Goal: Contribute content: Contribute content

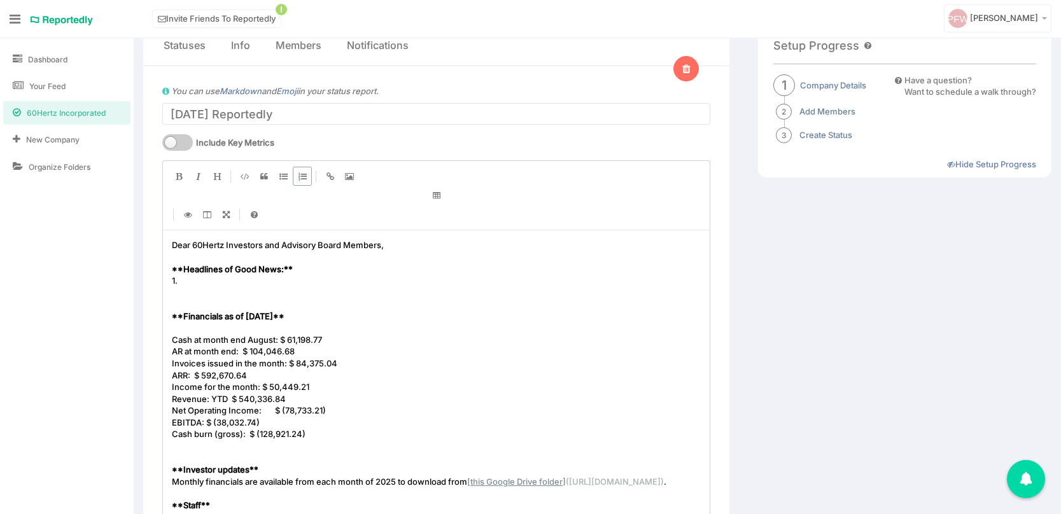
scroll to position [1, 0]
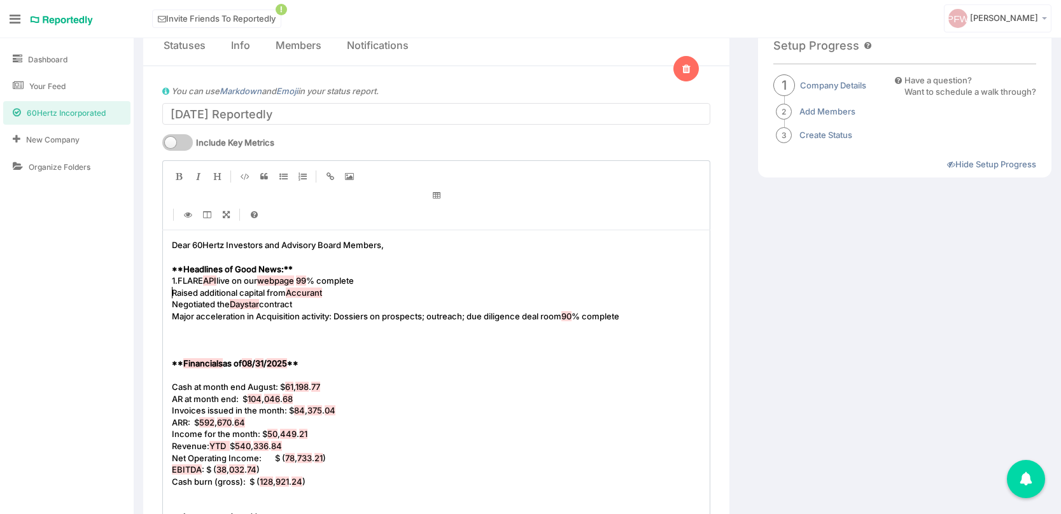
click at [169, 293] on pre "Raised additional capital from Accurant" at bounding box center [436, 293] width 534 height 12
type textarea "2."
click at [346, 295] on pre "2. Raised additional capital from [GEOGRAPHIC_DATA]" at bounding box center [436, 293] width 534 height 12
type textarea ": thank [PERSON_NAME]"
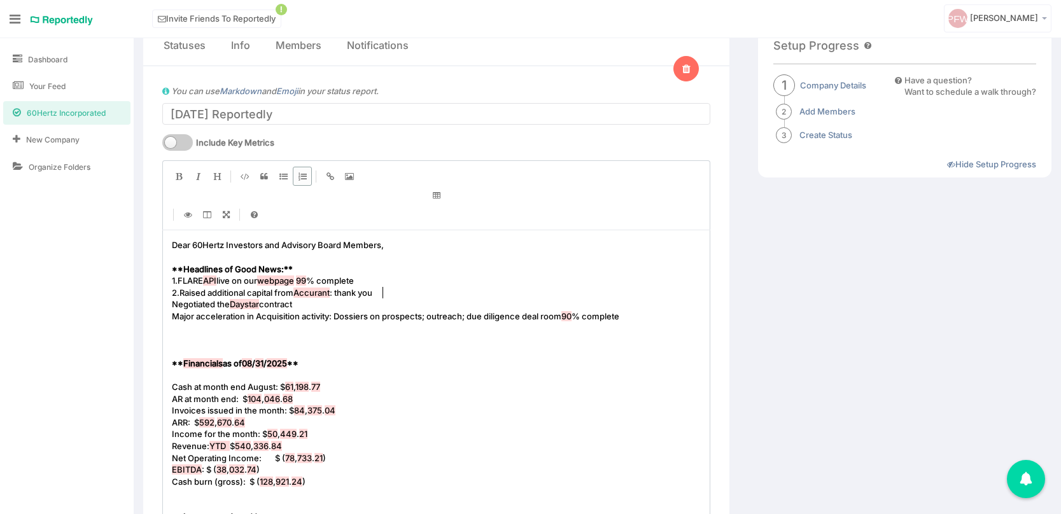
scroll to position [4, 11]
type textarea "ou Bahman ad"
type textarea "nd [PERSON_NAME]"
click at [173, 304] on span "Negotiated the Daystar contract" at bounding box center [232, 304] width 120 height 10
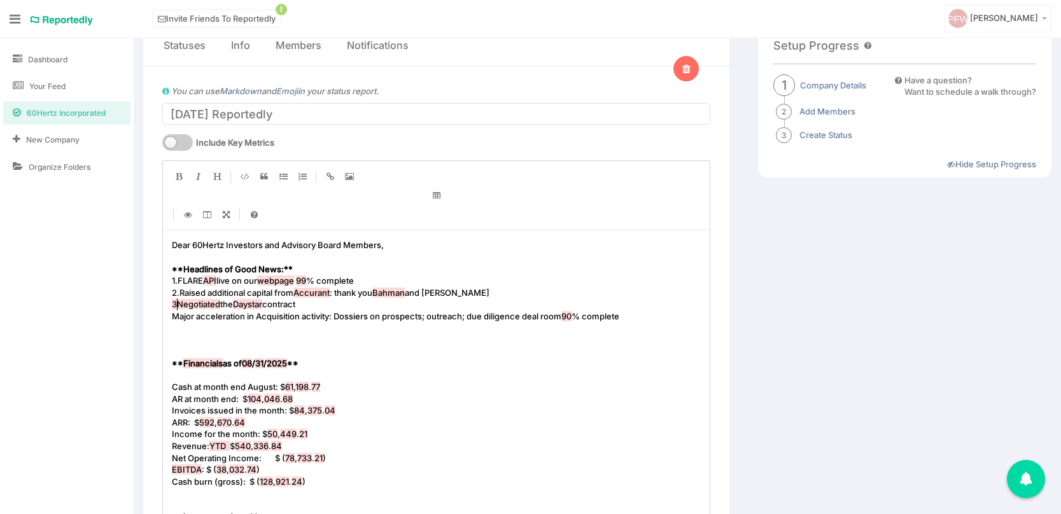
type textarea "3."
click at [325, 306] on pre "3. Negotiated the Daystar contract" at bounding box center [436, 304] width 534 height 12
type textarea "a"
type textarea ": a renewal that went from $82K to $110K of ARR with more grot"
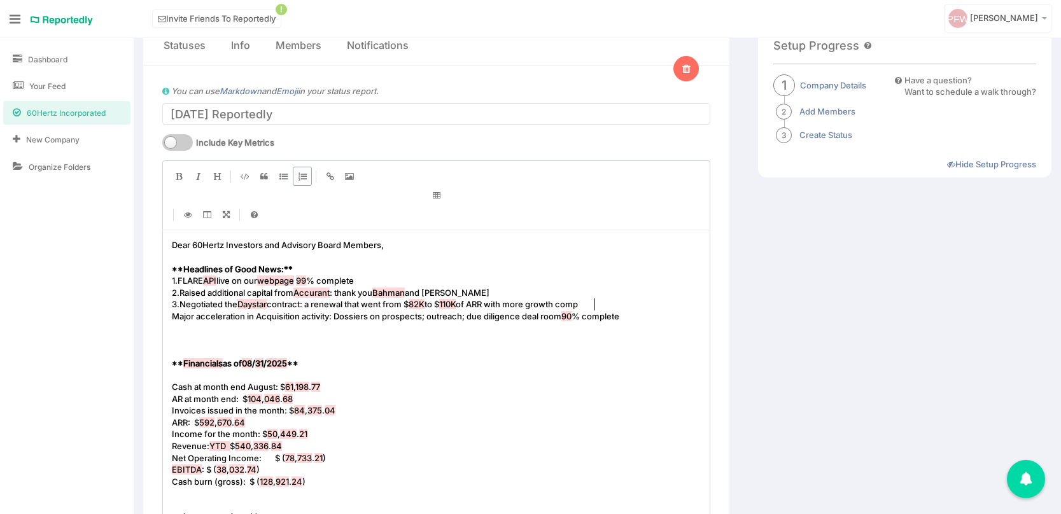
type textarea "wth compin"
type textarea "ing"
click at [174, 316] on span "Major acceleration in Acquisition activity: Dossiers on prospects; outreach; du…" at bounding box center [395, 316] width 447 height 10
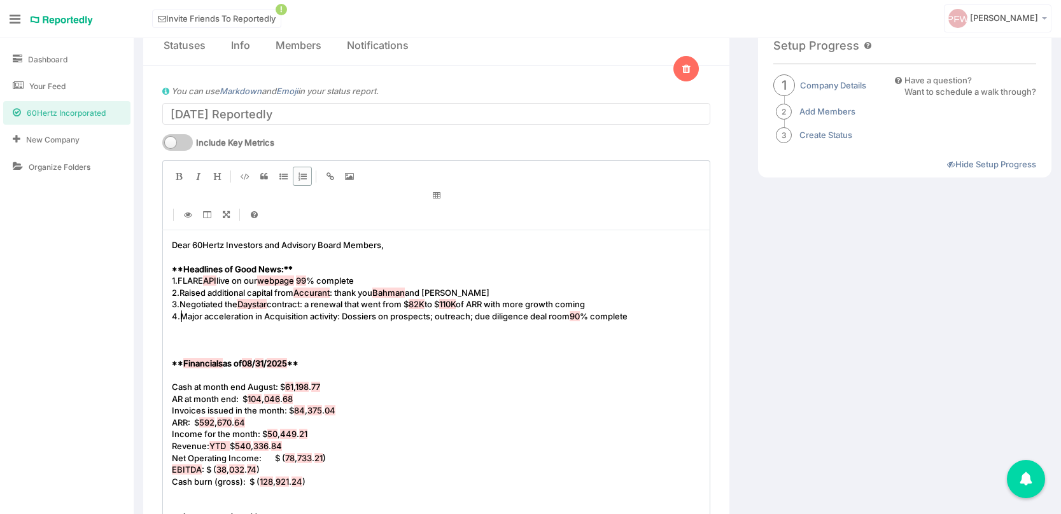
type textarea "4."
click at [348, 317] on span "Major acceleration in Acquisition activity: Dossiers on prospects; outreach; du…" at bounding box center [374, 316] width 389 height 10
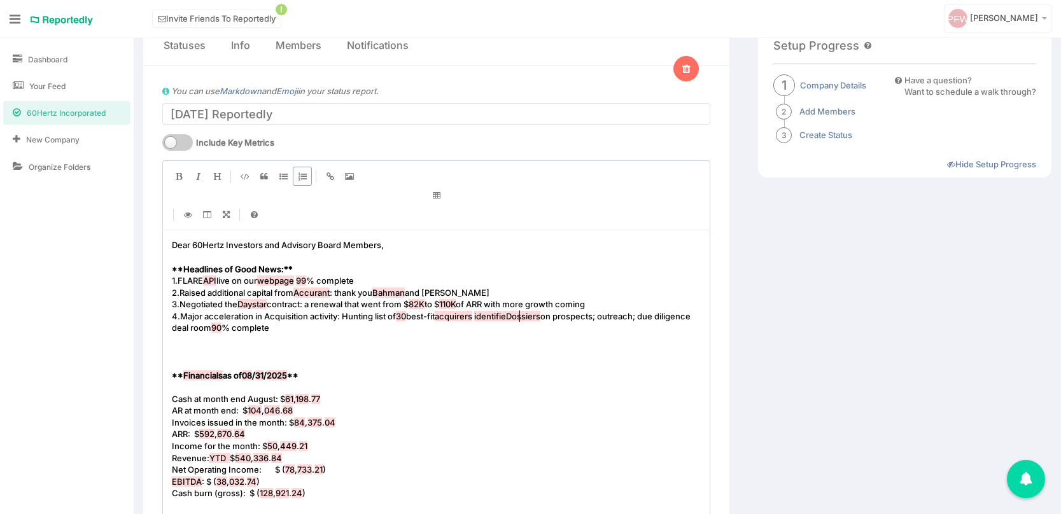
type textarea "Hunting list of 30 best-fit acquirers identified;"
click at [598, 321] on span "identified; Dossiers on prospects; outreach; due diligence deal room" at bounding box center [437, 322] width 530 height 22
type textarea "prospects"
type textarea "these"
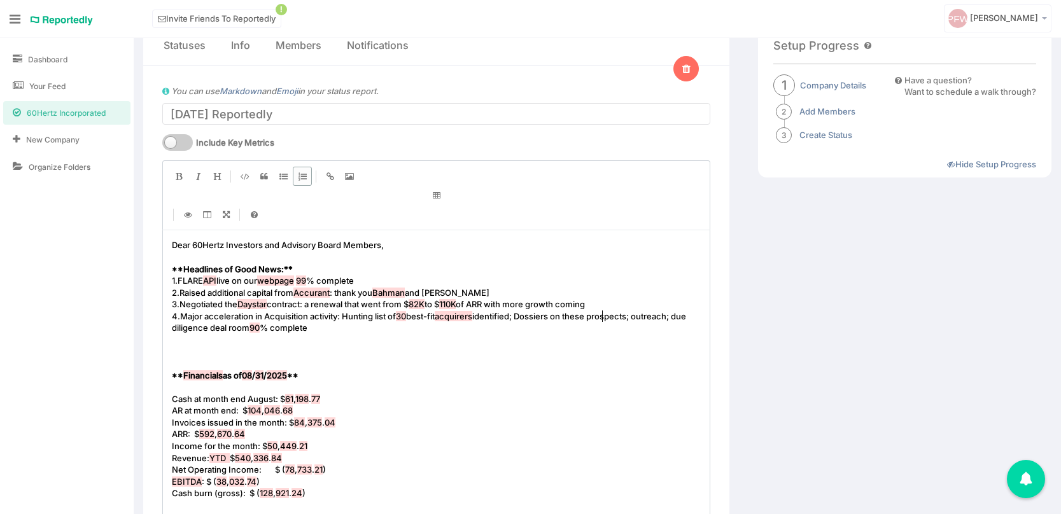
scroll to position [4, 23]
click at [666, 313] on span "identified; Dossiers on these prospects; outreach; due diligence deal room" at bounding box center [430, 322] width 516 height 22
drag, startPoint x: 289, startPoint y: 327, endPoint x: 228, endPoint y: 327, distance: 60.4
type textarea "da"
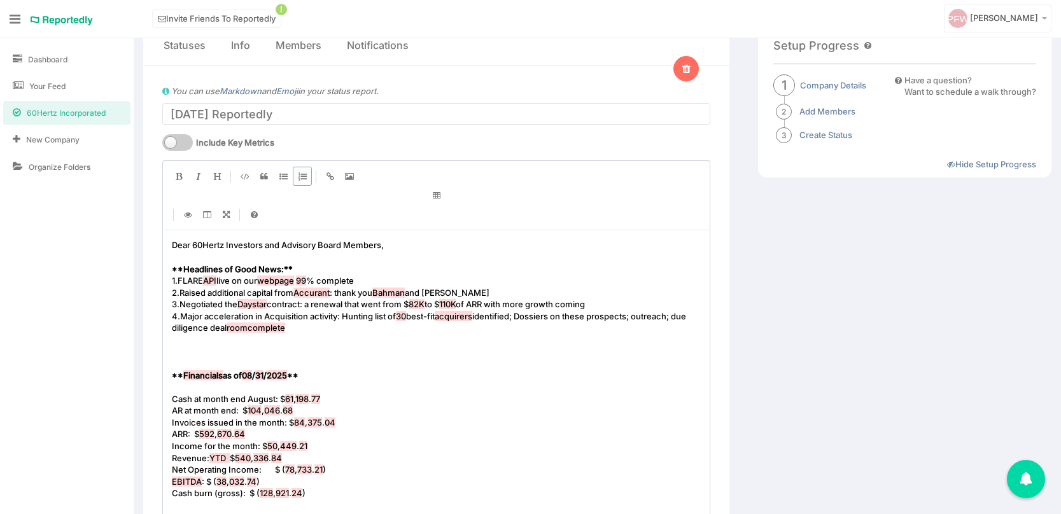
type textarea "eal room"
click at [245, 343] on pre "​" at bounding box center [436, 340] width 534 height 12
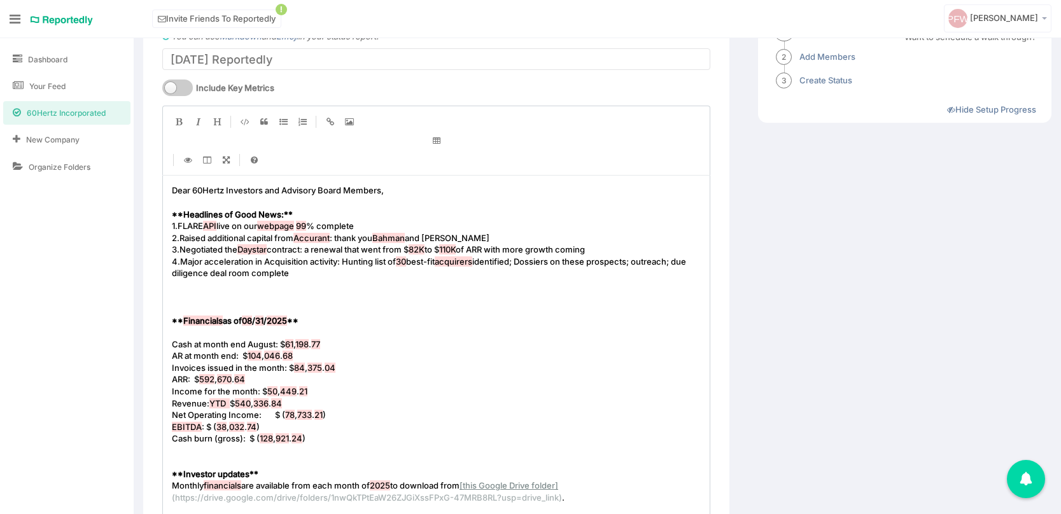
scroll to position [153, 0]
click at [172, 300] on span at bounding box center [173, 296] width 2 height 10
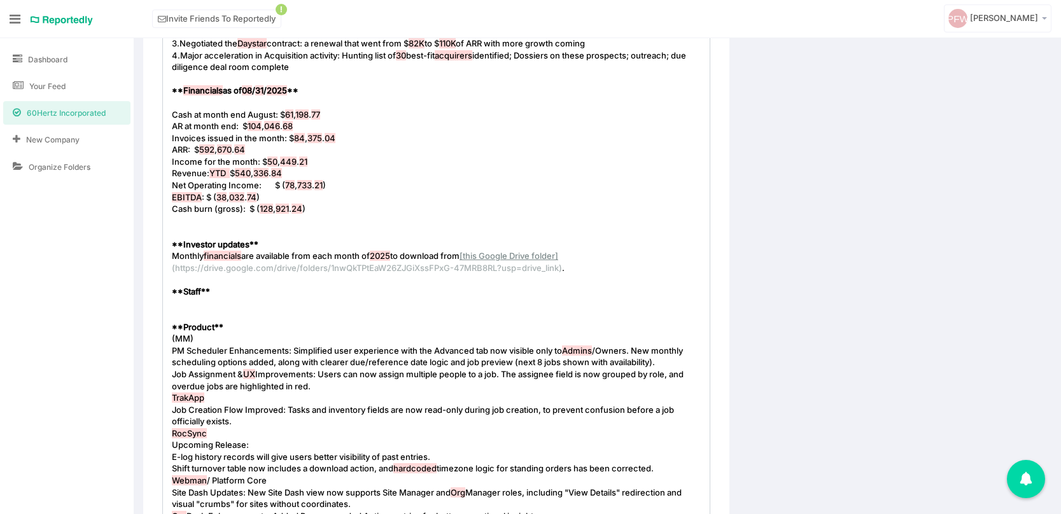
scroll to position [361, 0]
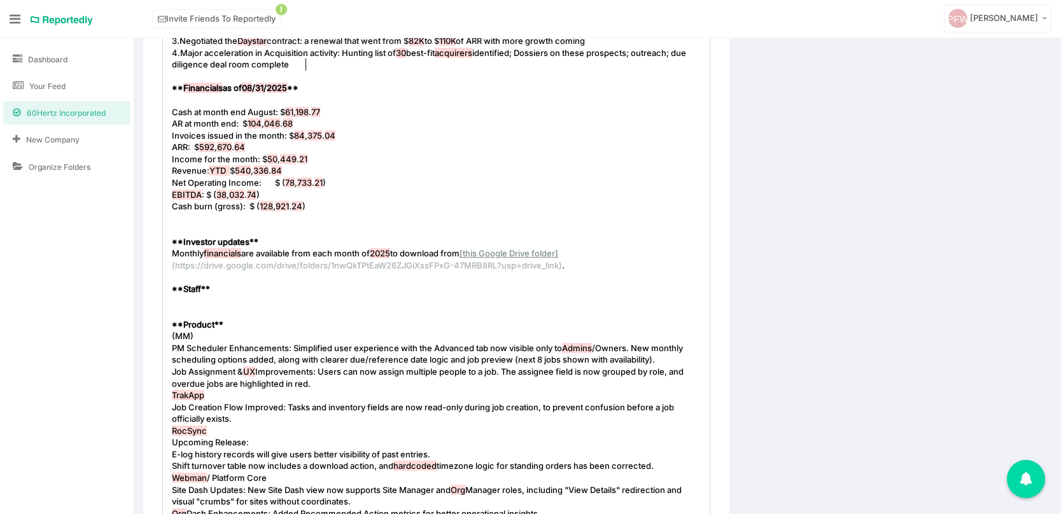
click at [199, 301] on pre "​" at bounding box center [436, 301] width 534 height 12
type textarea "We are loving our work with"
type textarea "see the fractional"
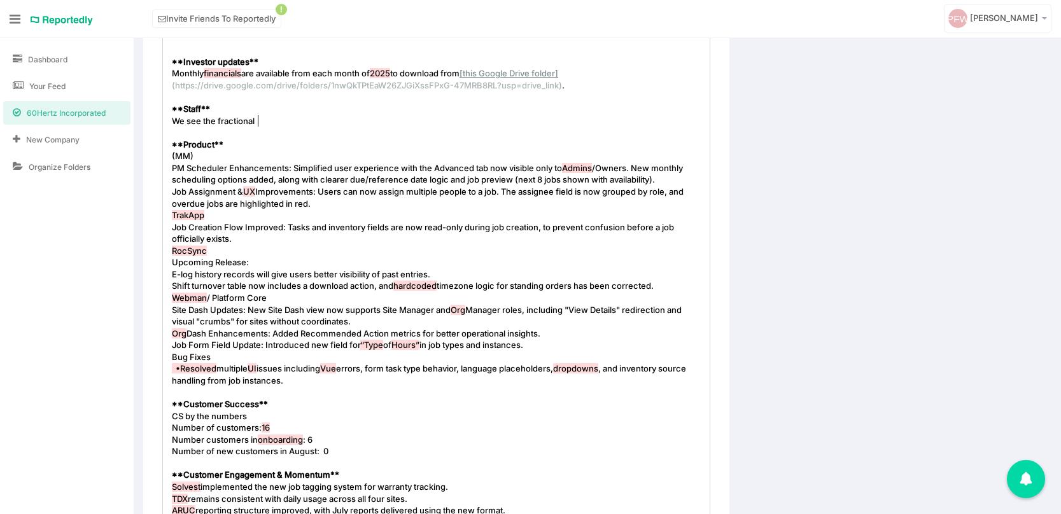
scroll to position [543, 0]
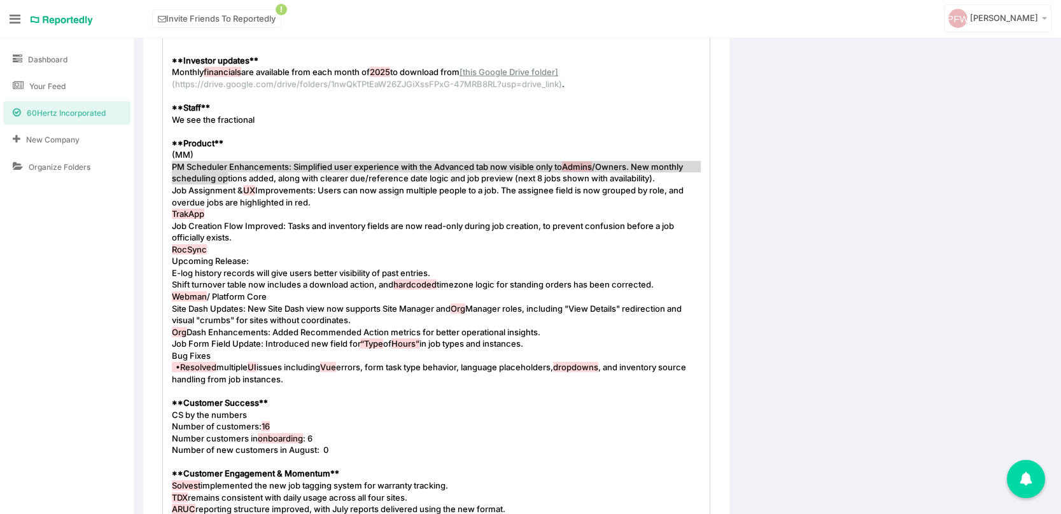
type textarea "PM Scheduler Enhancements: Simplified user experience with the Advanced tab now…"
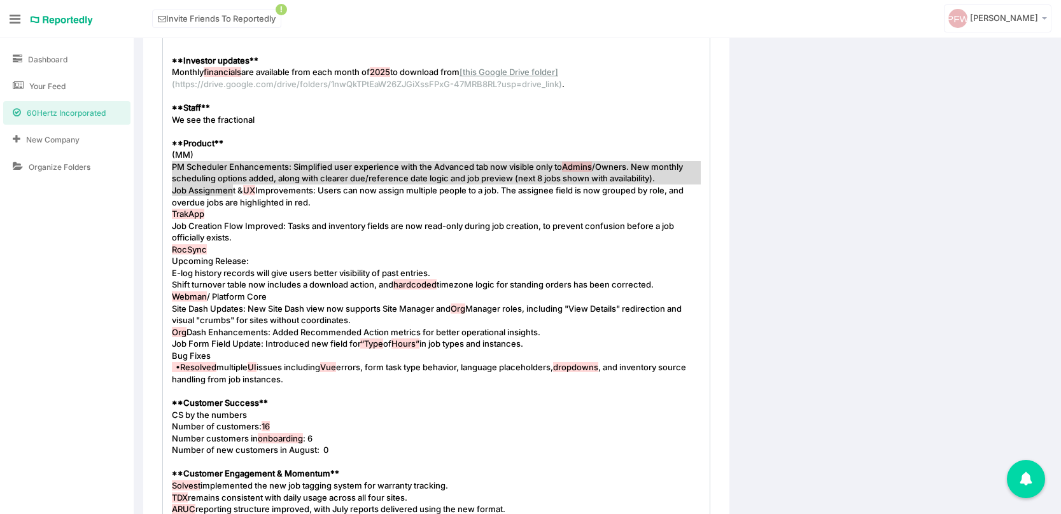
drag, startPoint x: 172, startPoint y: 167, endPoint x: 231, endPoint y: 188, distance: 63.0
type textarea ": Simplified user experience with the Advanced tab now visible only to Admins/O…"
drag, startPoint x: 286, startPoint y: 167, endPoint x: 667, endPoint y: 179, distance: 381.3
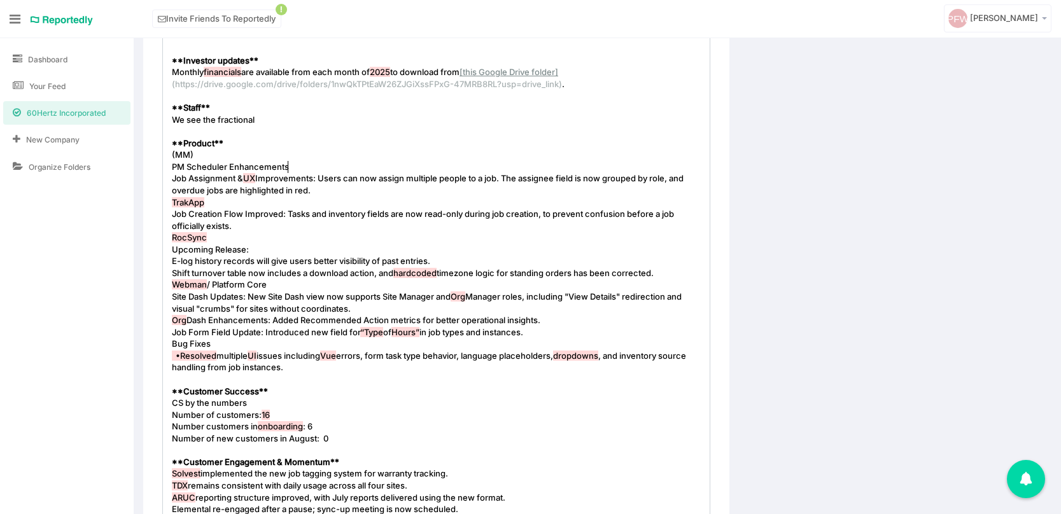
type textarea ","
click at [172, 181] on span "Job Assignment & UX Improvements: Users can now assign multiple people to a job…" at bounding box center [428, 184] width 513 height 22
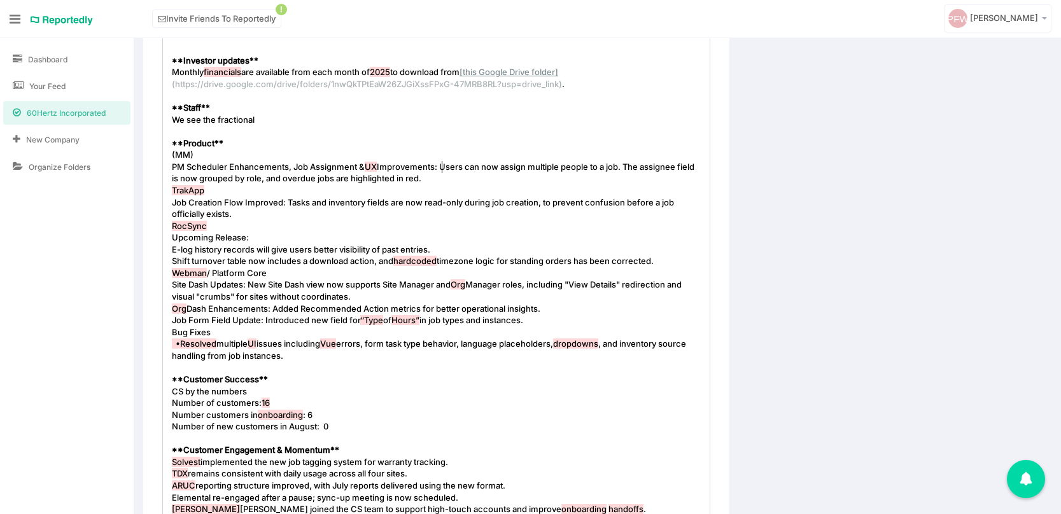
type textarea "Users can now assign multiple people to a job. The assignee field is now groupe…"
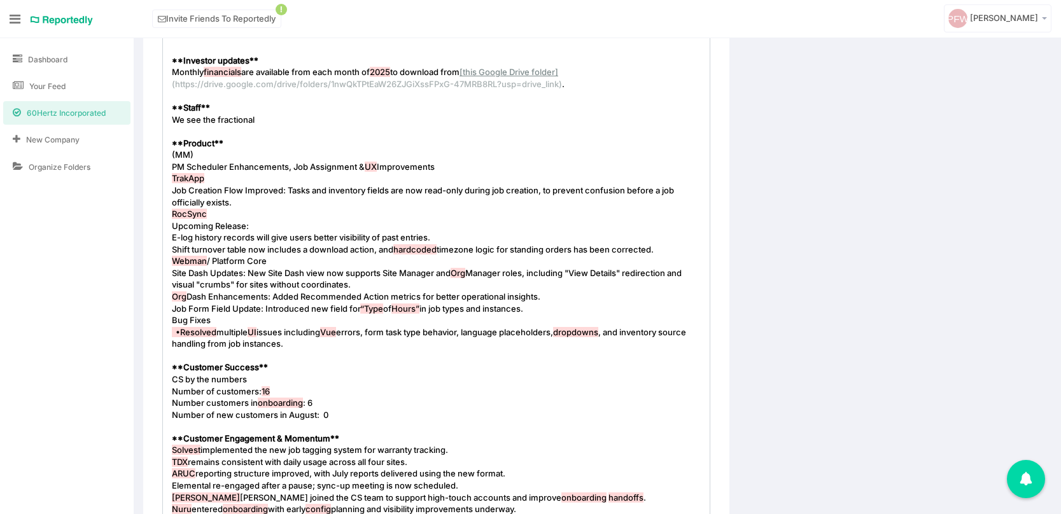
type textarea ","
click at [171, 179] on pre "TrakApp" at bounding box center [436, 178] width 534 height 12
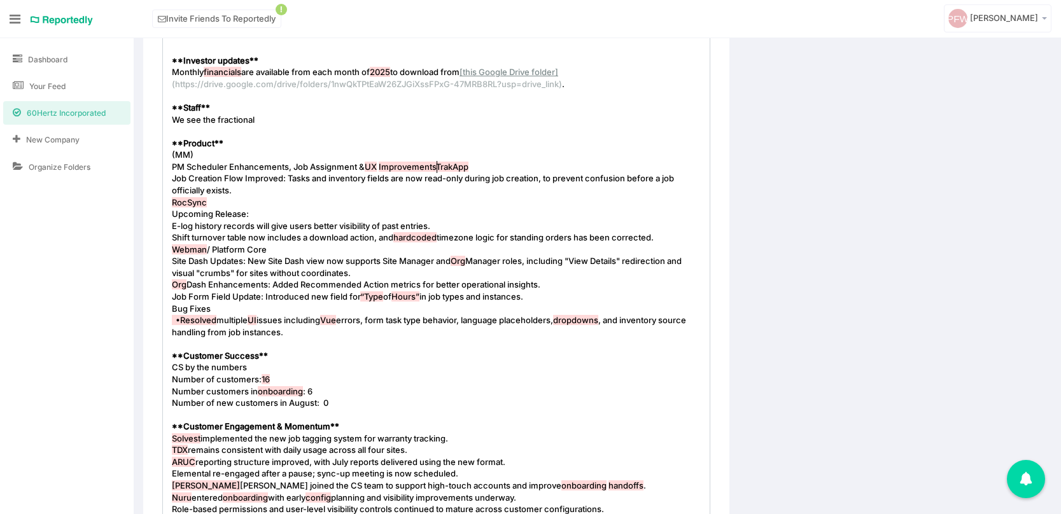
type textarea ";"
click at [172, 180] on span "Job Creation Flow Improved: Tasks and inventory fields are now read-only during…" at bounding box center [424, 184] width 504 height 22
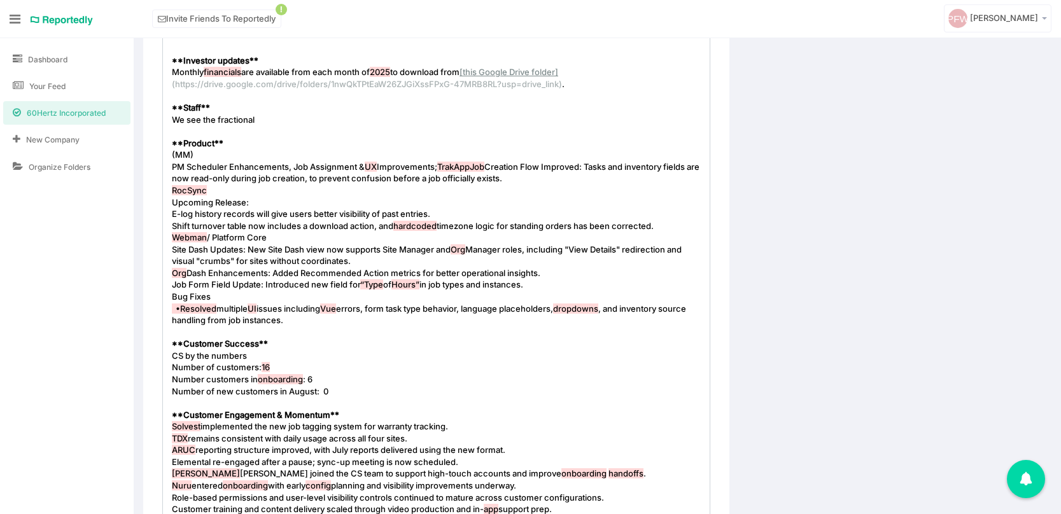
scroll to position [4, 2]
type textarea ":"
click at [596, 168] on span "PM Scheduler Enhancements, Job Assignment & UX Improvements; TrakApp : Job Crea…" at bounding box center [432, 173] width 521 height 22
type textarea ";"
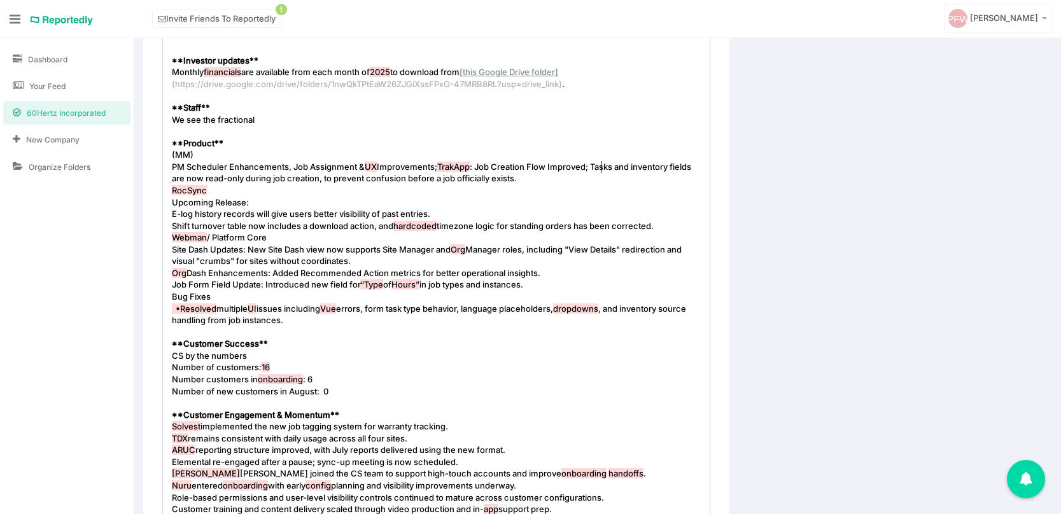
type textarea "asks and inventory fields are now read-only during job creation, to prevent con…"
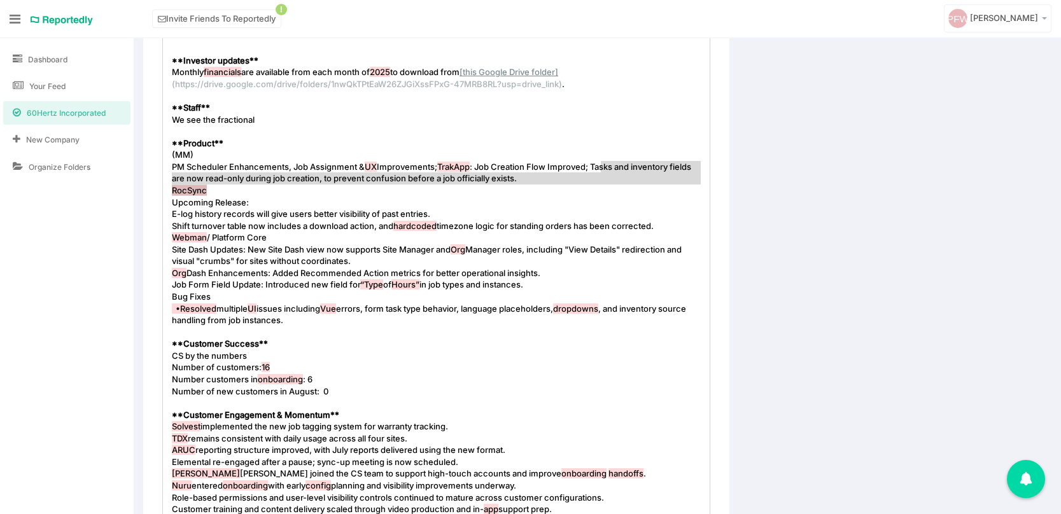
drag, startPoint x: 598, startPoint y: 164, endPoint x: 611, endPoint y: 190, distance: 28.7
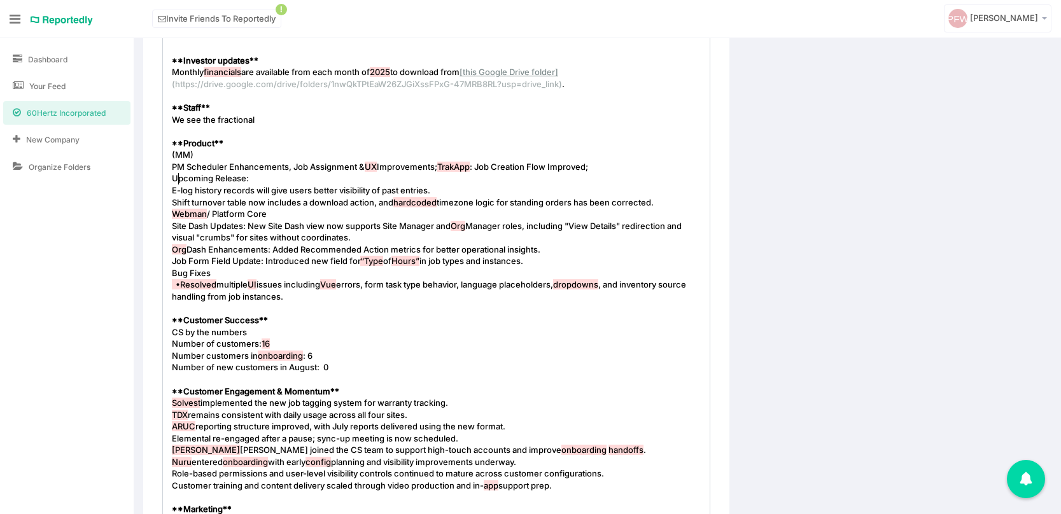
drag, startPoint x: 175, startPoint y: 181, endPoint x: 272, endPoint y: 181, distance: 97.4
click at [272, 181] on pre "Upcoming Release:" at bounding box center [436, 178] width 534 height 12
type textarea "Upcoming Release: E-log history records"
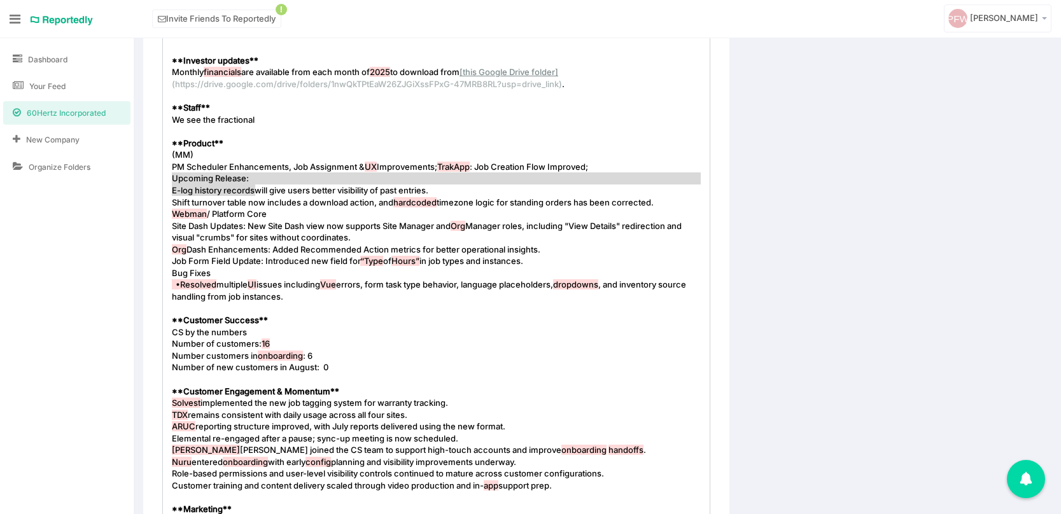
drag, startPoint x: 173, startPoint y: 178, endPoint x: 270, endPoint y: 190, distance: 97.4
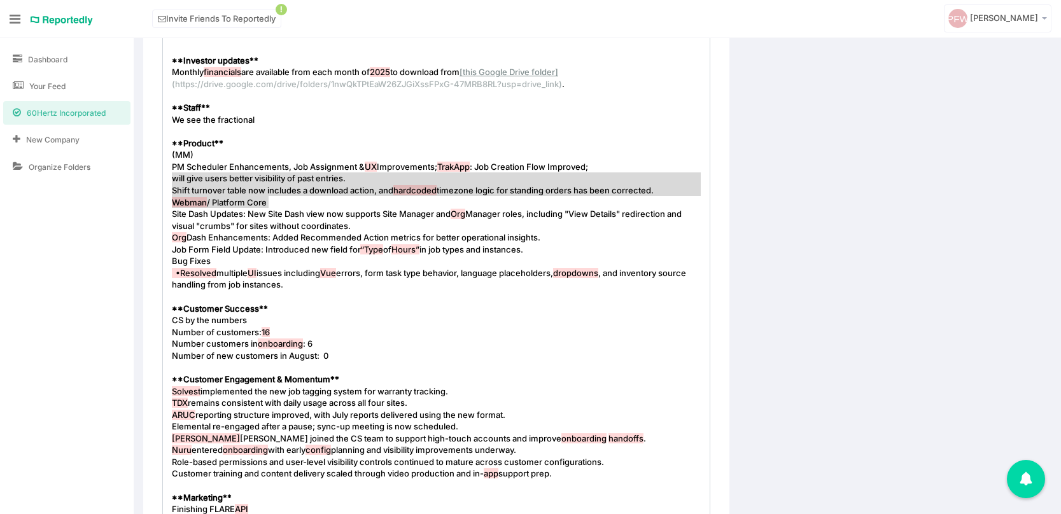
type textarea "will give users better visibility of past entries. Shift turnover table now inc…"
drag, startPoint x: 172, startPoint y: 178, endPoint x: 299, endPoint y: 211, distance: 131.3
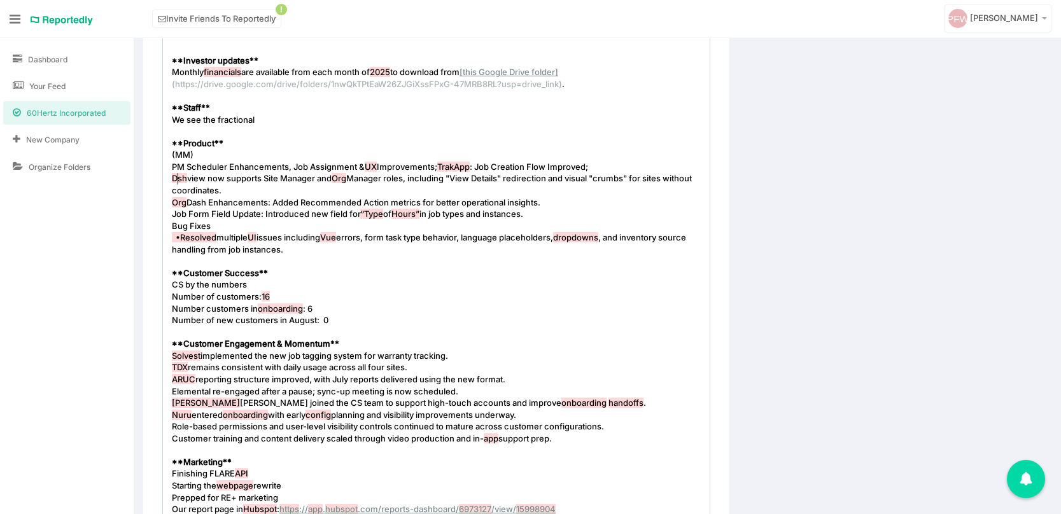
type textarea "DAs"
type textarea "ash ia"
type textarea "board"
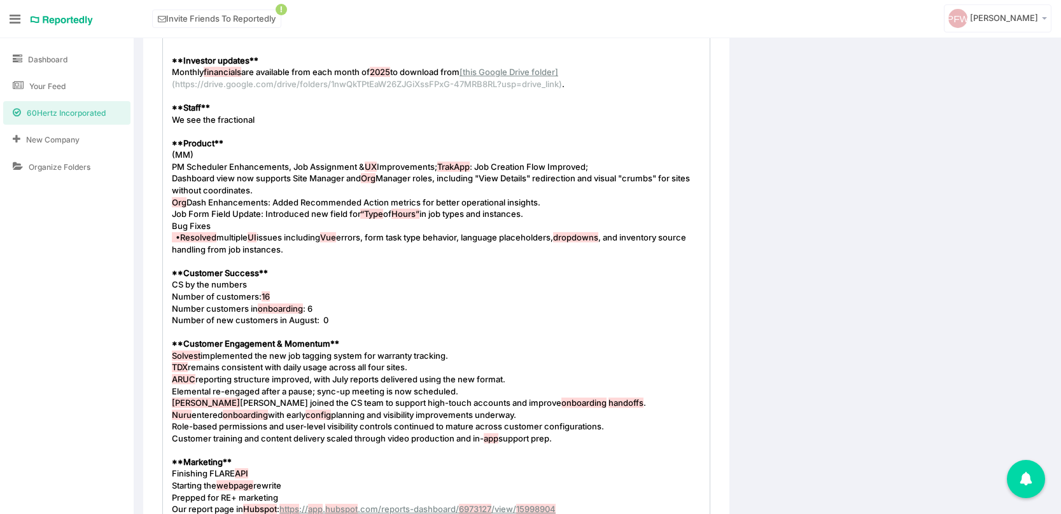
click at [171, 200] on pre "Org Dash Enhancements: Added Recommended Action metrics for better operational …" at bounding box center [436, 203] width 534 height 12
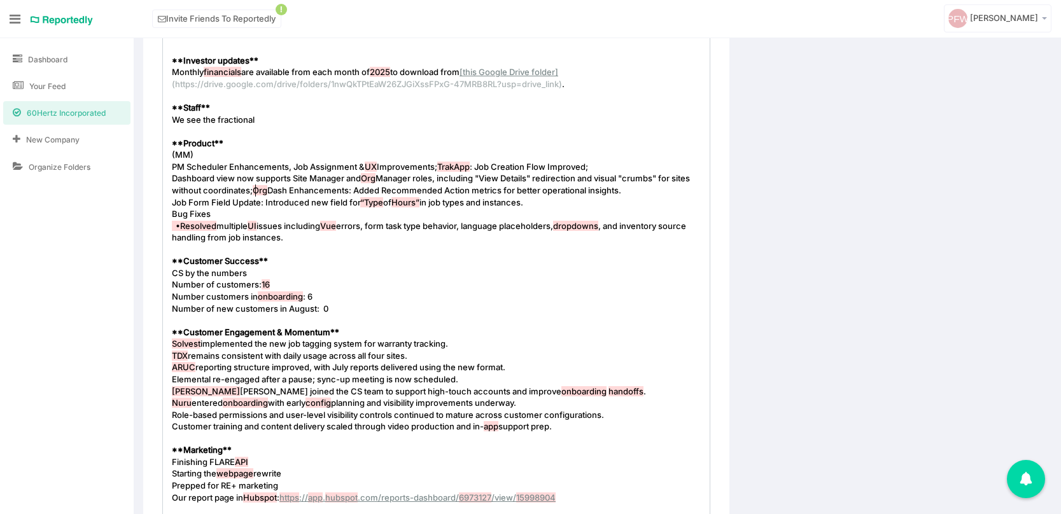
type textarea "; Ne"
type textarea "ew"
type textarea "anizational"
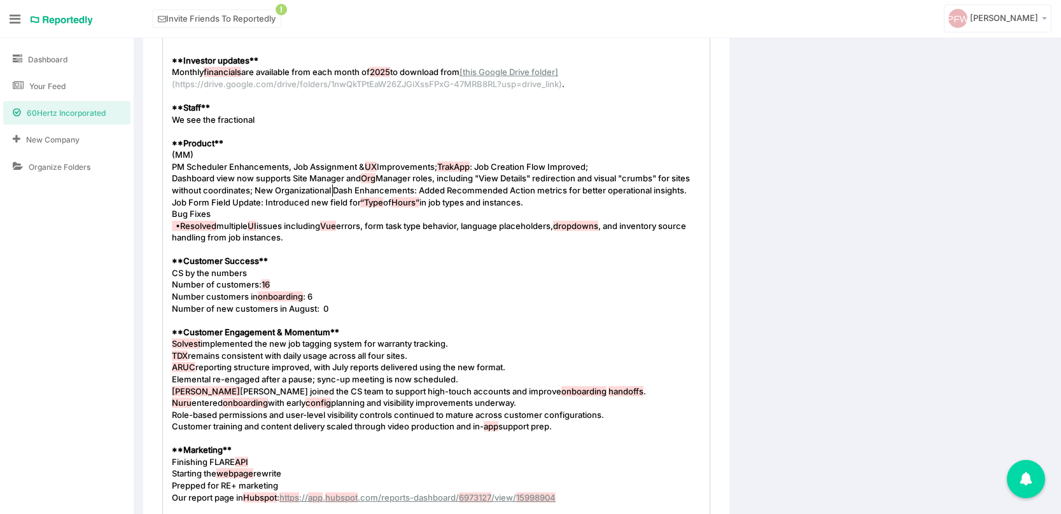
click at [353, 193] on span "Dashboard view now supports Site Manager and Org Manager roles, including "View…" at bounding box center [432, 184] width 520 height 22
type textarea "board"
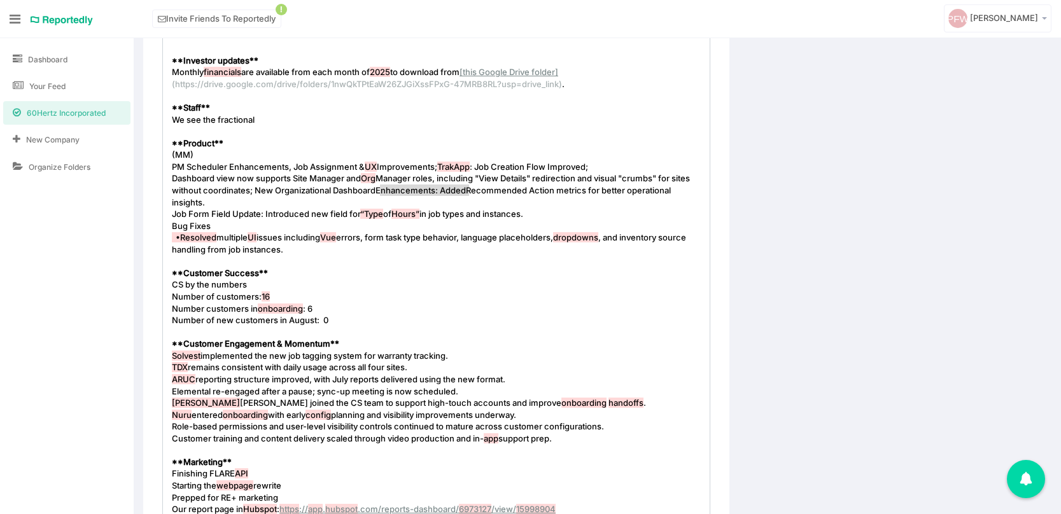
drag, startPoint x: 381, startPoint y: 190, endPoint x: 469, endPoint y: 190, distance: 87.8
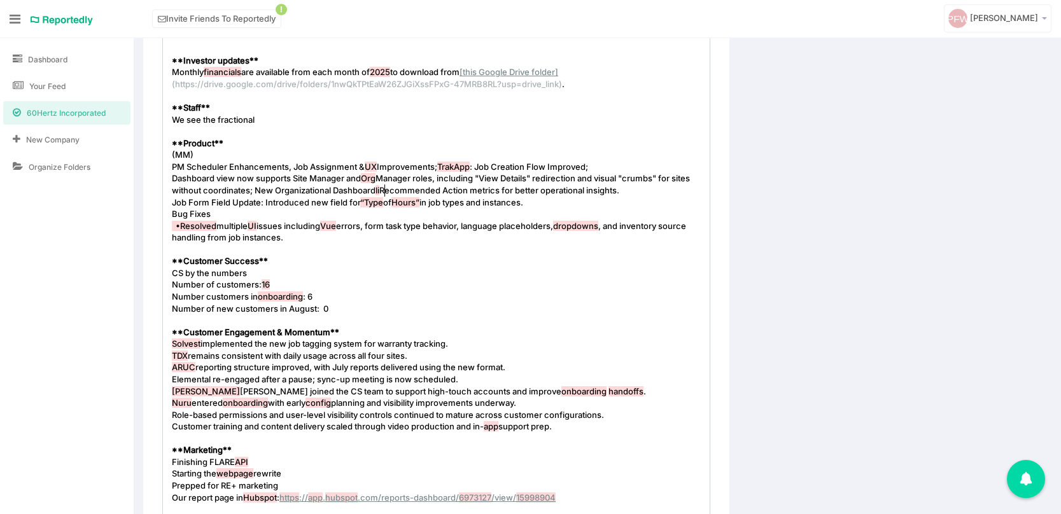
type textarea "like"
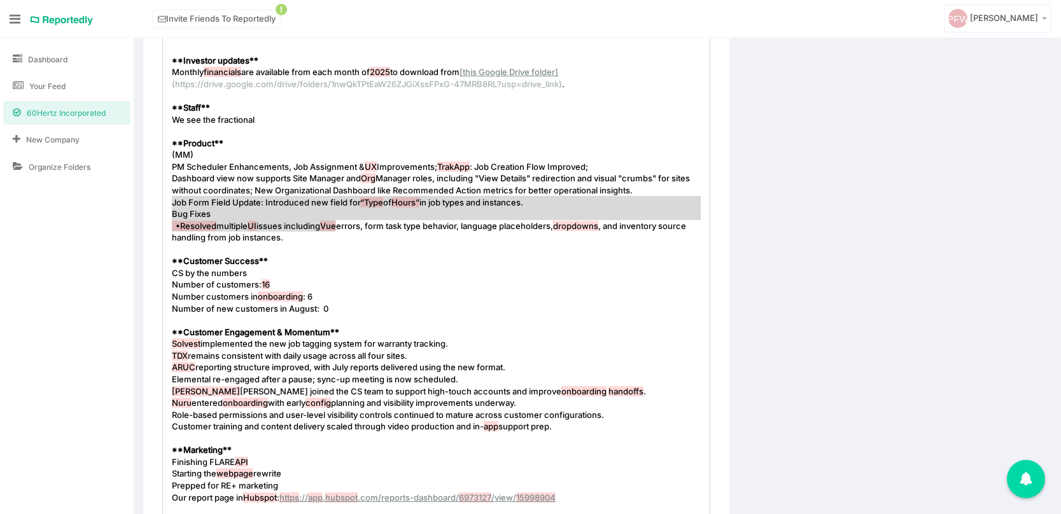
type textarea "Job Form Field Update: Introduced new field for “Type of Hours” in job types an…"
drag, startPoint x: 174, startPoint y: 203, endPoint x: 341, endPoint y: 239, distance: 171.2
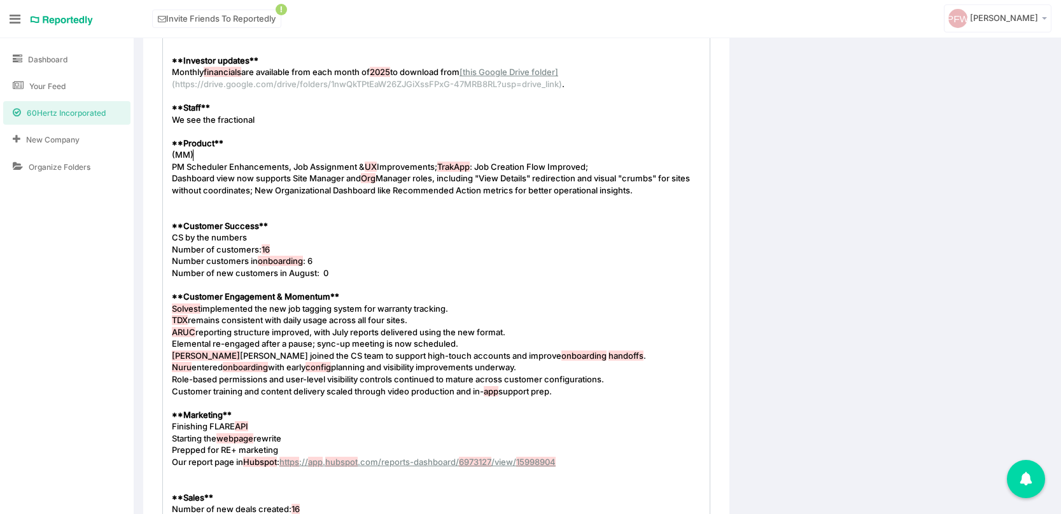
click at [197, 154] on pre "(MM)" at bounding box center [436, 155] width 534 height 12
click at [189, 203] on pre "​" at bounding box center [436, 203] width 534 height 12
click at [173, 212] on pre "​" at bounding box center [436, 214] width 534 height 12
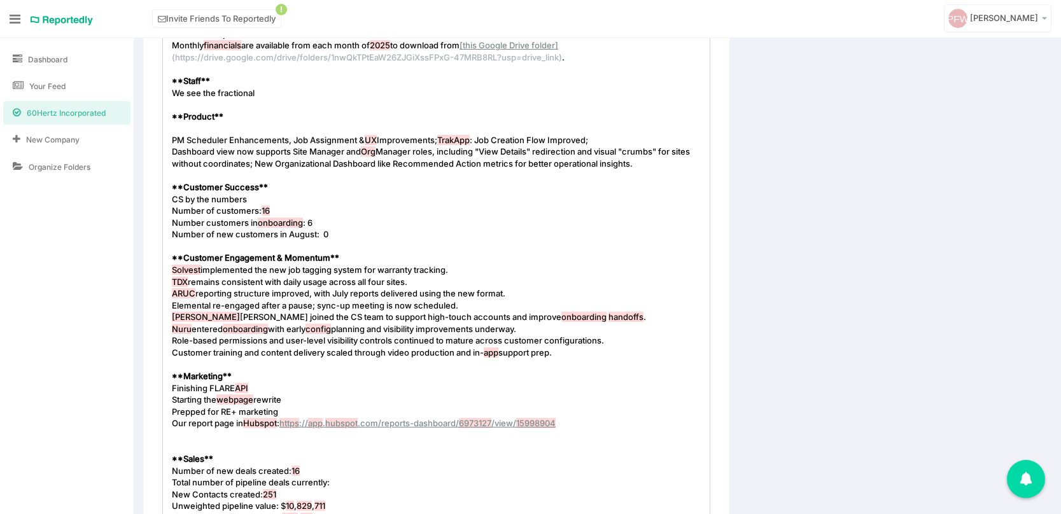
scroll to position [573, 0]
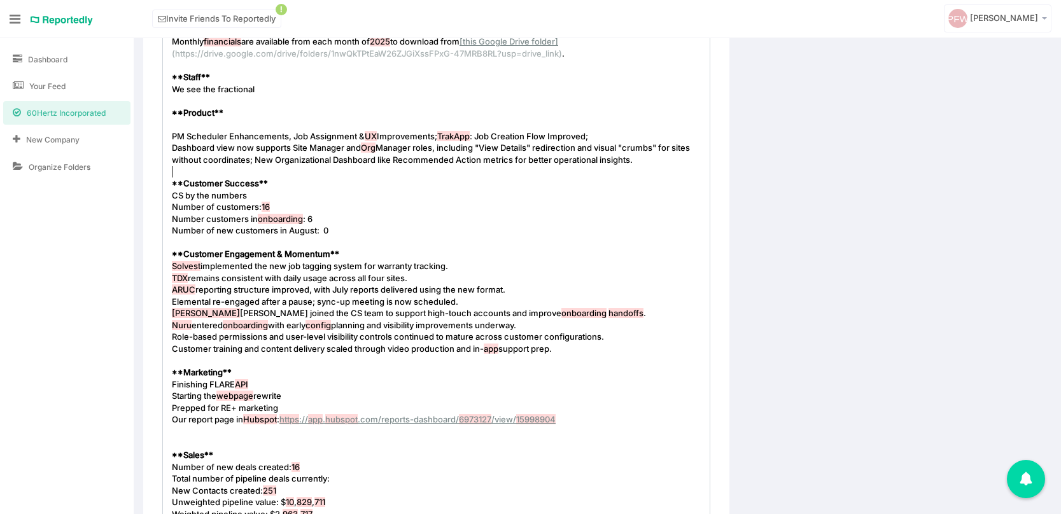
click at [198, 236] on pre "Number of new customers in August: 0" at bounding box center [436, 231] width 534 height 12
type textarea "Number"
type textarea "Number of new customers in August: 0"
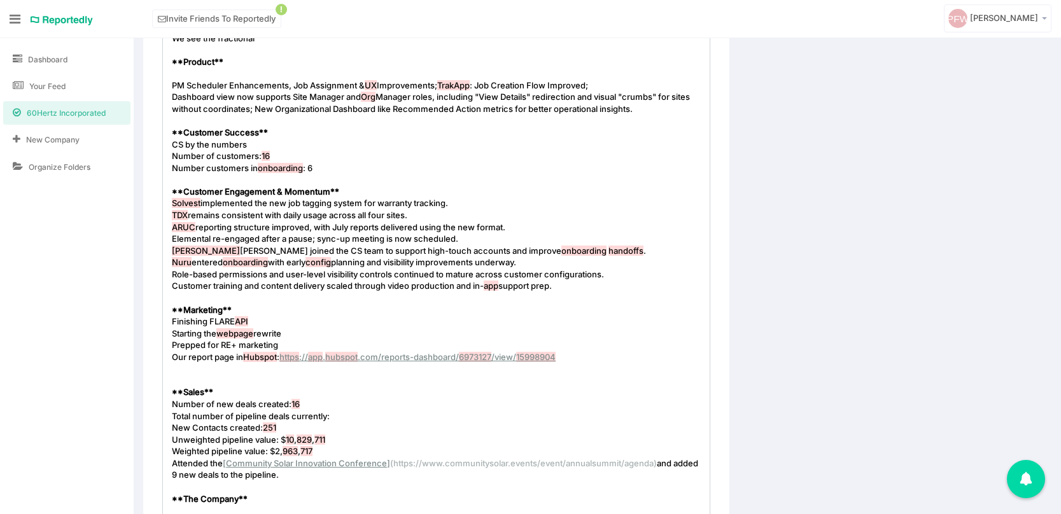
scroll to position [631, 0]
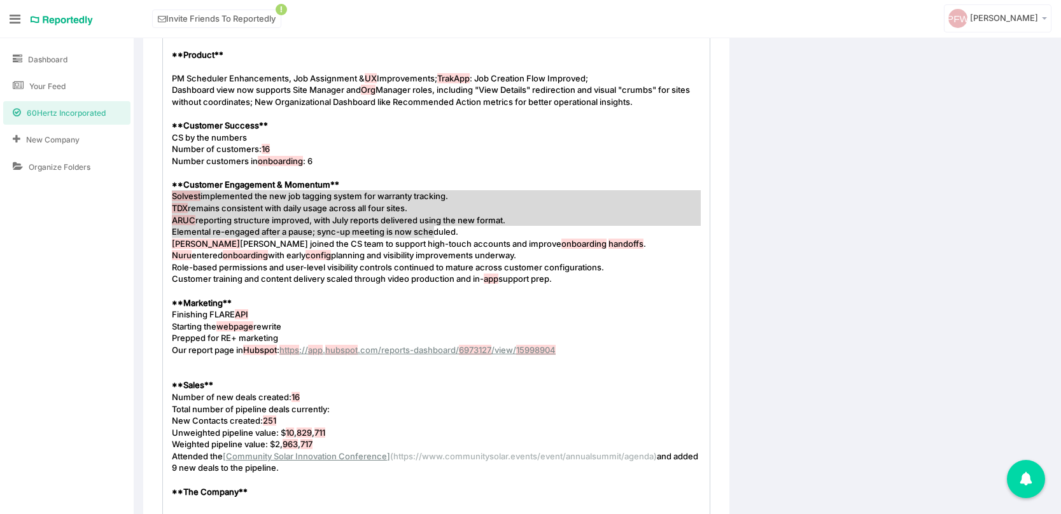
type textarea "Solvest implemented the new job tagging system for warranty tracking. TDX remai…"
drag, startPoint x: 172, startPoint y: 196, endPoint x: 475, endPoint y: 233, distance: 305.1
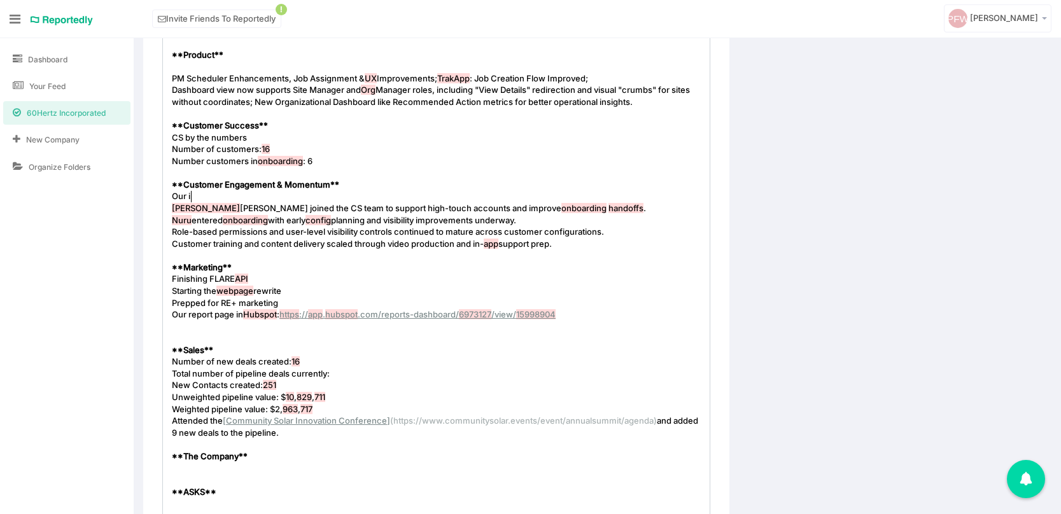
type textarea "Our il"
type textarea "i"
type textarea "pilot iwth"
type textarea "with Elemental expanded toa."
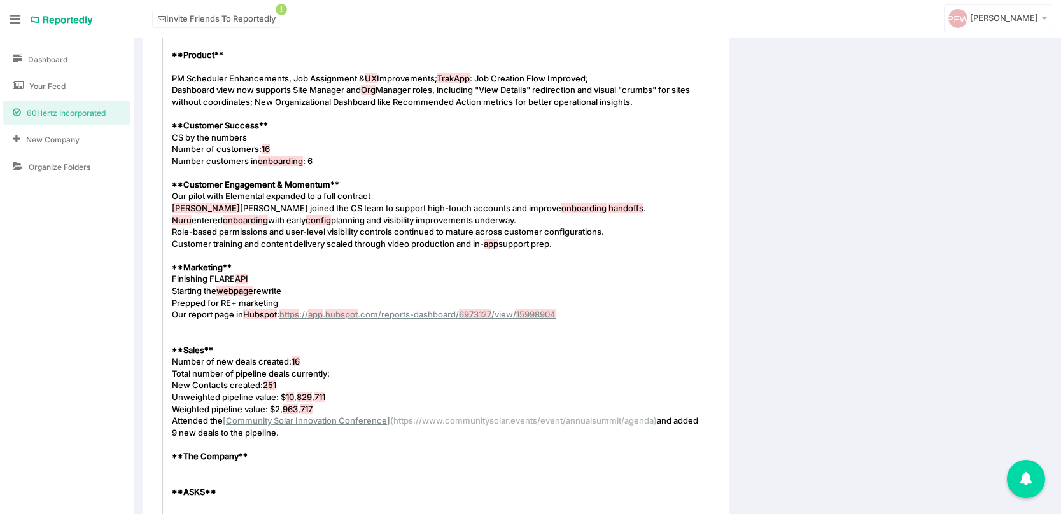
type textarea "a full contract."
click at [265, 197] on span "Our pilot with Elemental expanded to a full contract." at bounding box center [272, 196] width 201 height 10
type textarea "succssfully"
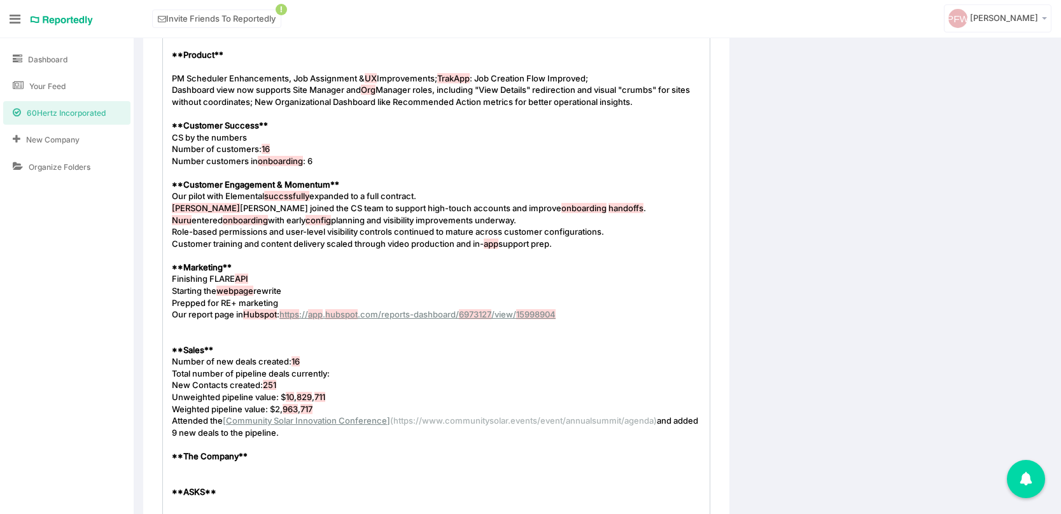
click at [452, 194] on pre "Our pilot with Elemental succssfully expanded to a full contract." at bounding box center [436, 196] width 534 height 12
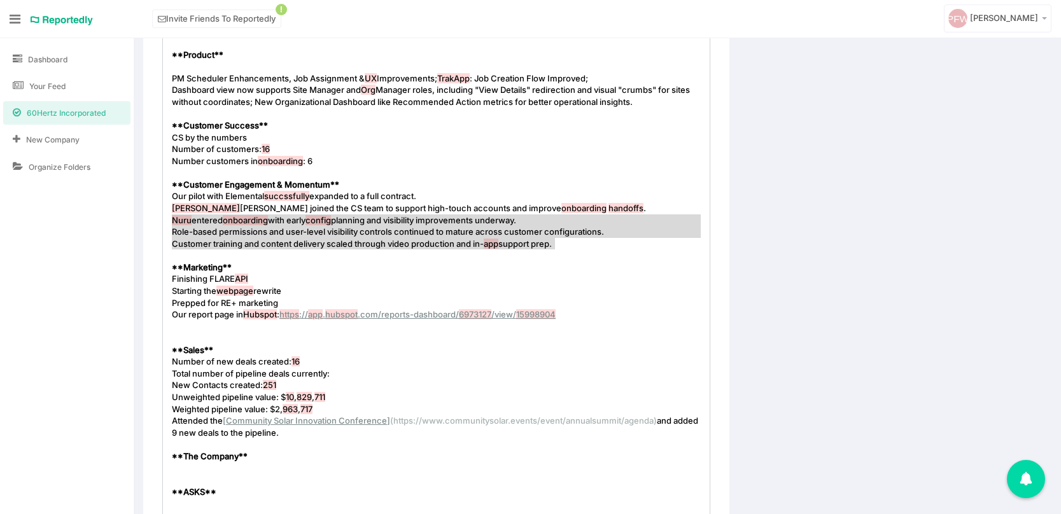
type textarea "Nuru entered onboarding with early config planning and visibility improvements …"
drag, startPoint x: 172, startPoint y: 220, endPoint x: 559, endPoint y: 246, distance: 388.4
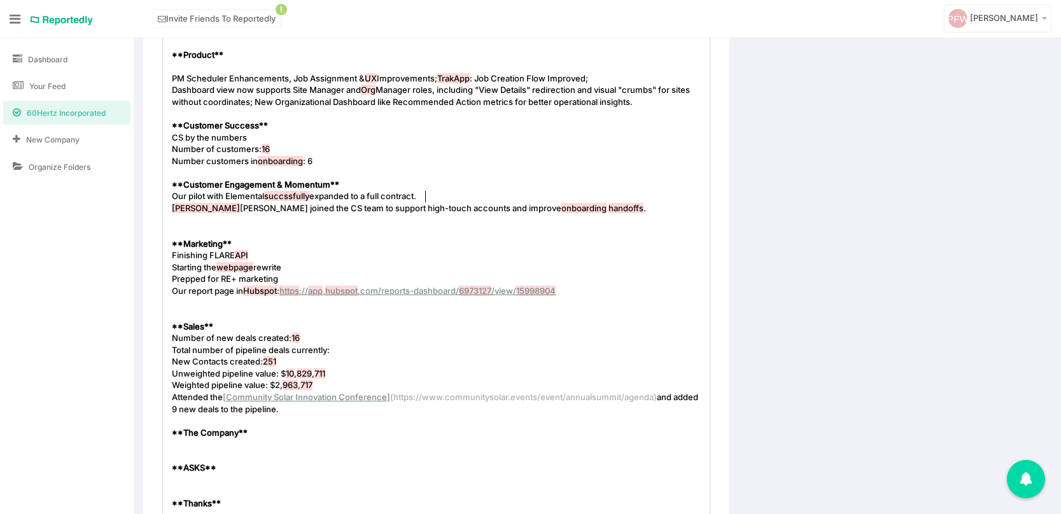
click at [457, 197] on pre "Our pilot with Elemental succssfully expanded to a full contract." at bounding box center [436, 196] width 534 height 12
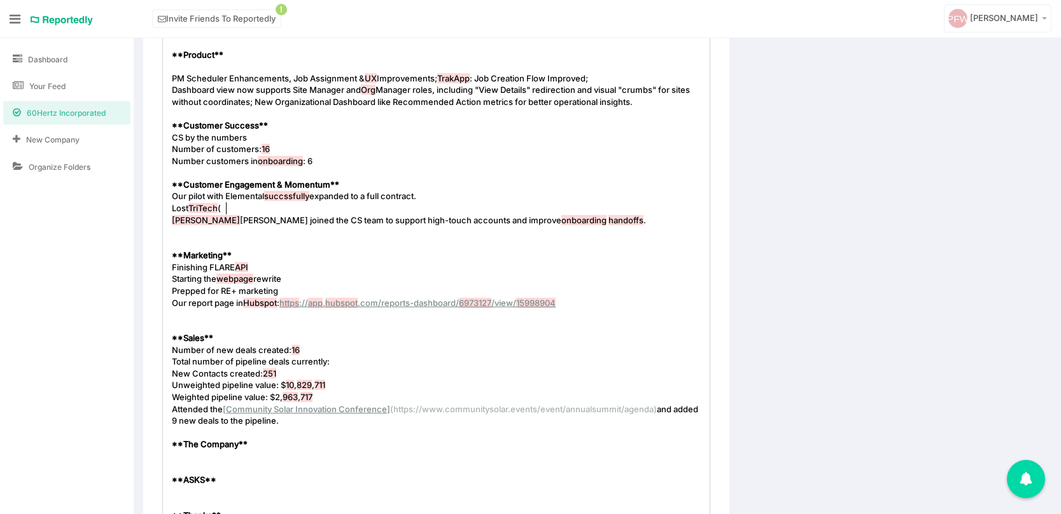
scroll to position [4, 53]
type textarea "Lost TriTech ($7K on"
type textarea "contract) in [GEOGRAPHIC_DATA]"
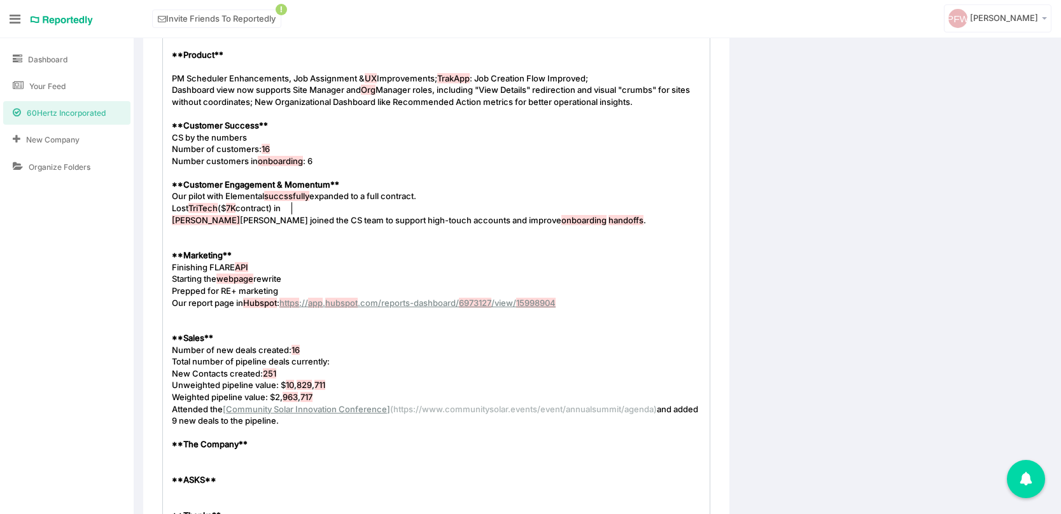
click at [216, 209] on span "TriTech" at bounding box center [202, 208] width 29 height 10
click at [304, 207] on pre "Lost TriTech ($ 7K contract) in" at bounding box center [436, 208] width 534 height 12
type textarea "[GEOGRAPHIC_DATA]"
click at [282, 208] on span "Lost TriTech ($ 7K contract) in [GEOGRAPHIC_DATA]" at bounding box center [270, 208] width 197 height 10
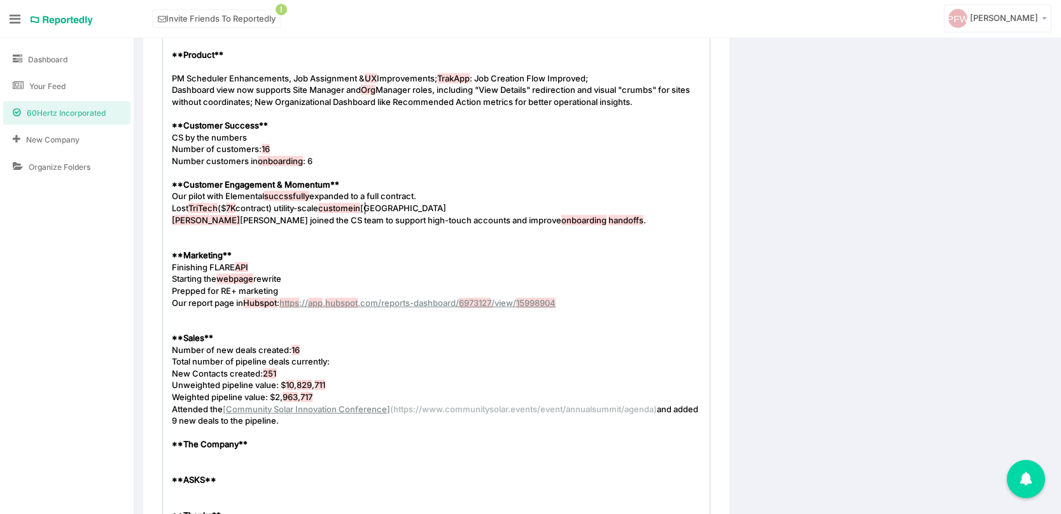
type textarea "utility-scale customer"
click at [407, 209] on pre "Lost TriTech ($ 7K contract) utility-scale customer in [GEOGRAPHIC_DATA]" at bounding box center [436, 208] width 534 height 12
type textarea ": they decided to build a tool in-house;"
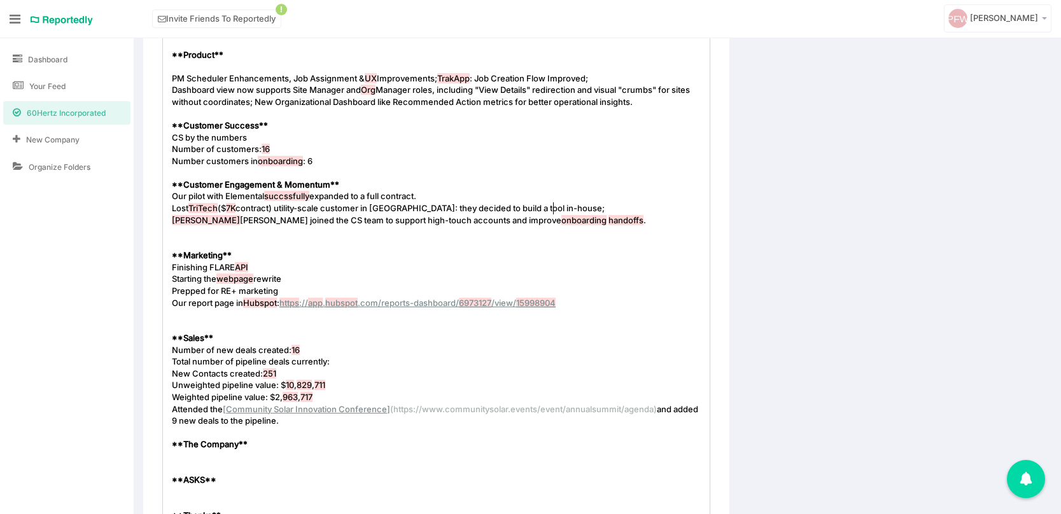
click at [204, 210] on span "TriTech" at bounding box center [202, 208] width 29 height 10
type textarea "Tritech I"
type textarea "Intervento"
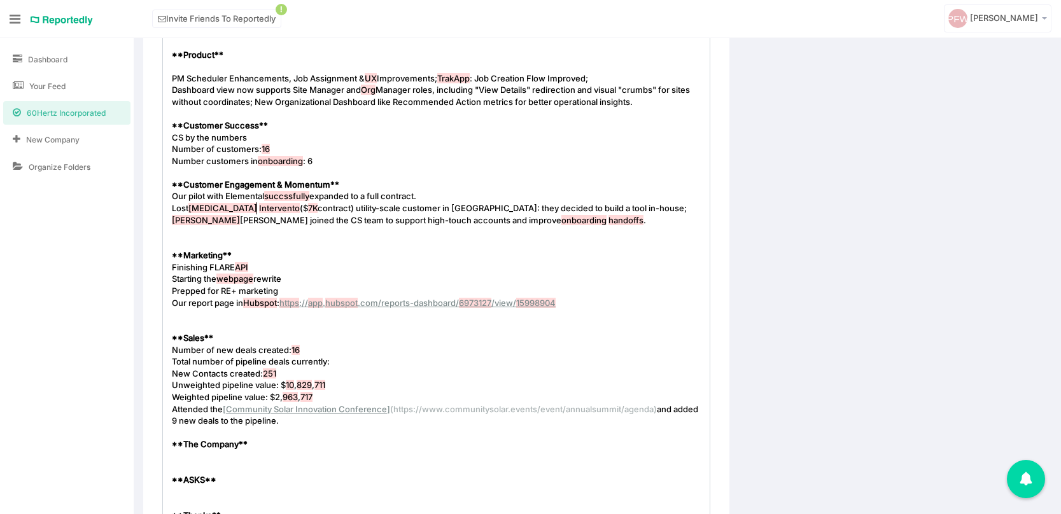
click at [601, 209] on pre "Lost [MEDICAL_DATA] Intervento ($ 7K contract) utility-scale customer in [GEOGR…" at bounding box center [436, 208] width 534 height 12
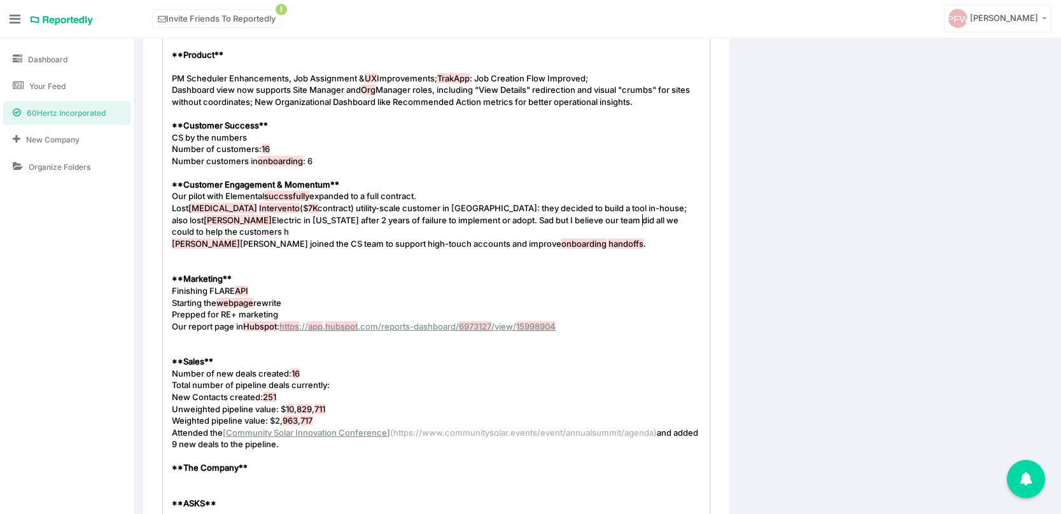
scroll to position [4, 586]
type textarea "also lost [PERSON_NAME] Electric in [US_STATE] after 2 years of failure to impl…"
type textarea "."
click at [268, 285] on pre "Finishing FLARE API" at bounding box center [436, 291] width 534 height 12
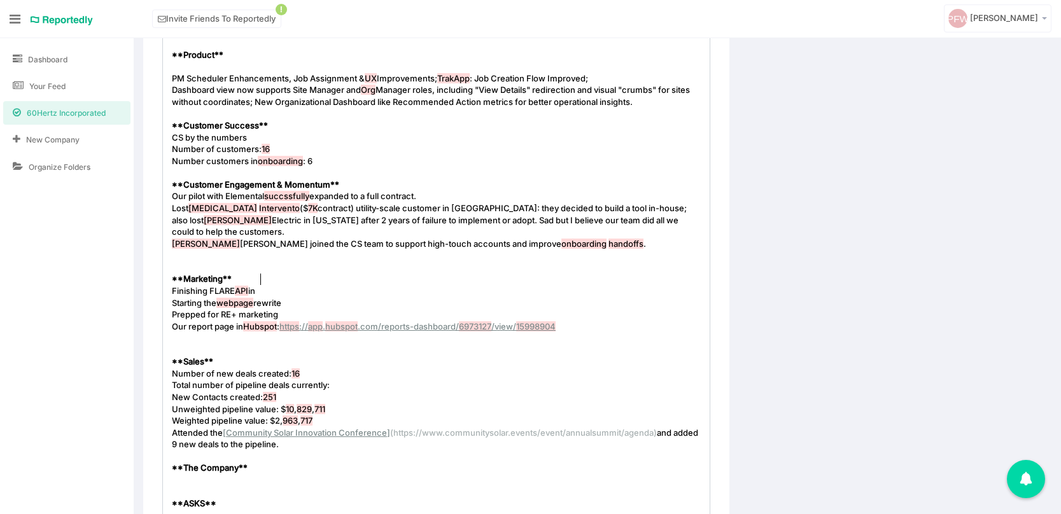
type textarea "inter"
type textarea "gration to"
type textarea "for self-f"
type textarea "serve reports. Ra"
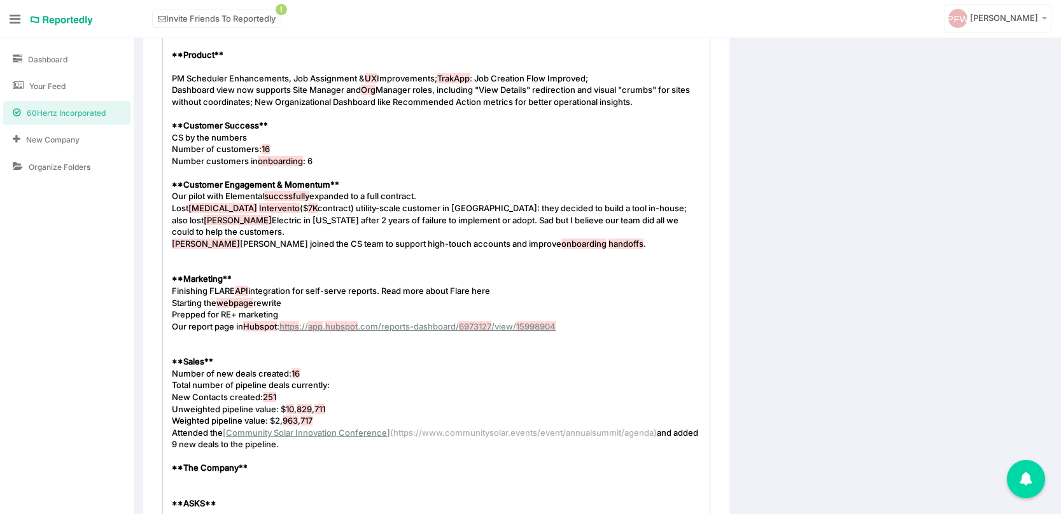
type textarea "ead more about Flare here."
click at [468, 286] on span "Finishing FLARE API integration for self-serve reports. Read more about Flare h…" at bounding box center [332, 291] width 321 height 10
type textarea "this new product"
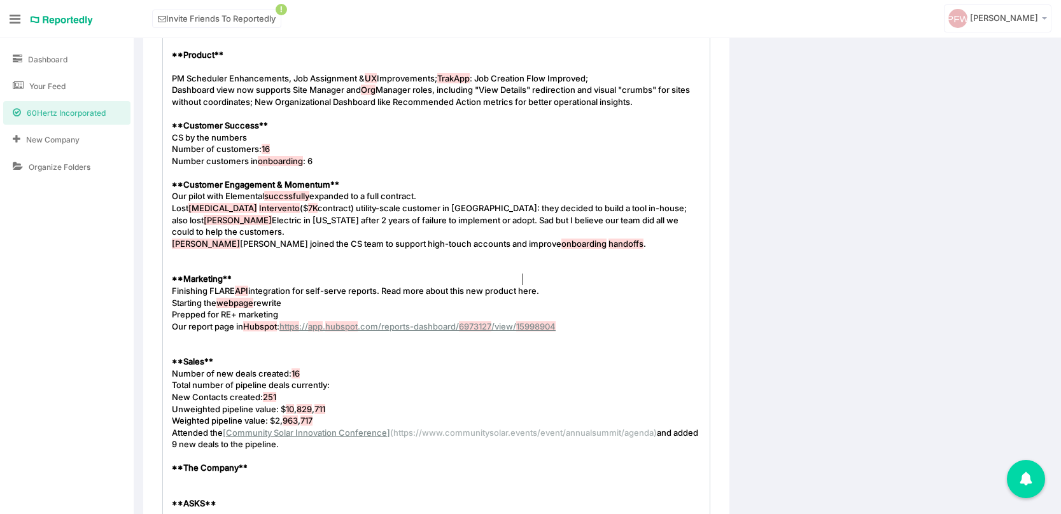
click at [533, 286] on span "Finishing FLARE API integration for self-serve reports. Read more about this ne…" at bounding box center [355, 291] width 367 height 10
type textarea "here"
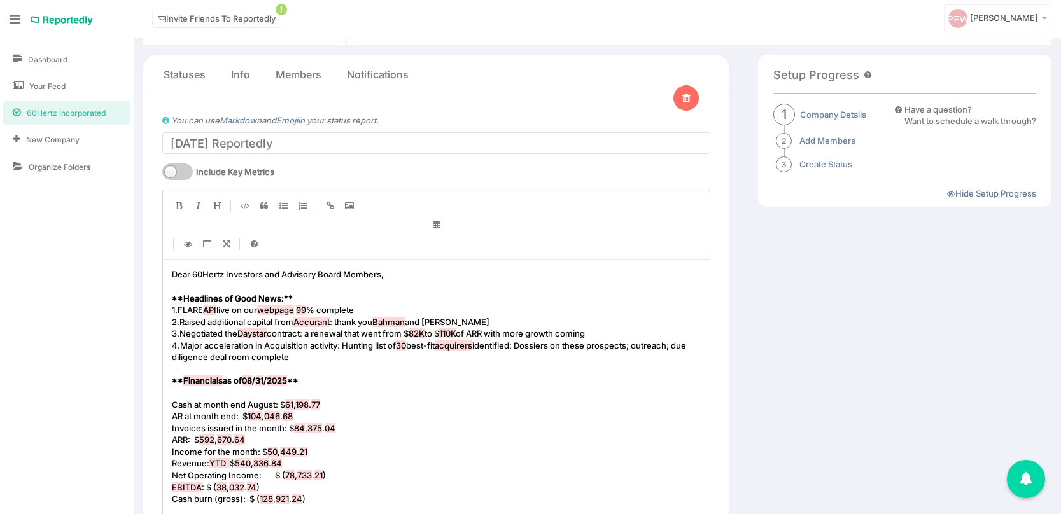
scroll to position [0, 0]
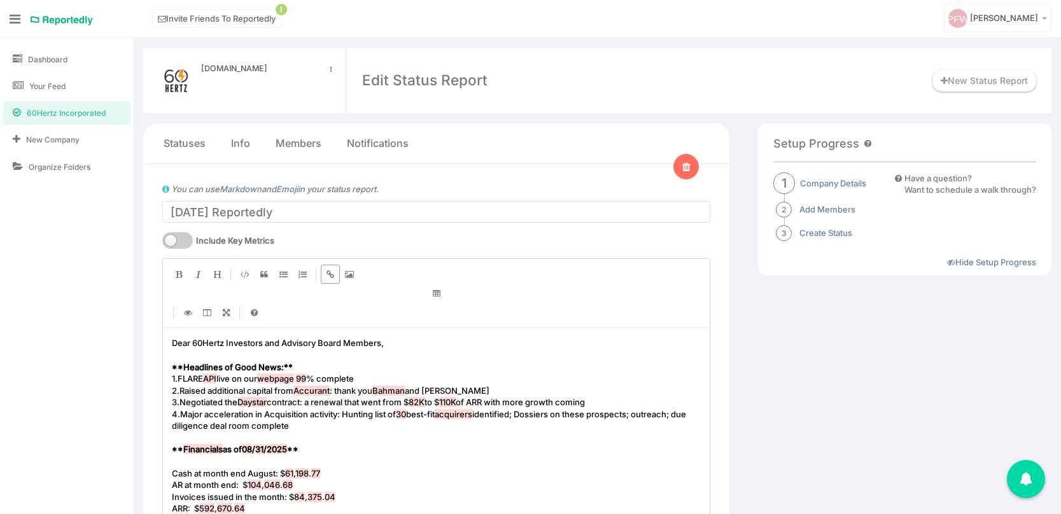
click at [333, 272] on icon "Create Link" at bounding box center [330, 274] width 8 height 8
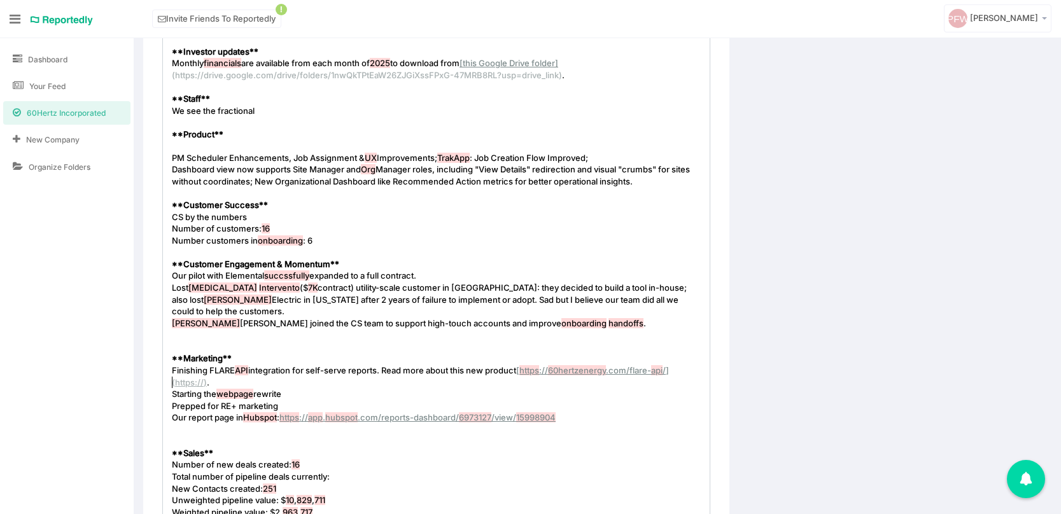
type textarea "Dear 60Hertz Investors and Advisory Board Members, **Headlines of Good News:** …"
drag, startPoint x: 291, startPoint y: 379, endPoint x: 171, endPoint y: 385, distance: 120.4
type textarea "Webpage oev"
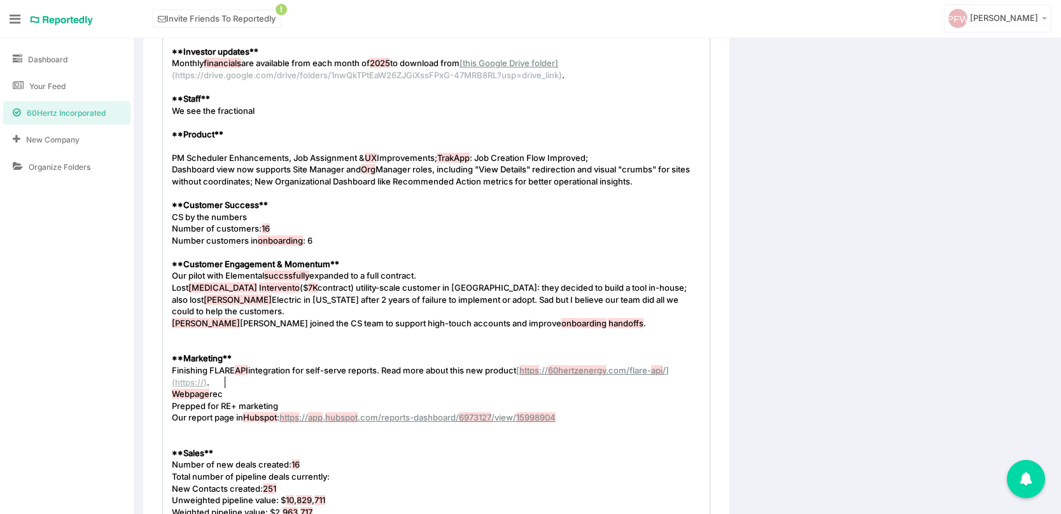
type textarea "reci"
type textarea "onfiguration to improve natv"
type textarea "viation and overall logi"
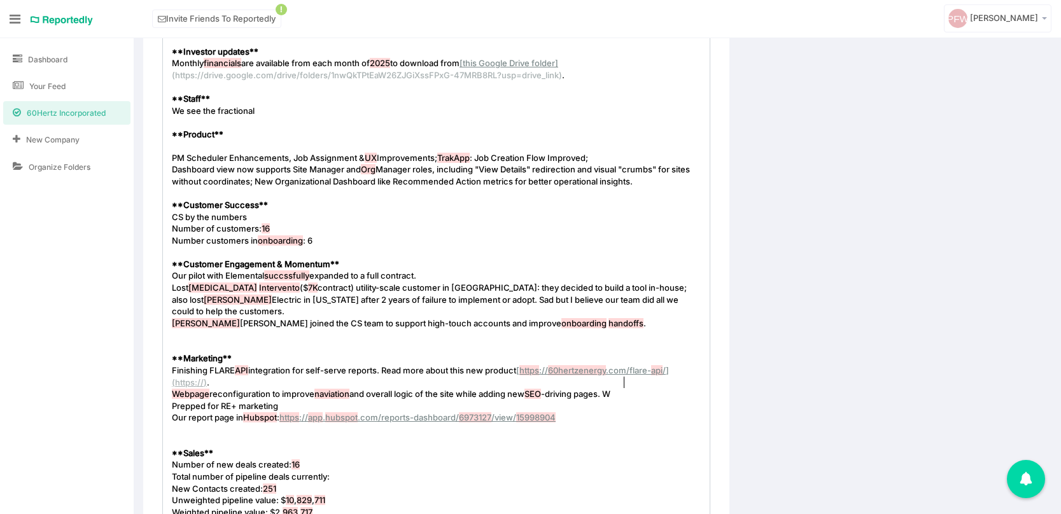
type textarea "c of the site while adding new SEO-driving pages. W"
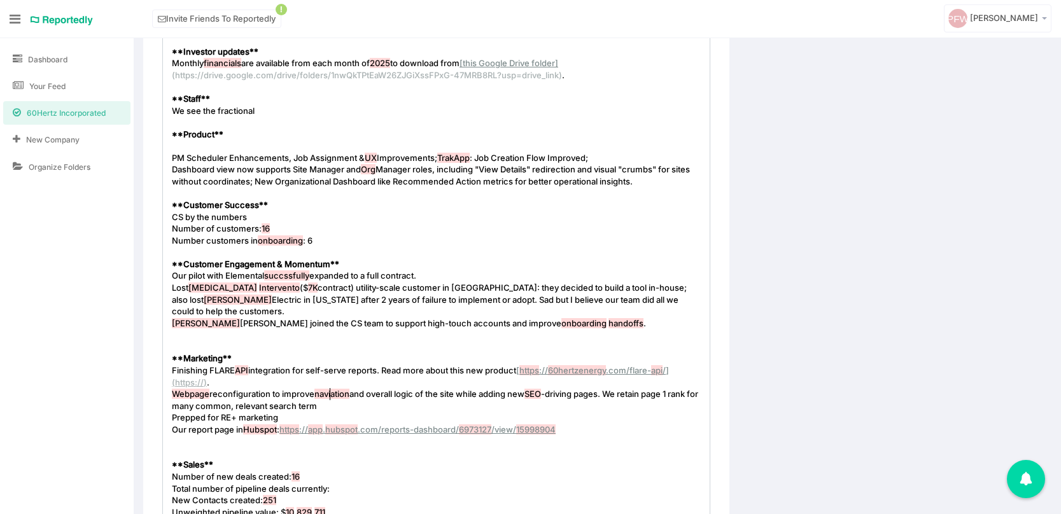
type textarea "e retain page 1 rank for many common, relevant search terms."
click at [174, 412] on span "Prepped for RE+ marketing" at bounding box center [225, 417] width 106 height 10
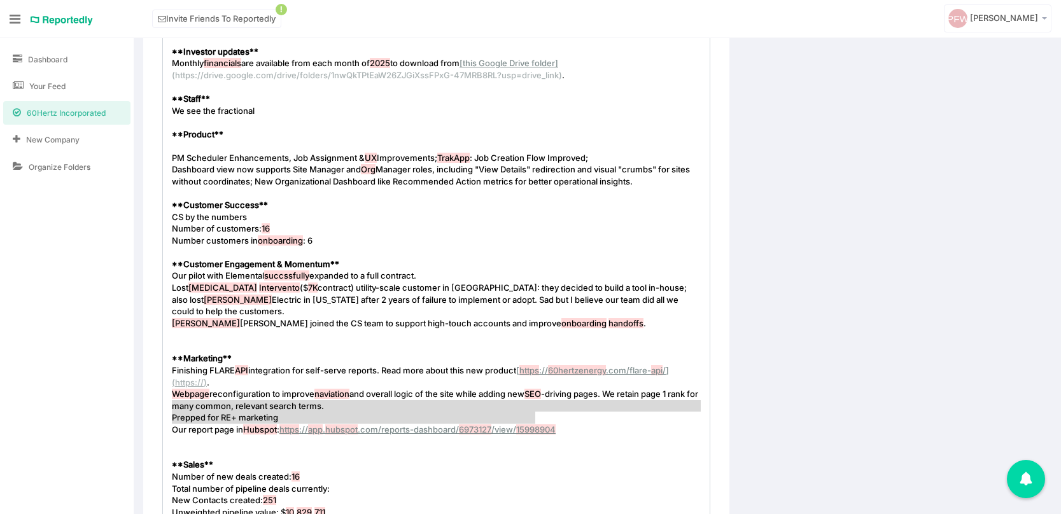
type textarea "Prepped for RE+ marketing Our report page in [GEOGRAPHIC_DATA]: [URL][DOMAIN_NA…"
drag, startPoint x: 174, startPoint y: 407, endPoint x: 576, endPoint y: 421, distance: 402.4
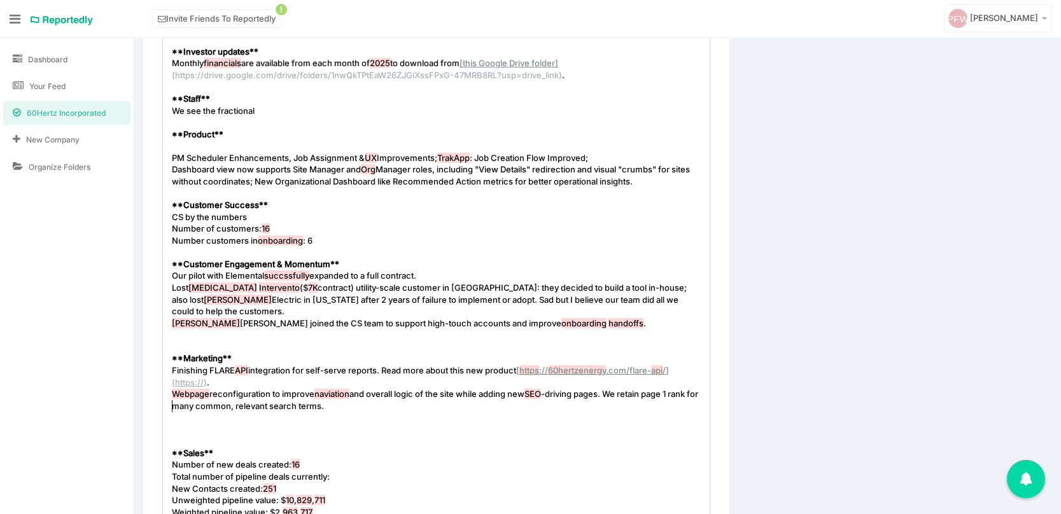
click at [322, 435] on pre "​" at bounding box center [436, 441] width 534 height 12
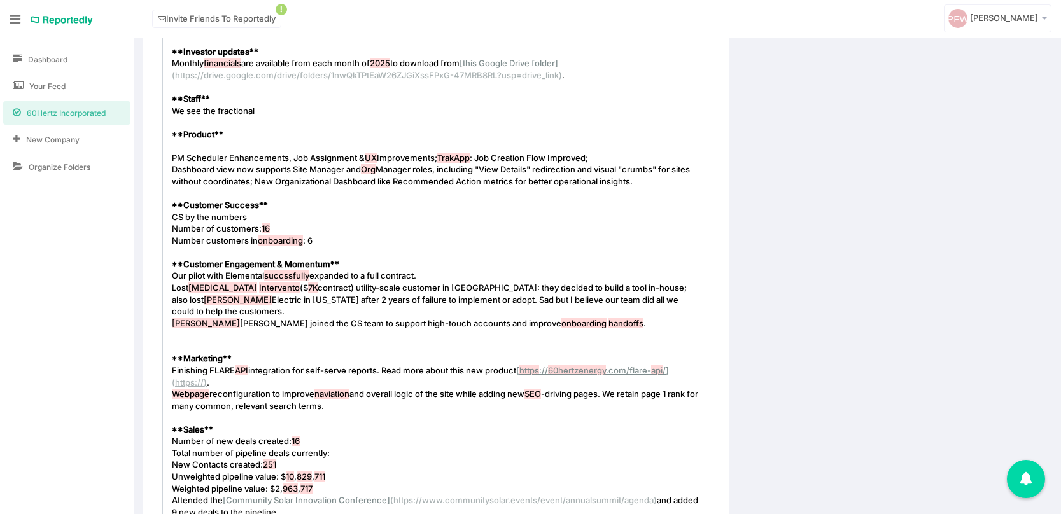
scroll to position [0, 0]
type textarea "​W"
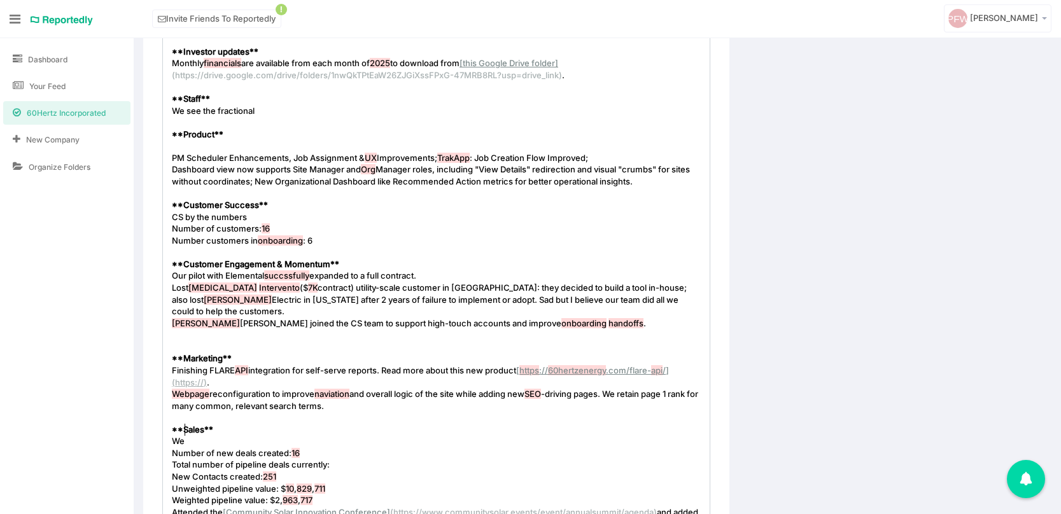
type textarea "Wev"
type textarea "'ven"
type textarea "never"
type textarea "had better product mak"
type textarea "rket gi"
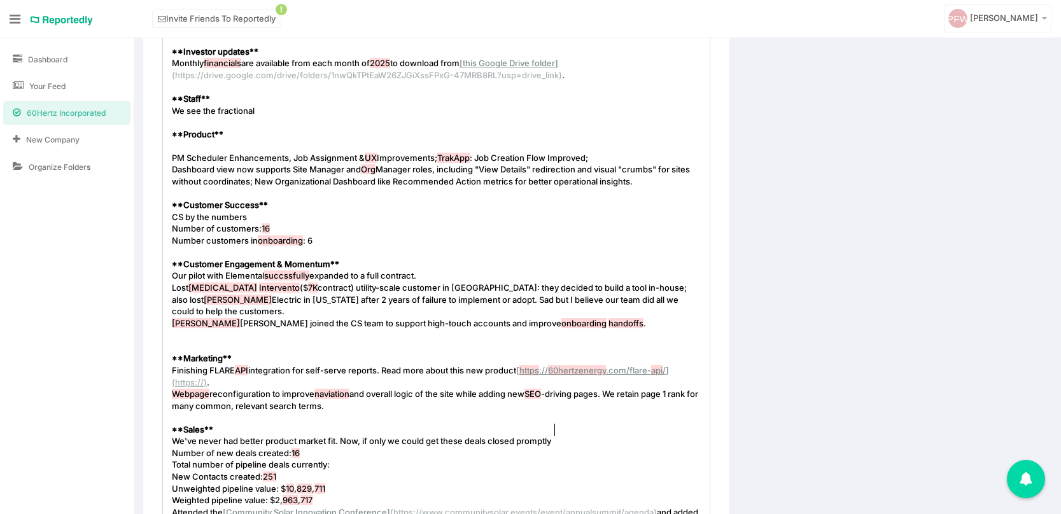
type textarea "fit. Now, if only we could get these deals closed promptly."
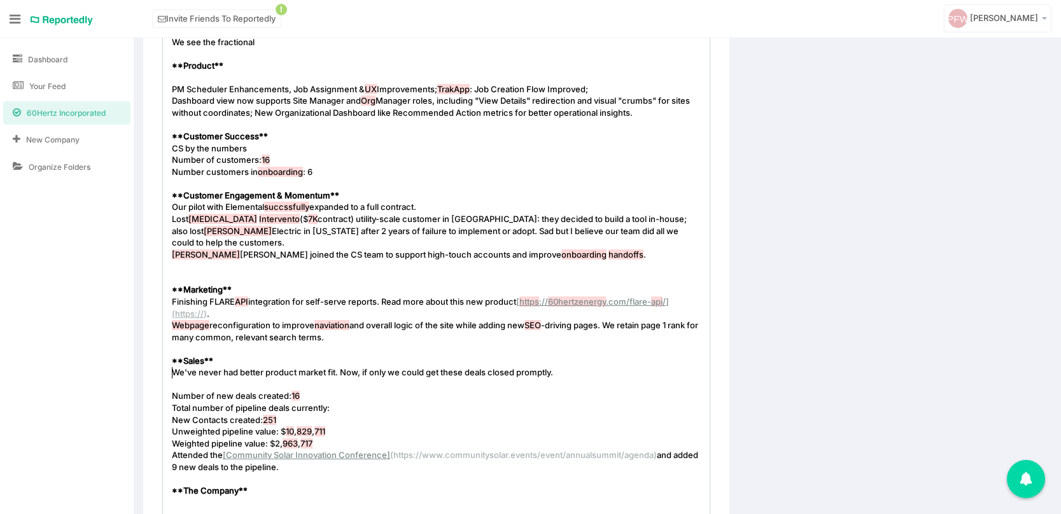
scroll to position [625, 0]
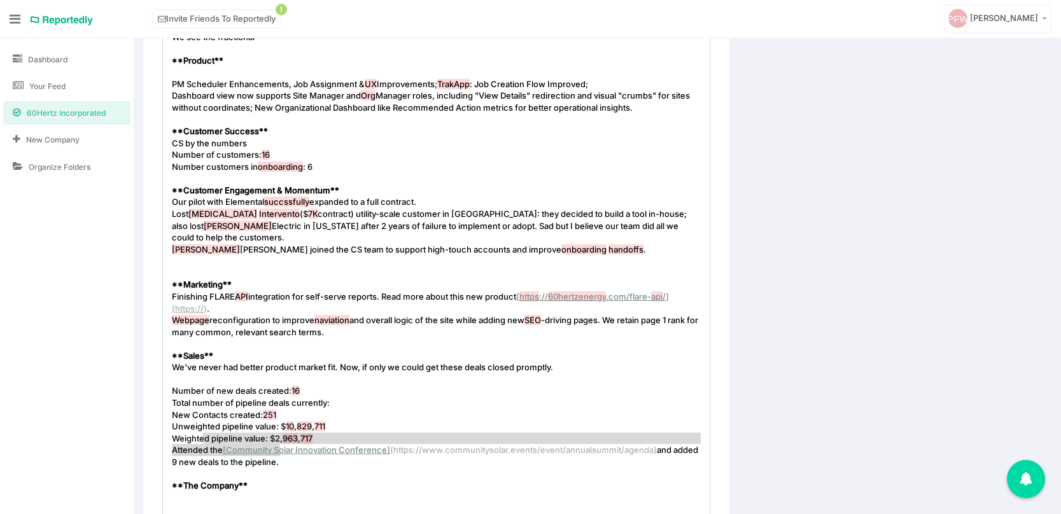
type textarea "Attended the [Community Solar Innovation Conference]([URL][DOMAIN_NAME]) and ad…"
drag, startPoint x: 282, startPoint y: 453, endPoint x: 168, endPoint y: 438, distance: 114.9
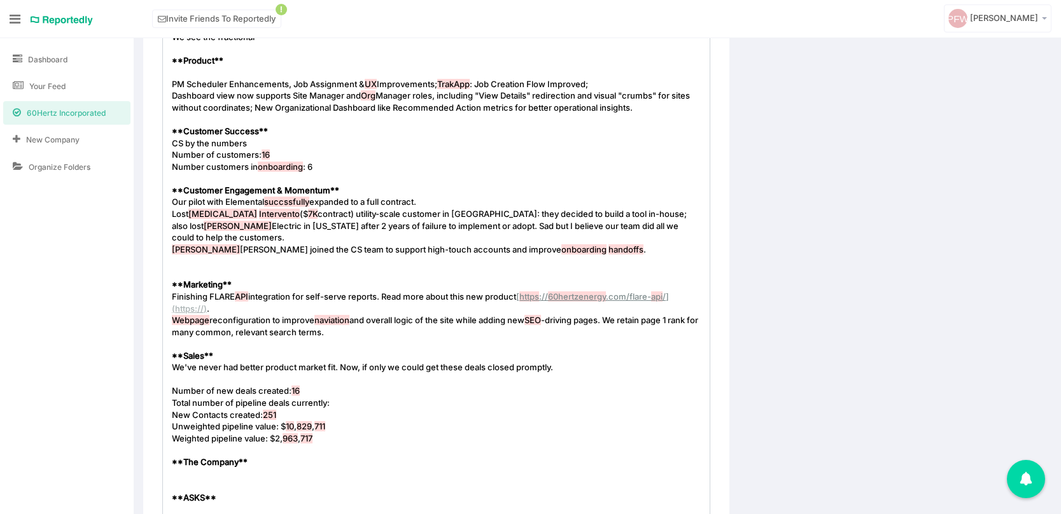
click at [179, 468] on pre "​" at bounding box center [436, 474] width 534 height 12
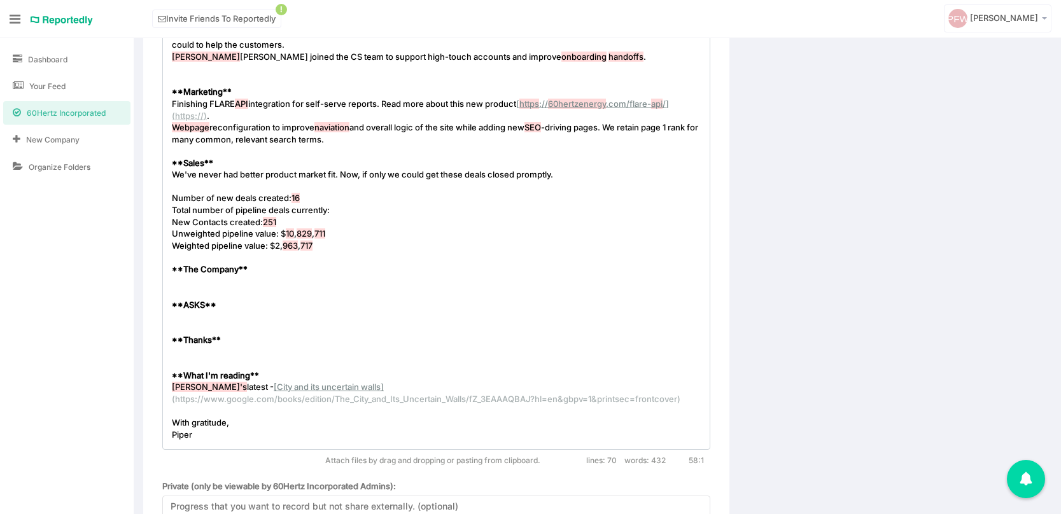
scroll to position [820, 0]
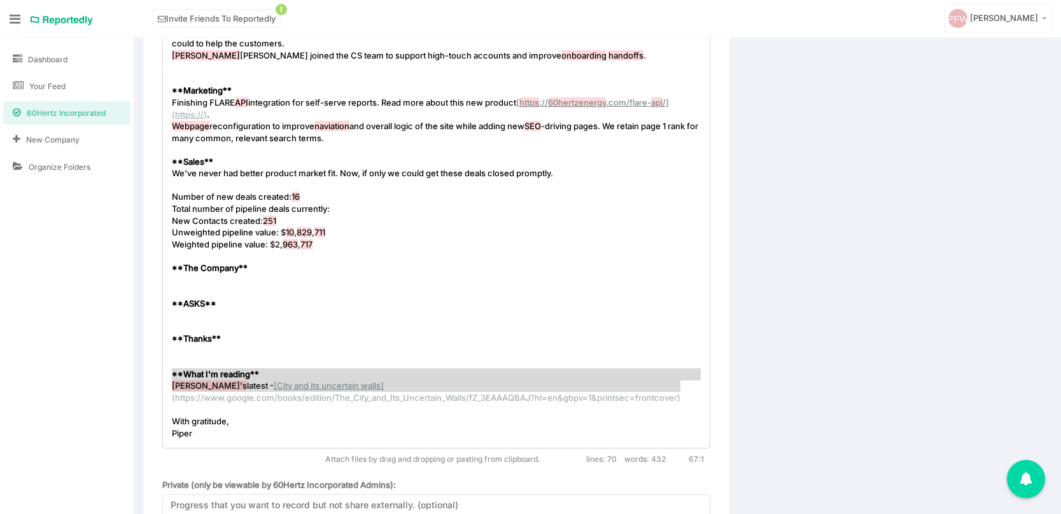
drag, startPoint x: 683, startPoint y: 386, endPoint x: 147, endPoint y: 374, distance: 536.5
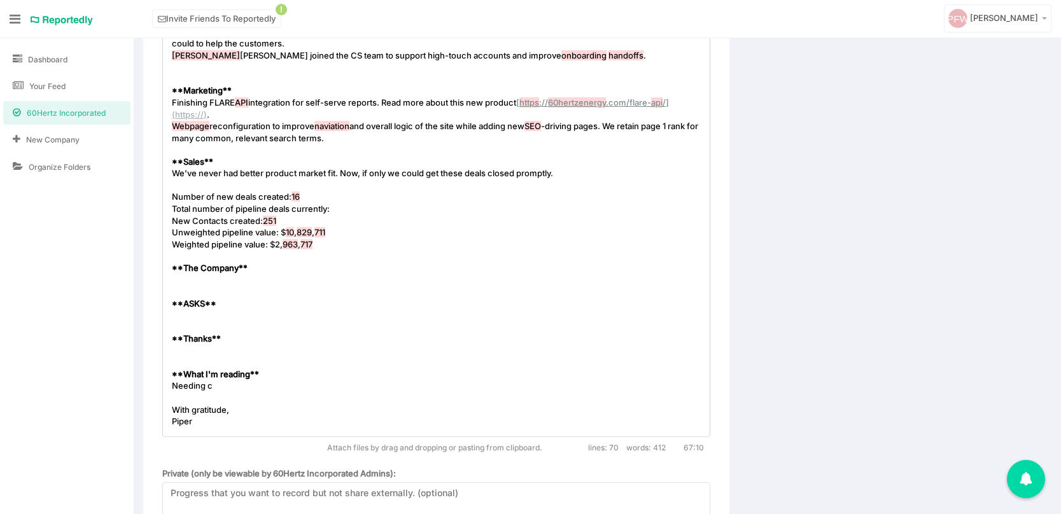
type textarea "Needing cl"
type textarea "levity during thei"
type textarea "is period, I turned to"
click at [181, 345] on pre "​" at bounding box center [436, 351] width 534 height 12
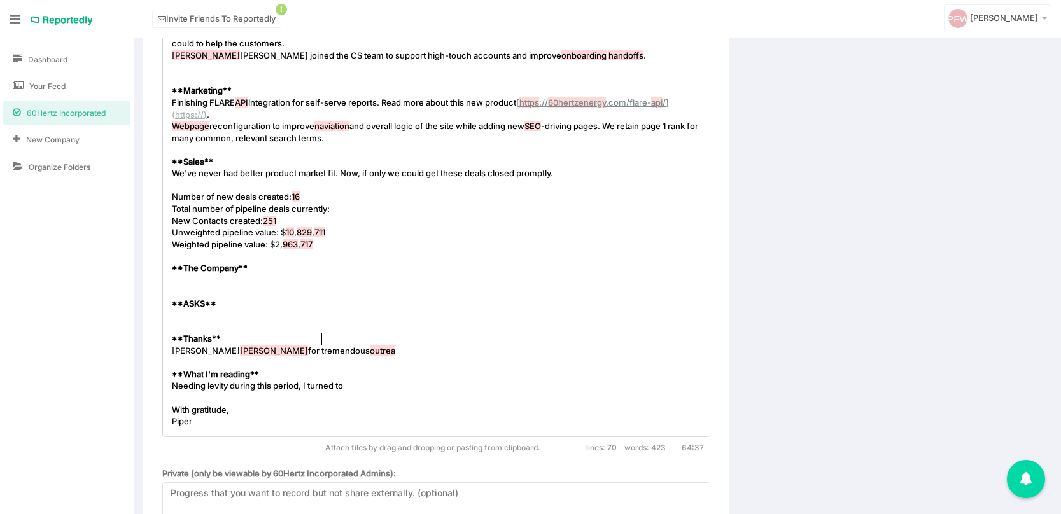
type textarea "[PERSON_NAME] for tremendous outreah"
type textarea "ch and strategy to get us in front of Aggreko"
type textarea ", Procore, and [PERSON_NAME]"
type textarea "unrun. WE"
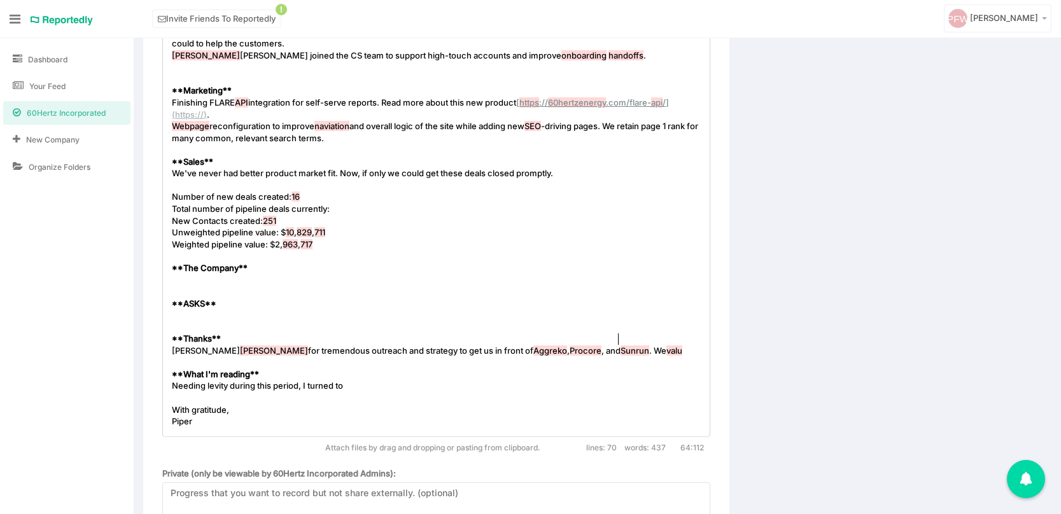
type textarea "e valut"
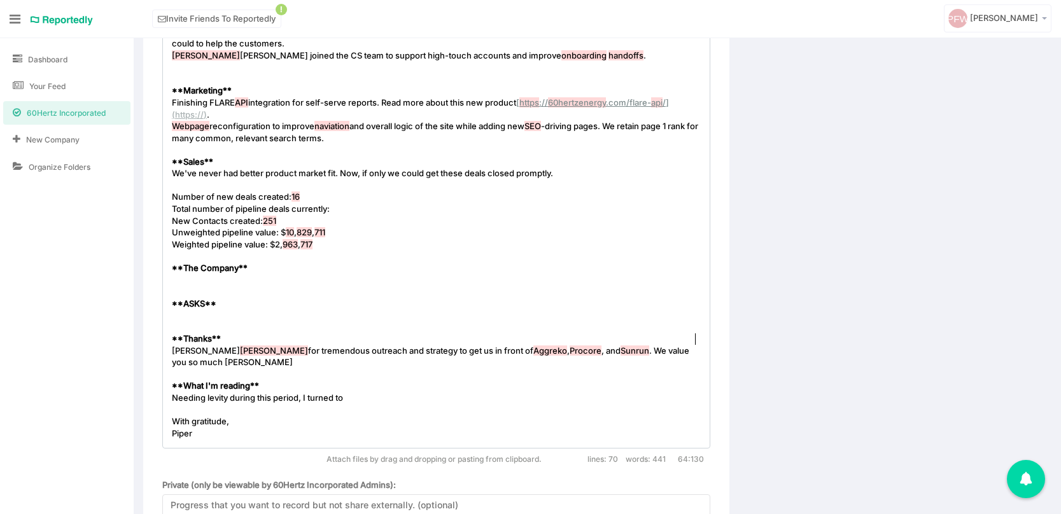
type textarea "e you so much [PERSON_NAME]!"
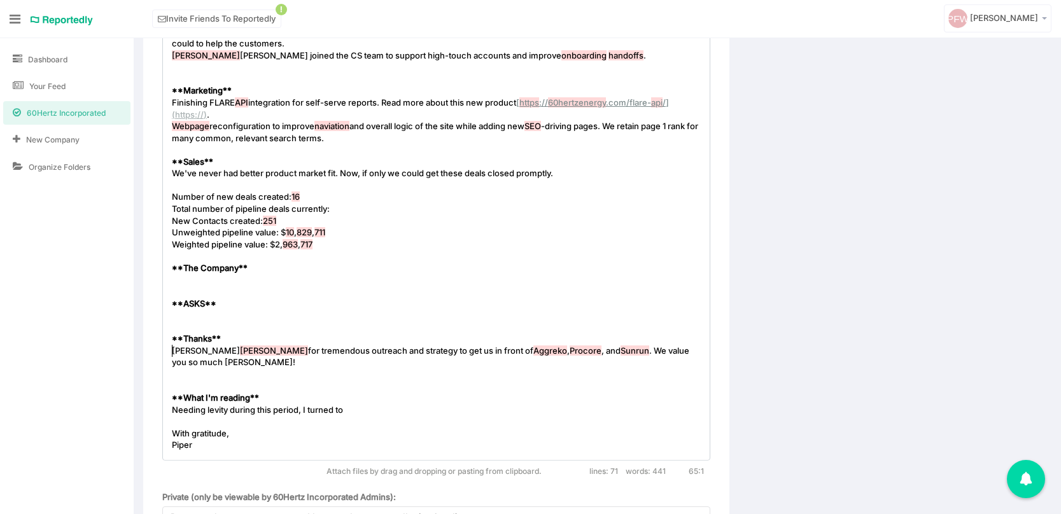
scroll to position [4, 1]
type textarea "Accurant team as always"
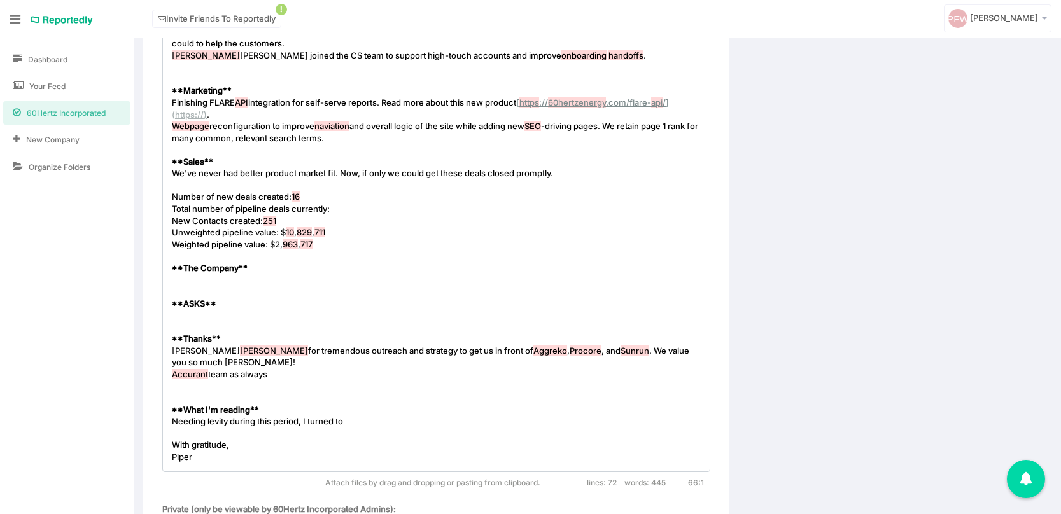
click at [701, 345] on pre "[PERSON_NAME] for tremendous outreach and strategy to get us in front of [PERSO…" at bounding box center [436, 357] width 534 height 24
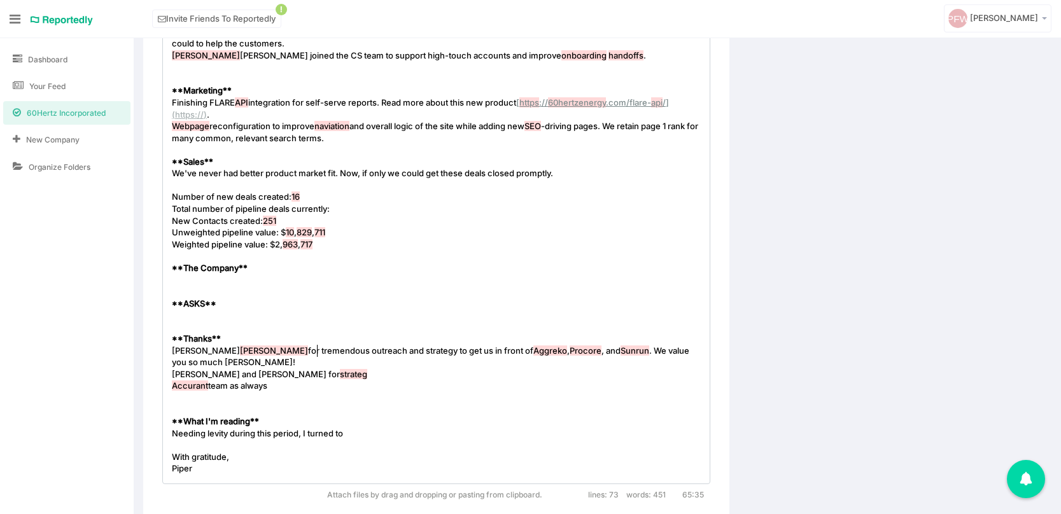
type textarea "[PERSON_NAME] and [PERSON_NAME] for strategy"
type textarea ", leav"
type textarea "ning in, and suggested"
type textarea "ing the idea of the forthcoming [GEOGRAPHIC_DATA]."
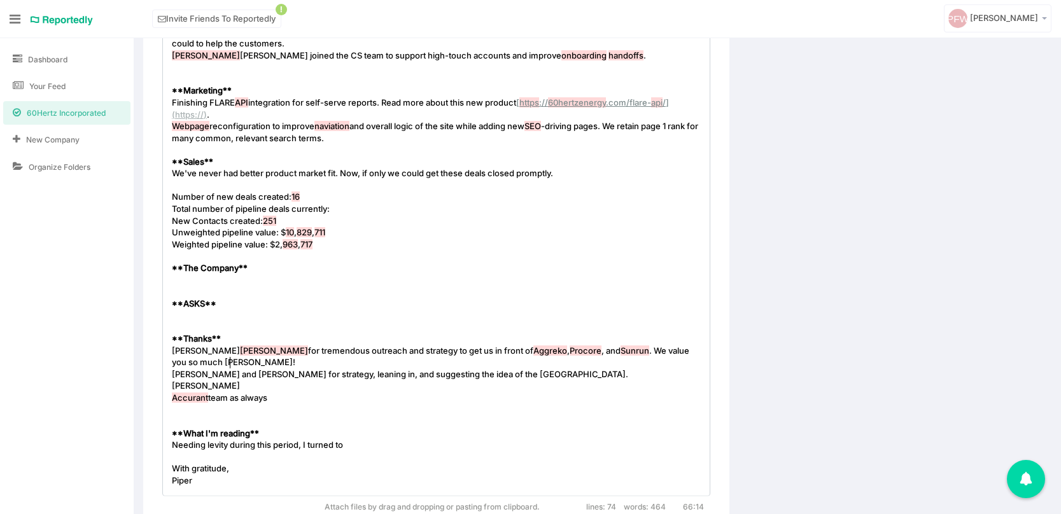
scroll to position [4, 57]
type textarea "[PERSON_NAME]"
type textarea "sson"
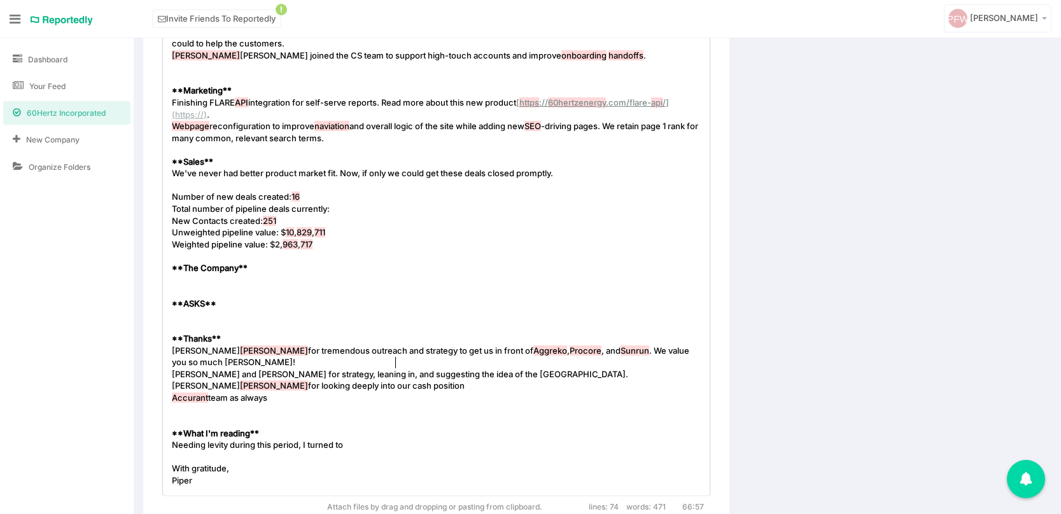
type textarea "for looking deeply into our cash position"
type textarea ", pros"
type textarea "runway and prospects for the sale."
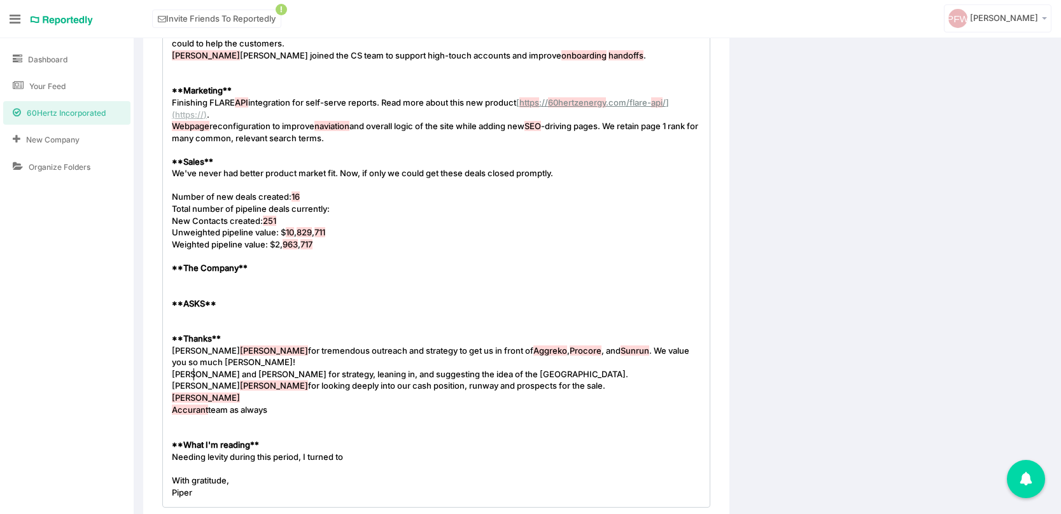
type textarea "Richar"
type textarea "[PERSON_NAME] and [PERSON_NAME]"
type textarea "elson for brainstorming next contra"
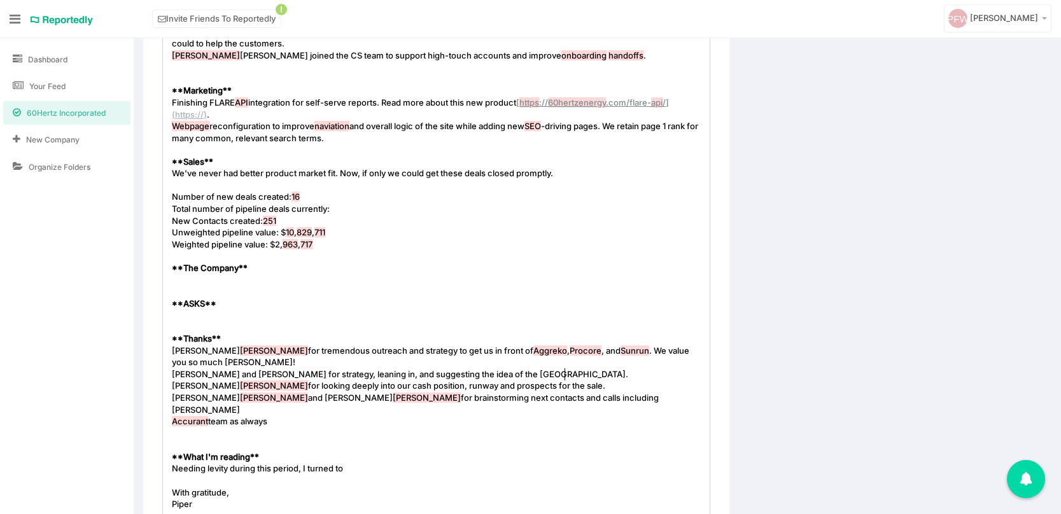
type textarea "acts and calls including [PERSON_NAME]."
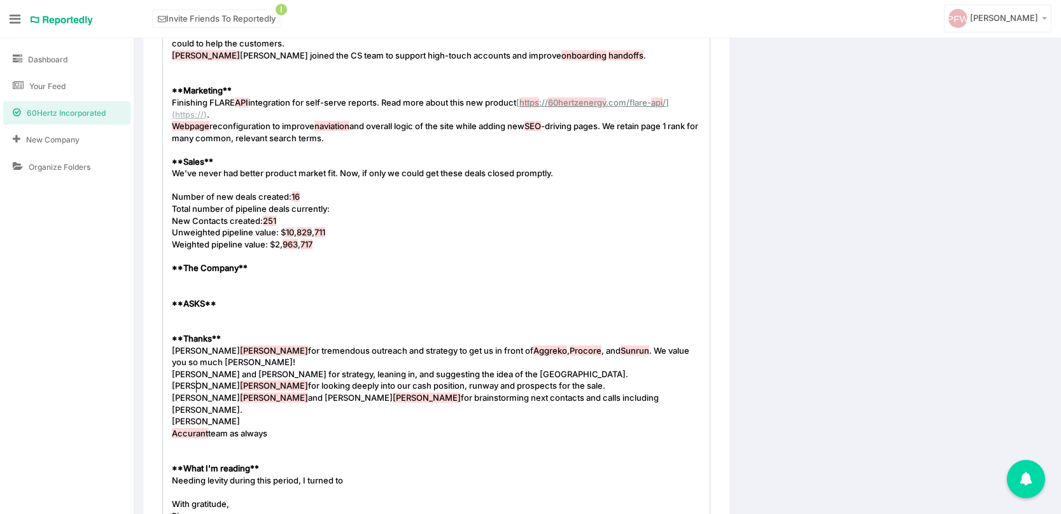
scroll to position [4, 25]
type textarea "[PERSON_NAME]"
type textarea "[PERSON_NAME] for moral suppot"
type textarea "rt, encouragement and things to be wary of."
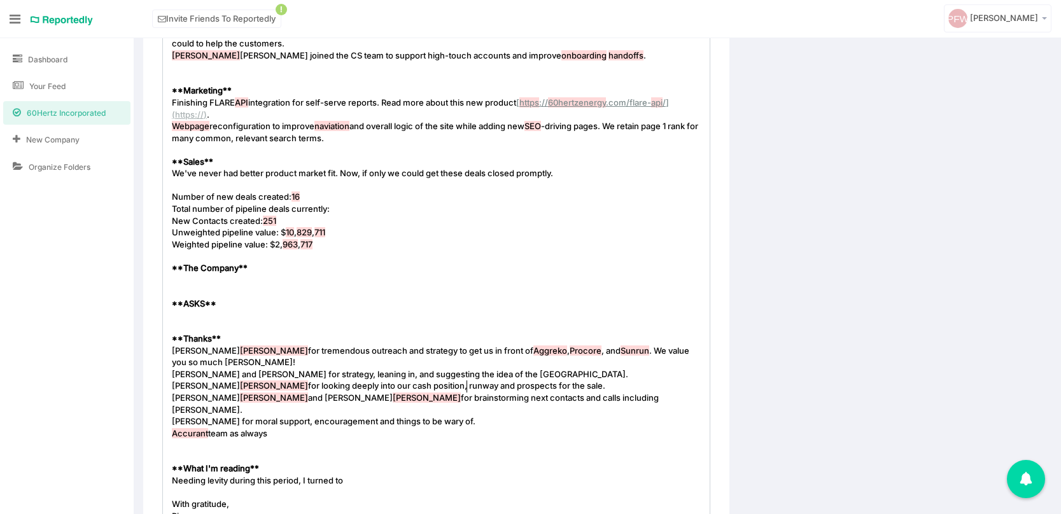
scroll to position [4, 172]
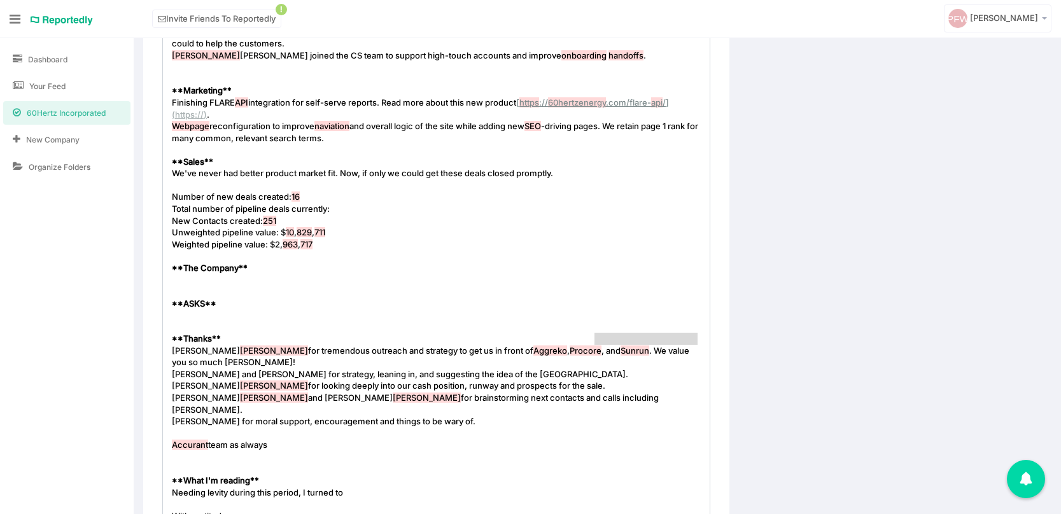
type textarea "We value you so much [PERSON_NAME]!"
drag, startPoint x: 699, startPoint y: 339, endPoint x: 586, endPoint y: 337, distance: 113.3
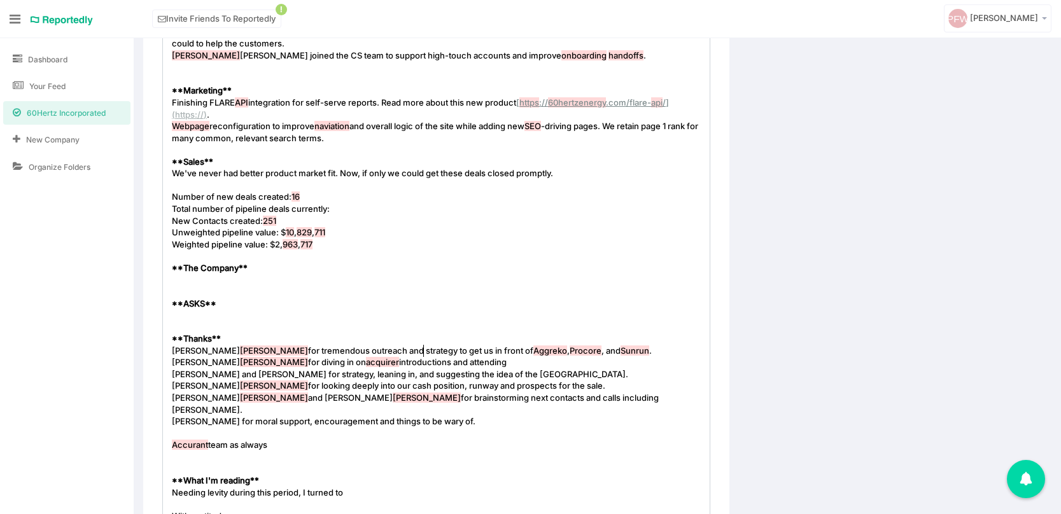
type textarea "[PERSON_NAME] for diving in on acquirer introductions and attending 3"
type textarea "4 meetings [DATE] to help us get sold."
click at [366, 357] on span "acquirer" at bounding box center [382, 362] width 33 height 10
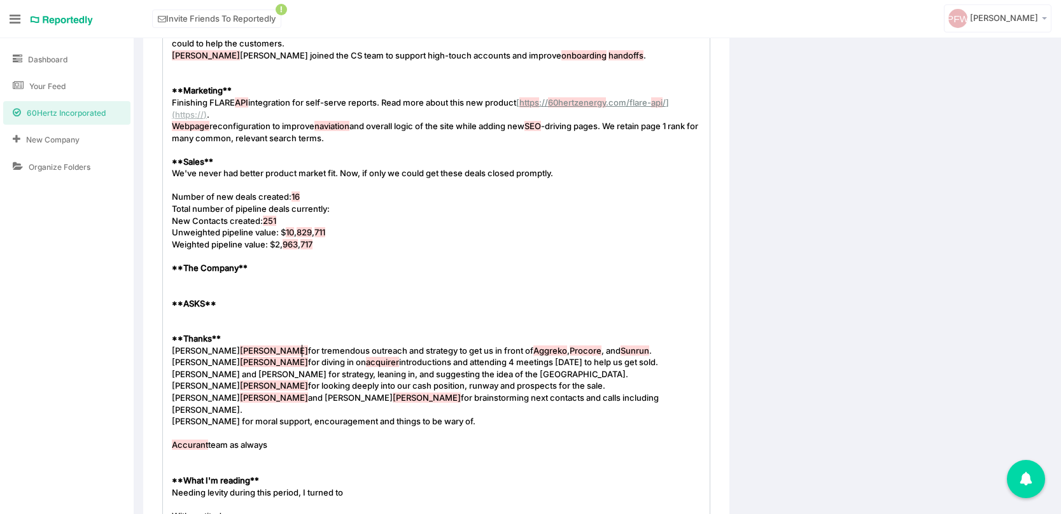
type textarea "​"
click at [366, 357] on span "acquirer" at bounding box center [382, 362] width 33 height 10
type textarea "buyer"
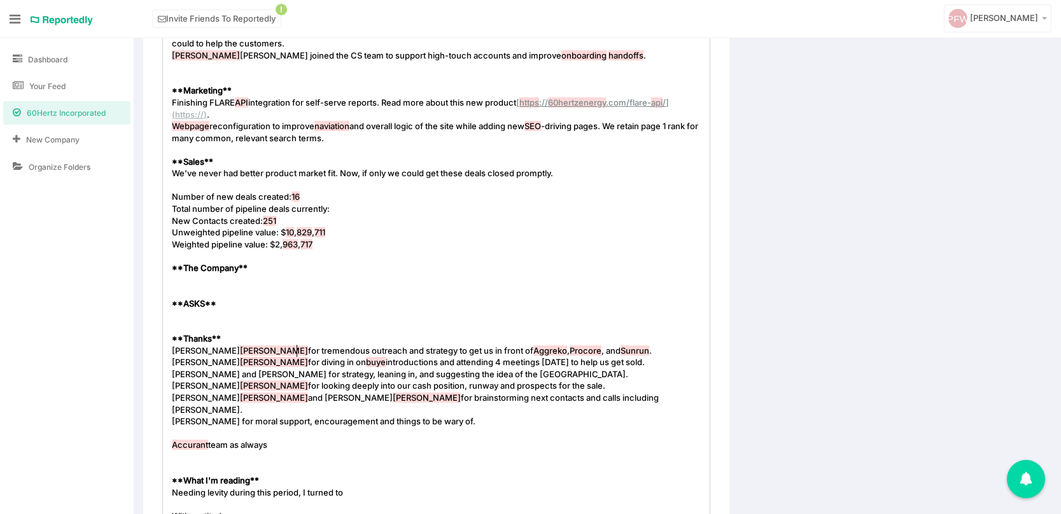
scroll to position [4, 22]
click at [600, 356] on pre "[PERSON_NAME] for diving in on buyer introductions and attending 4 meetings [DA…" at bounding box center [436, 362] width 534 height 12
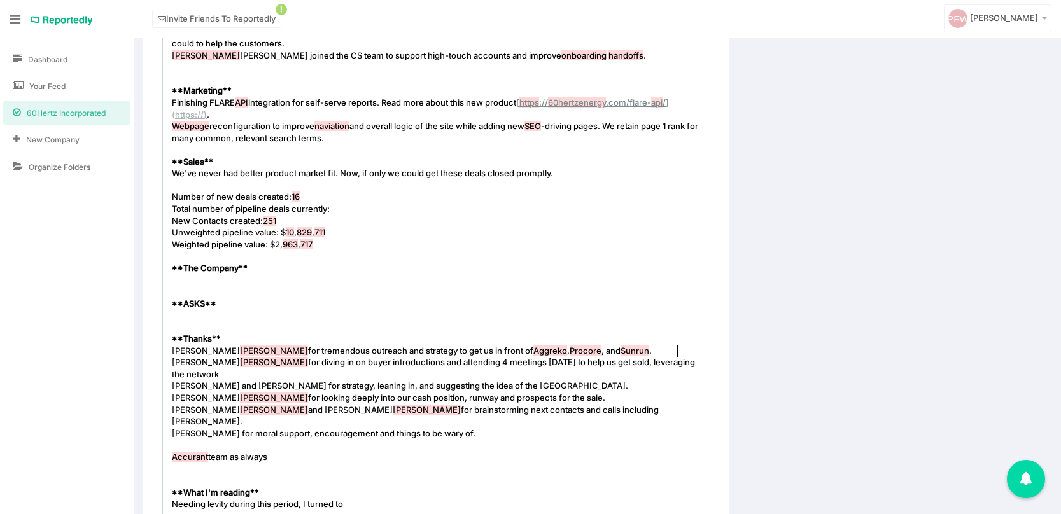
type textarea ", leveraging the network."
drag, startPoint x: 509, startPoint y: 351, endPoint x: 579, endPoint y: 351, distance: 70.0
type textarea "with acqur"
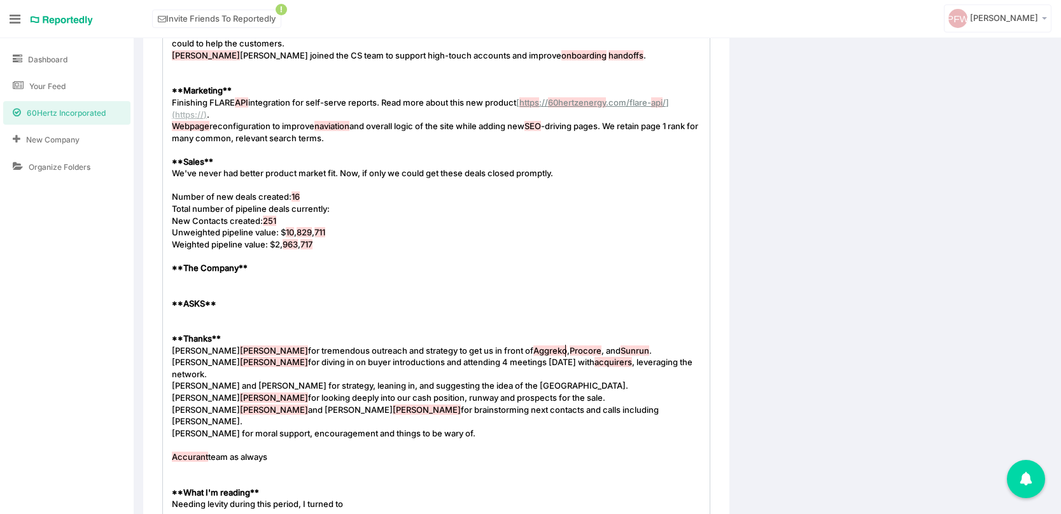
type textarea "irers"
click at [183, 274] on pre "​" at bounding box center [436, 280] width 534 height 12
type textarea "We will hold a Town Hall for all investors [DATE] S"
type textarea ", Septemb"
type textarea "ber 30th at 10am [US_STATE]; 11 Pacific; 12n"
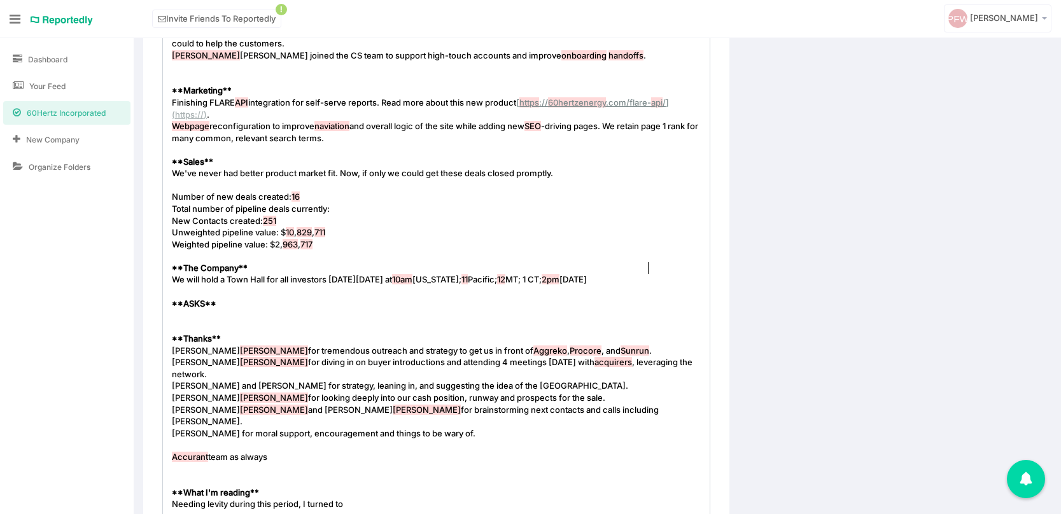
scroll to position [4, 90]
type textarea "MT; 1 CT; 2pm Eastern."
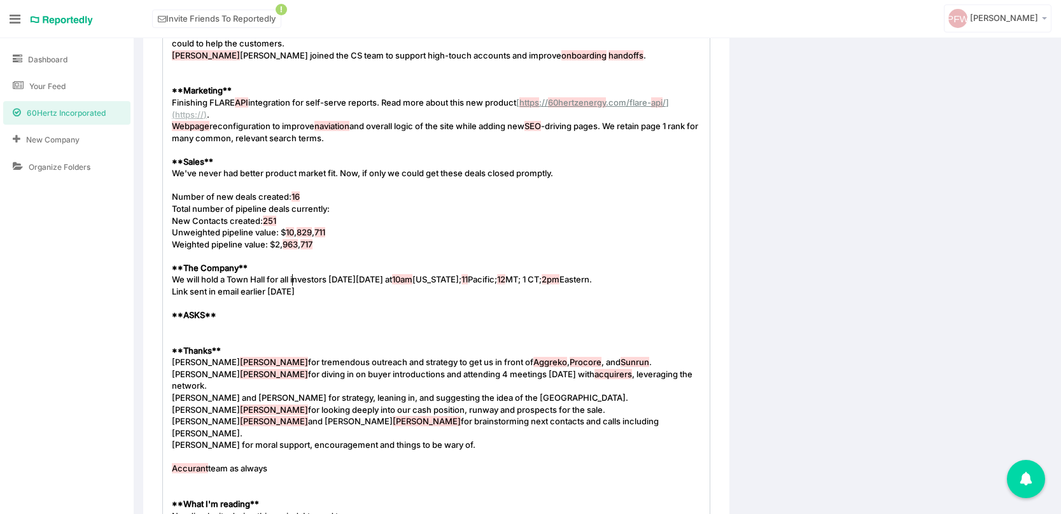
type textarea "Link sent in email earlier [DATE]."
click at [178, 321] on pre "​" at bounding box center [436, 327] width 534 height 12
click at [326, 286] on pre "Link sent in email earlier [DATE]." at bounding box center [436, 292] width 534 height 12
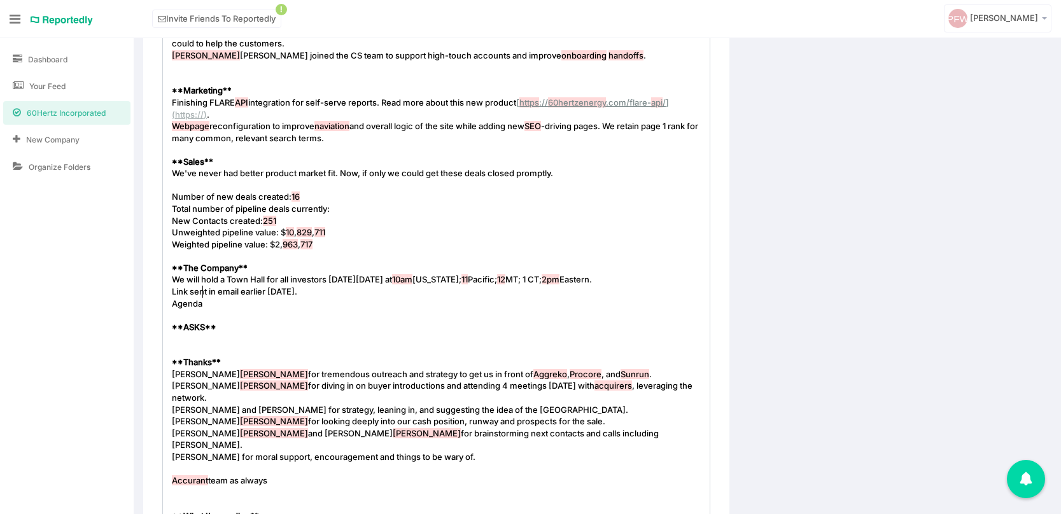
type textarea "Agendat"
type textarea "is to address"
type textarea "up date"
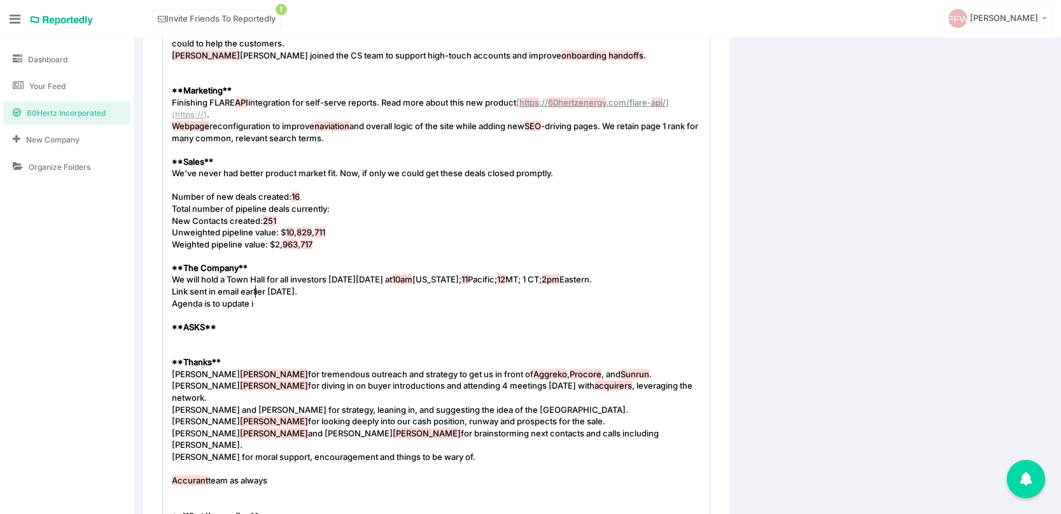
type textarea "date in v"
type textarea "vestors on o"
type textarea "the Why of the M&A; our current cash runway; a"
type textarea "l"
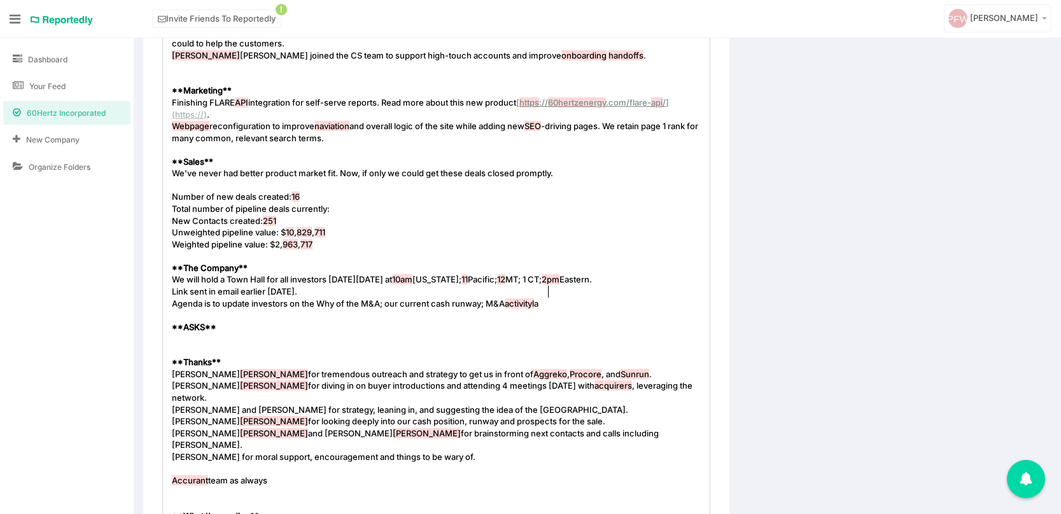
scroll to position [4, 68]
type textarea "M&A activityl and"
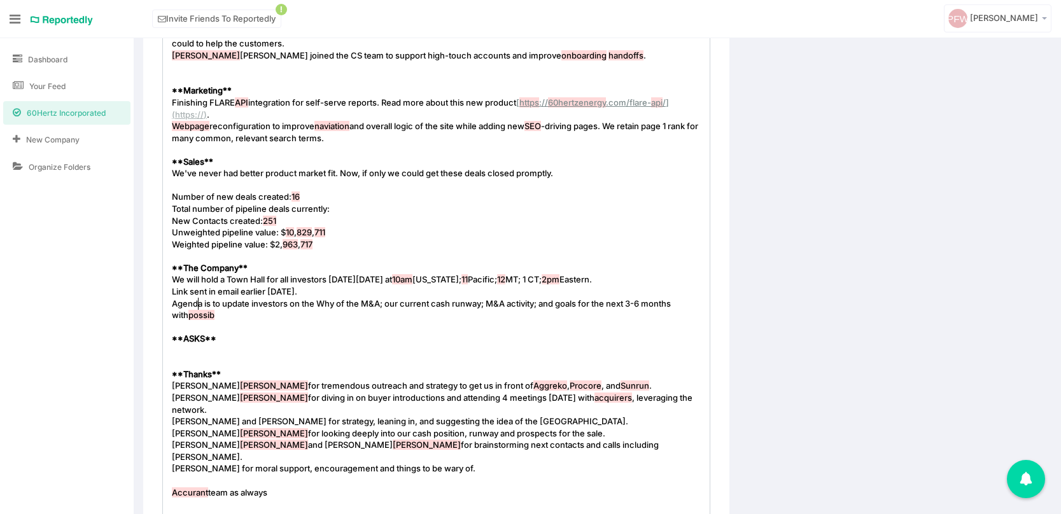
type textarea "; and goals for the next 3-6 months with possible"
type textarea "le need for your further capital."
click at [195, 303] on span "Agenda is to update investors on the Why of the M&A; our current cash runway; M…" at bounding box center [431, 309] width 519 height 22
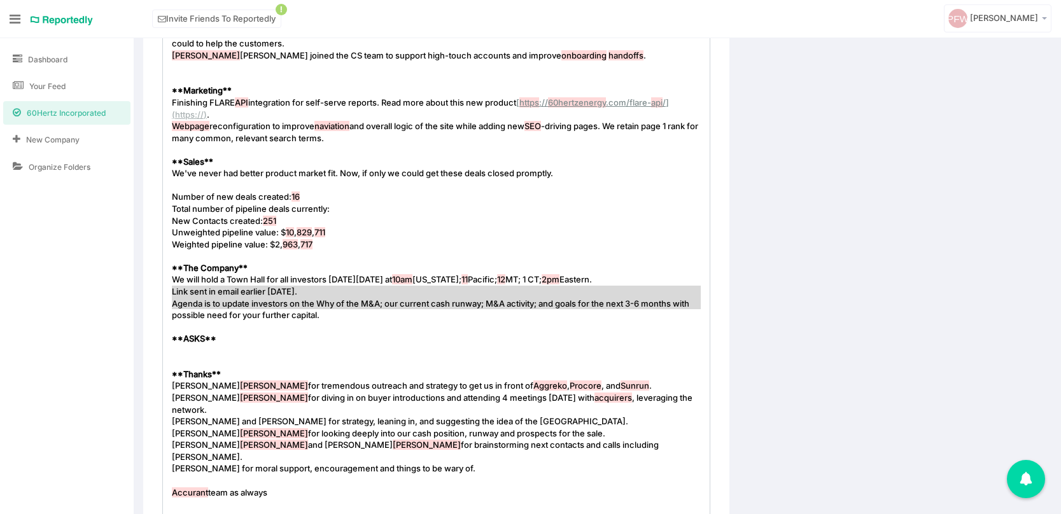
type textarea "Agenda is to update investors on the Why of the M&A; our current cash runway; M…"
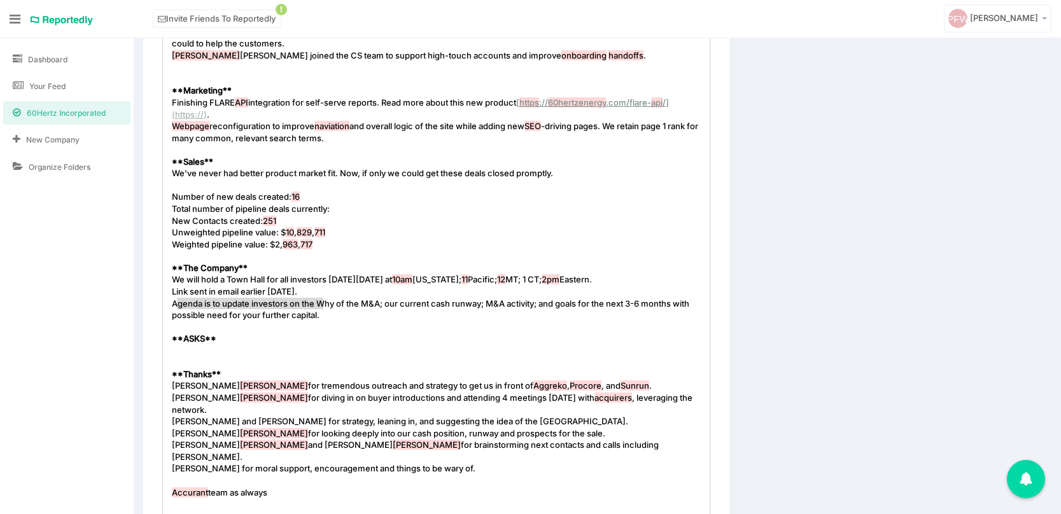
type textarea "possible need for your further capital."
drag, startPoint x: 347, startPoint y: 302, endPoint x: 172, endPoint y: 302, distance: 175.0
type textarea "and to present investors with the scnear"
type textarea "enarios as I see them for 0"
type textarea "60Hertz."
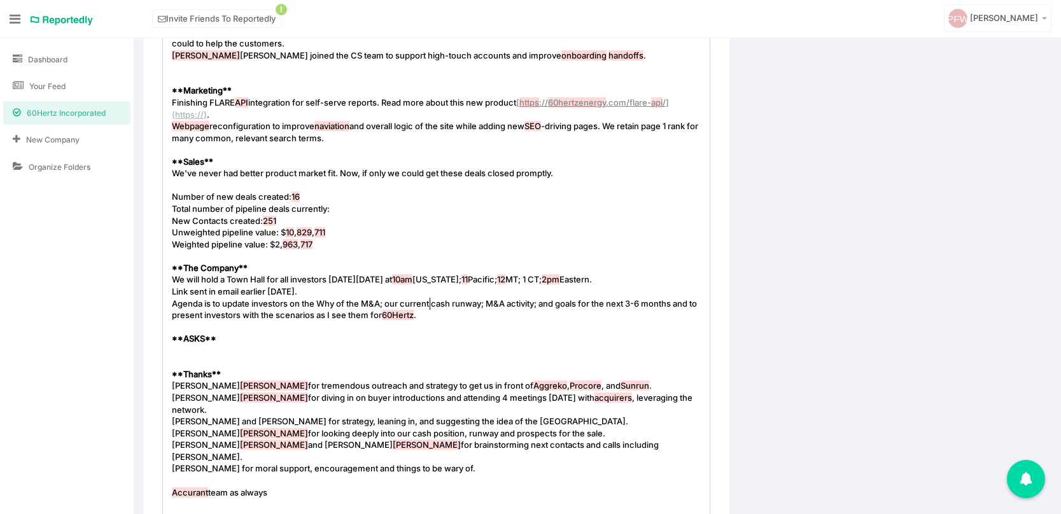
scroll to position [4, 34]
click at [176, 345] on pre "​" at bounding box center [436, 351] width 534 height 12
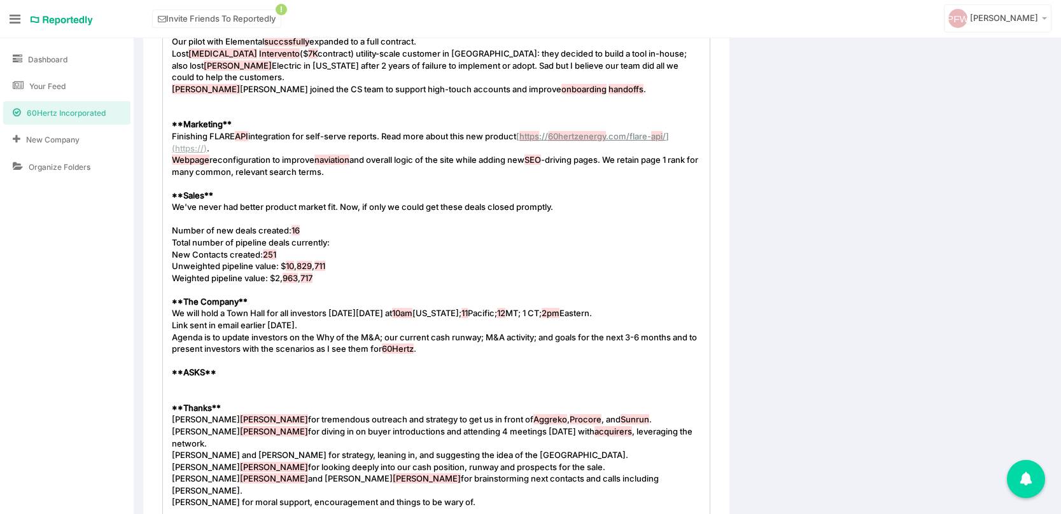
scroll to position [788, 0]
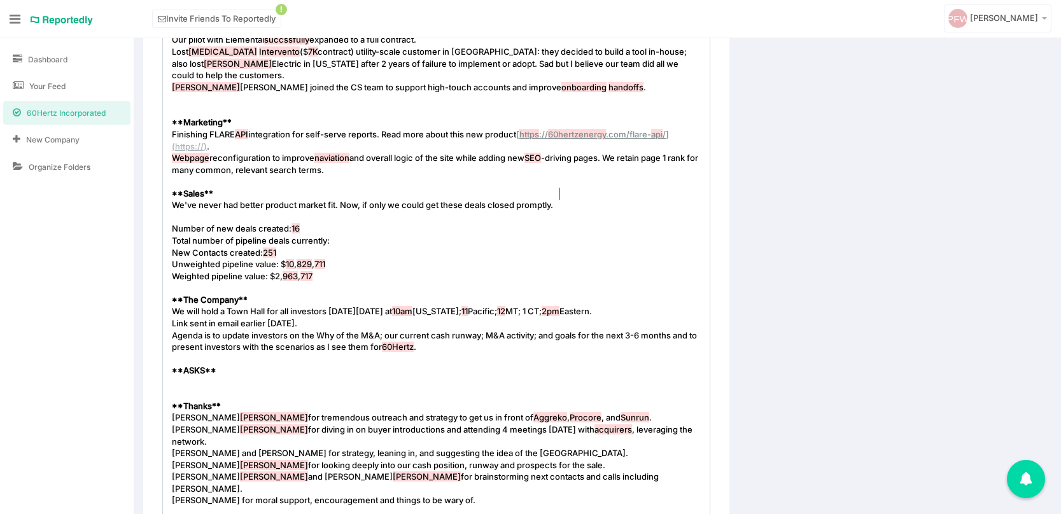
click at [566, 199] on pre "We've never had better product market fit. Now, if only we could get these deal…" at bounding box center [436, 205] width 534 height 12
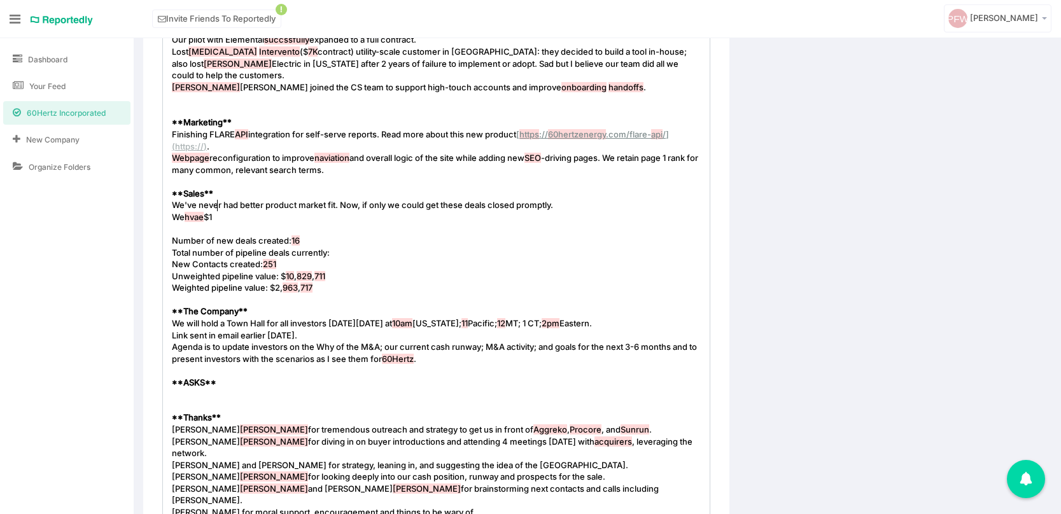
type textarea "We hvae $15"
type textarea "$250K in preproposal with hopeful September close."
click at [194, 212] on span "hvae" at bounding box center [194, 217] width 19 height 10
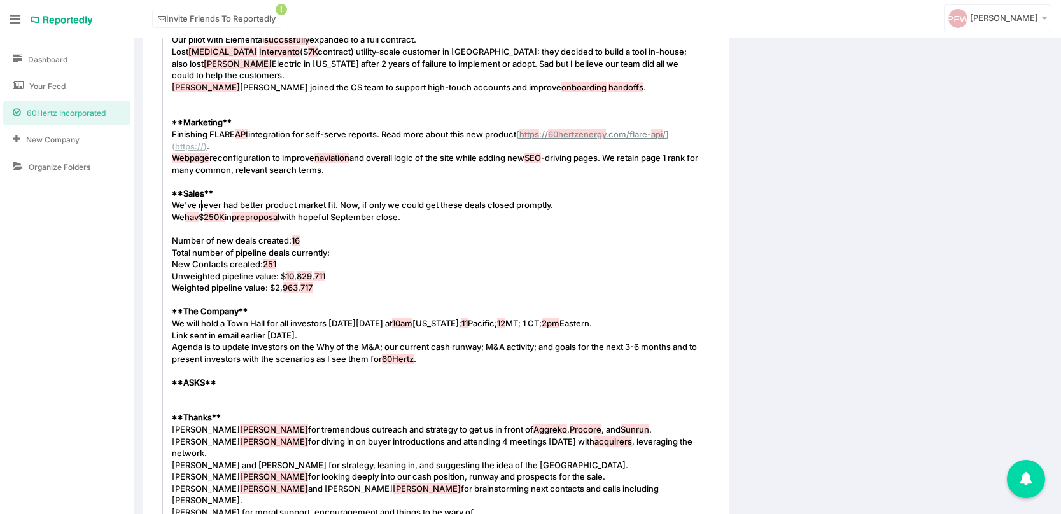
scroll to position [4, 18]
type textarea "have"
click at [331, 153] on span "naviation" at bounding box center [331, 158] width 35 height 10
type textarea "g"
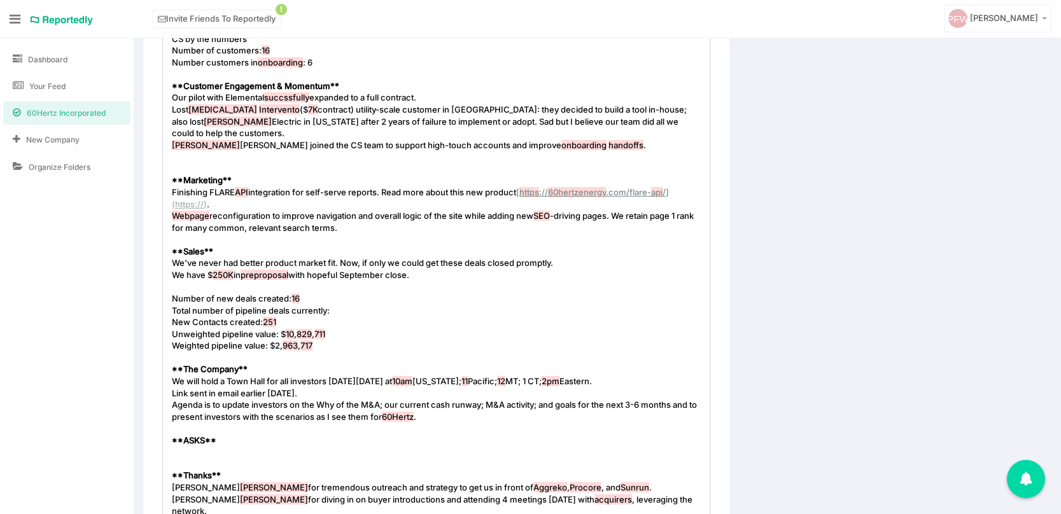
scroll to position [724, 0]
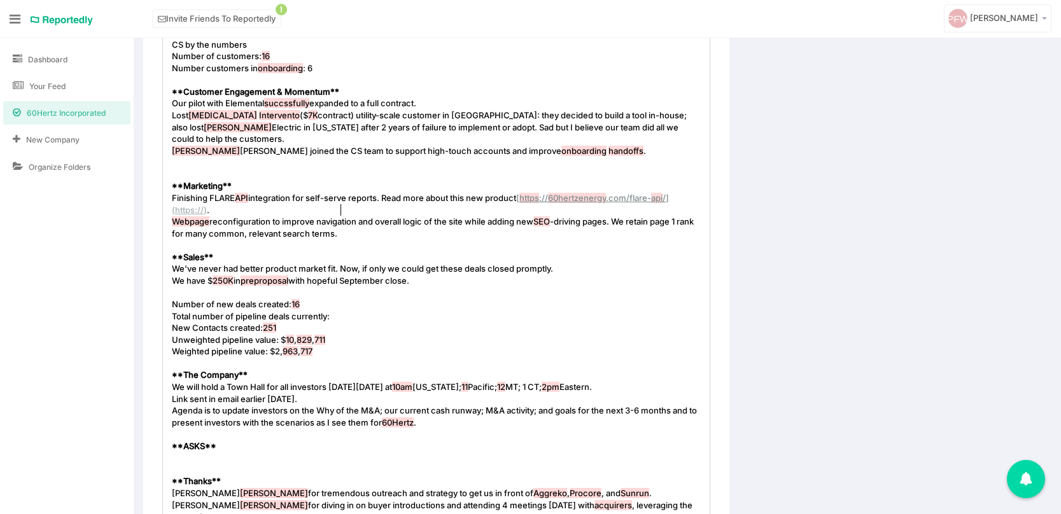
click at [297, 102] on span "succssfully" at bounding box center [286, 103] width 45 height 10
click at [305, 103] on span "succssfully" at bounding box center [286, 103] width 45 height 10
click at [287, 104] on span "succssfully" at bounding box center [286, 103] width 45 height 10
type textarea "successfully"
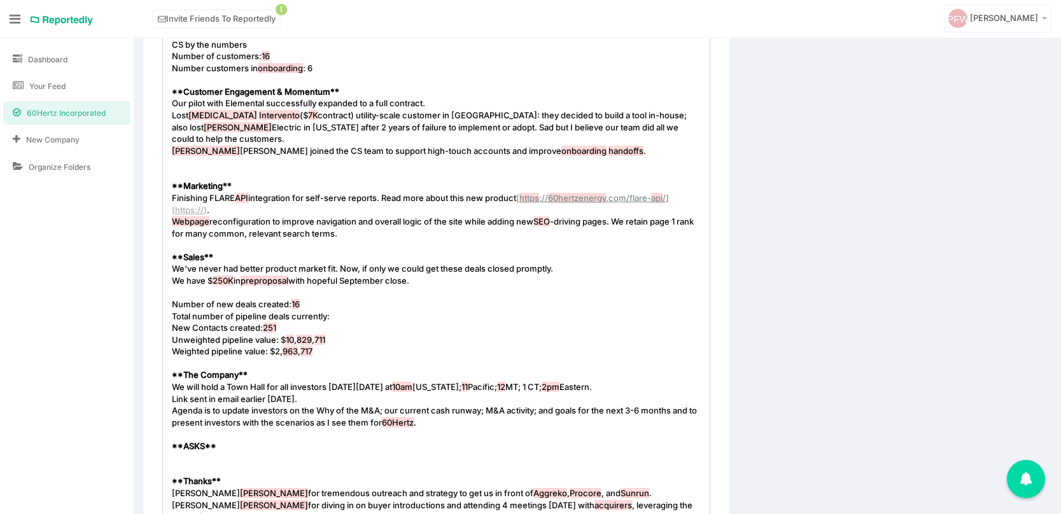
click at [345, 124] on span "Lost [MEDICAL_DATA] Intervento ($ 7K contract) utility-scale customer in [GEOGR…" at bounding box center [430, 127] width 517 height 34
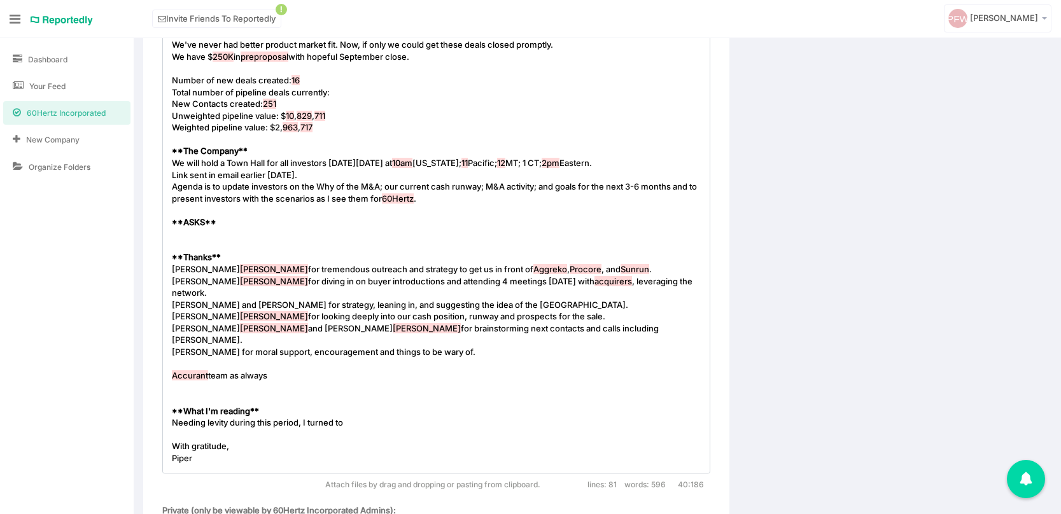
scroll to position [947, 0]
click at [489, 182] on span "Agenda is to update investors on the Why of the M&A; our current cash runway; M…" at bounding box center [435, 193] width 527 height 22
type textarea "the pathway to $1M in [GEOGRAPHIC_DATA];"
click at [376, 406] on pre "** What I'm reading **" at bounding box center [436, 412] width 534 height 12
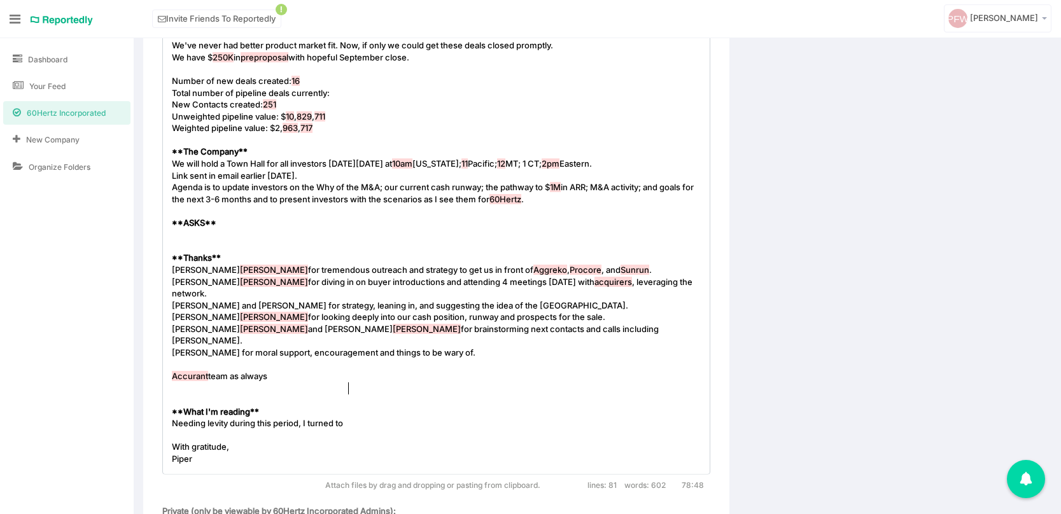
click at [365, 417] on pre "Needing levity during this period, I turned to" at bounding box center [436, 423] width 534 height 12
type textarea "[PERSON_NAME] volume of short stories about"
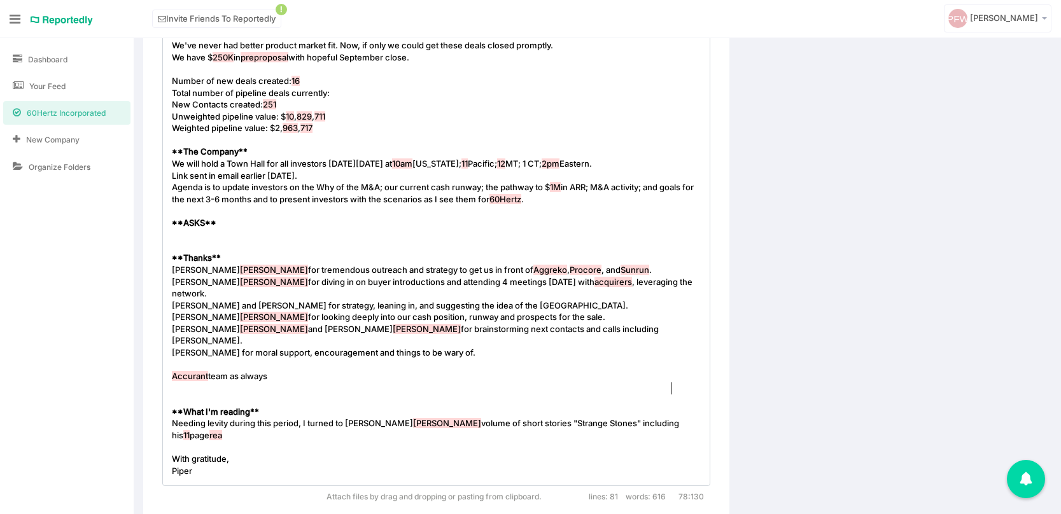
scroll to position [4, 173]
type textarea ""Strange Stones" including his 11 page read Wild Flavor."
click at [480, 347] on pre "[PERSON_NAME] for moral support, encouragement and things to be wary of." at bounding box center [436, 353] width 534 height 12
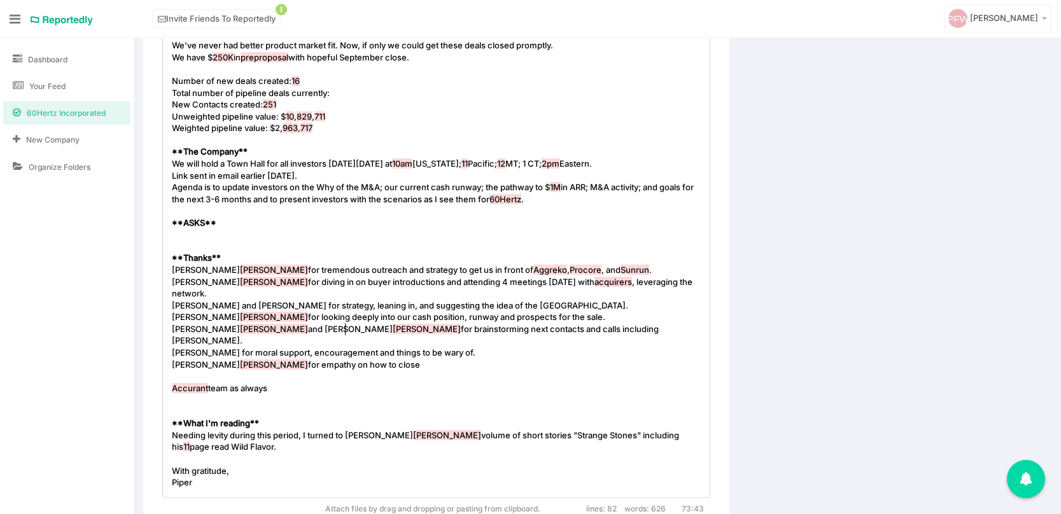
scroll to position [4, 172]
type textarea "[PERSON_NAME] for empathy on how to close AP"
type textarea ""the one that got away" and the value"
type textarea ".:"
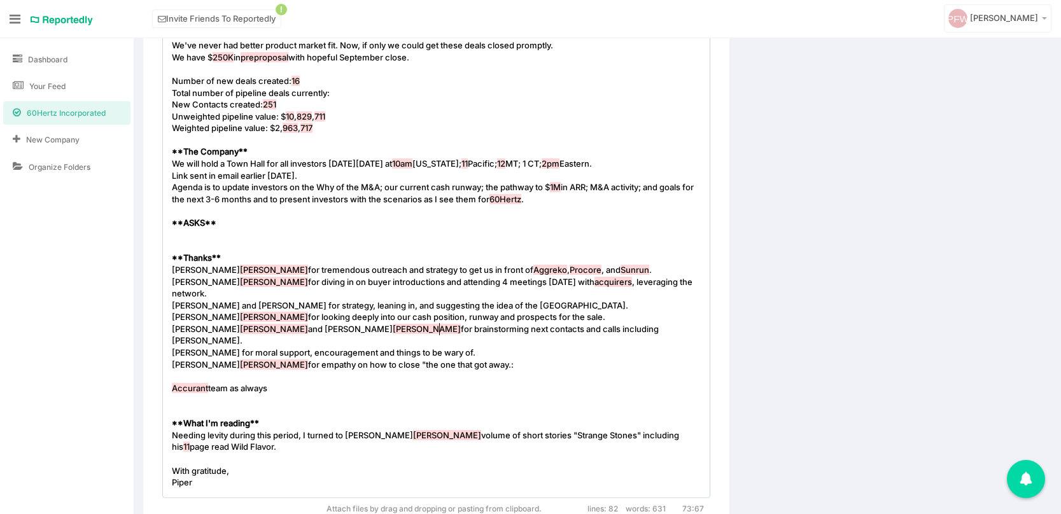
scroll to position [4, 4]
type textarea """
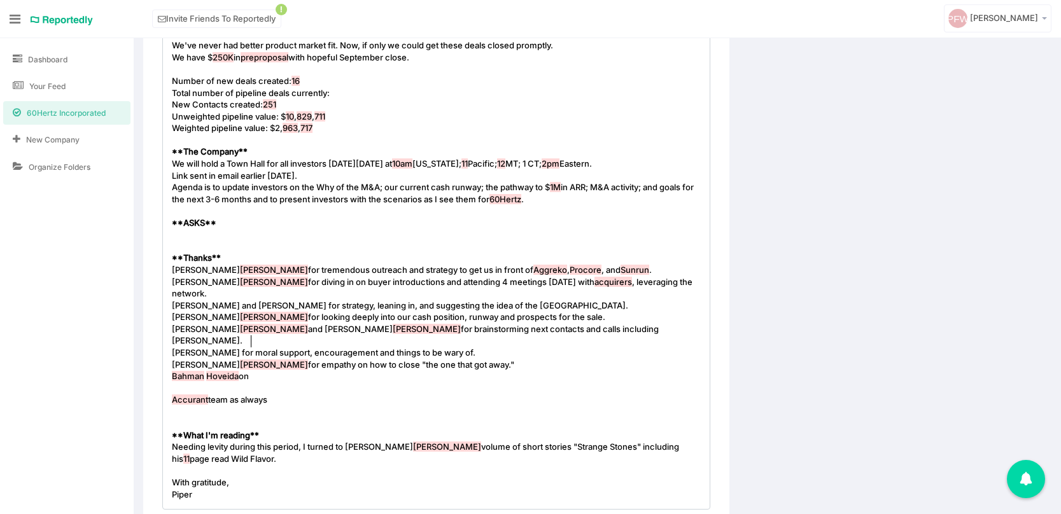
type textarea "[PERSON_NAME] on"
type textarea "for late night and over-the-weekend tactics to help negotiate a significant con…"
type textarea "med to win."
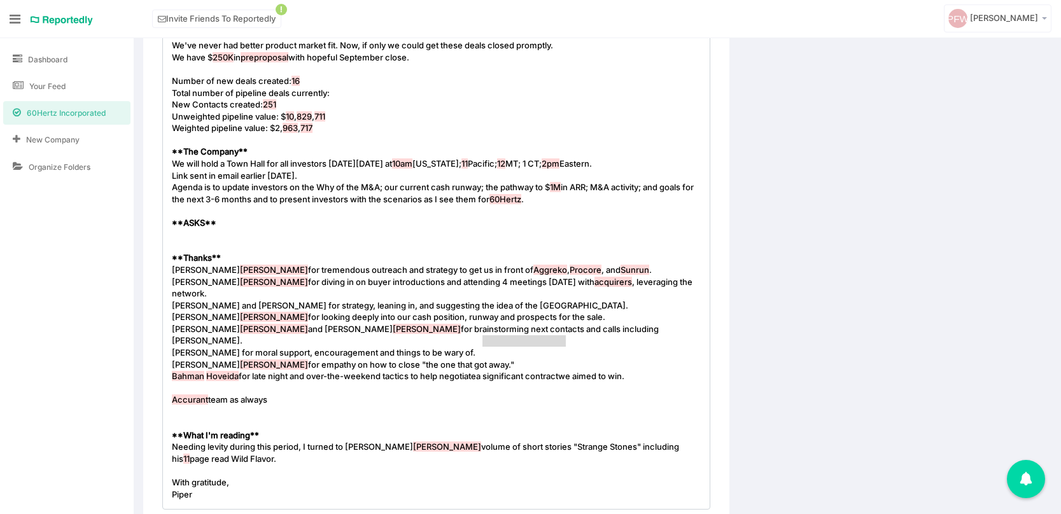
drag, startPoint x: 484, startPoint y: 341, endPoint x: 566, endPoint y: 339, distance: 82.7
type textarea "the whlae"
type textarea "ale"
click at [614, 370] on pre "[PERSON_NAME] for late night and over-the-weekend tactics to help negotiate the…" at bounding box center [436, 376] width 534 height 12
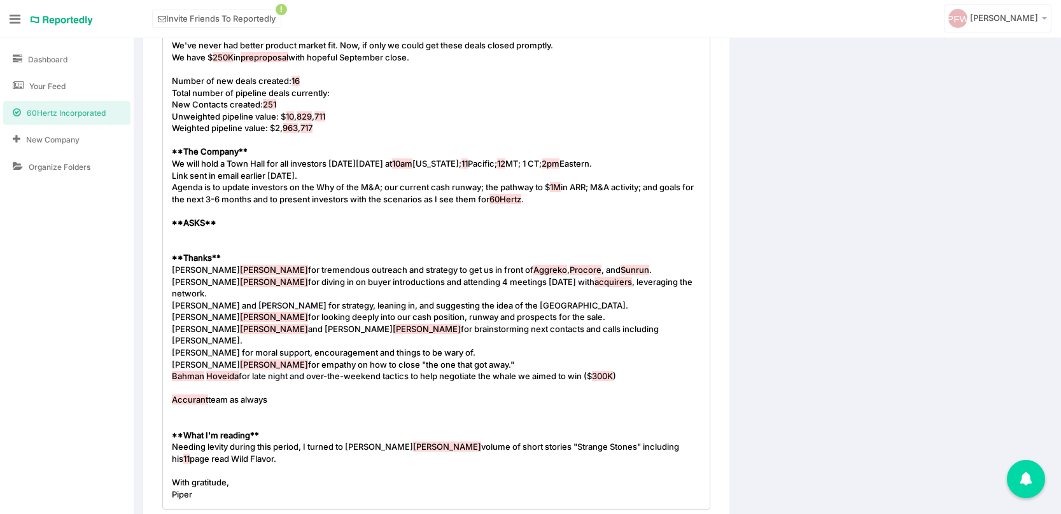
type textarea "($300K)."
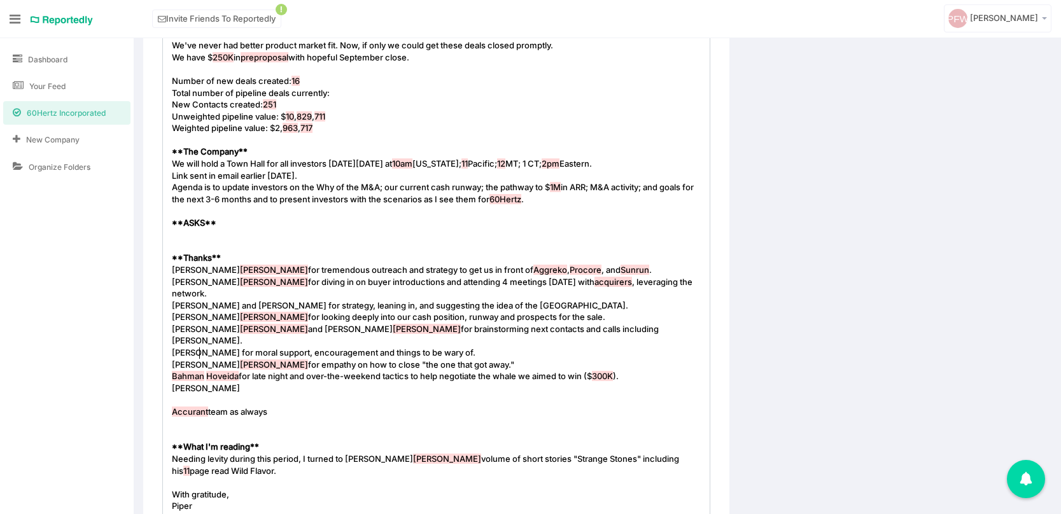
type textarea "[PERSON_NAME]"
type textarea "[PERSON_NAME] for leveraging the network and texting our way to additional buye…"
click at [241, 407] on span "Accurant team as always" at bounding box center [219, 412] width 95 height 10
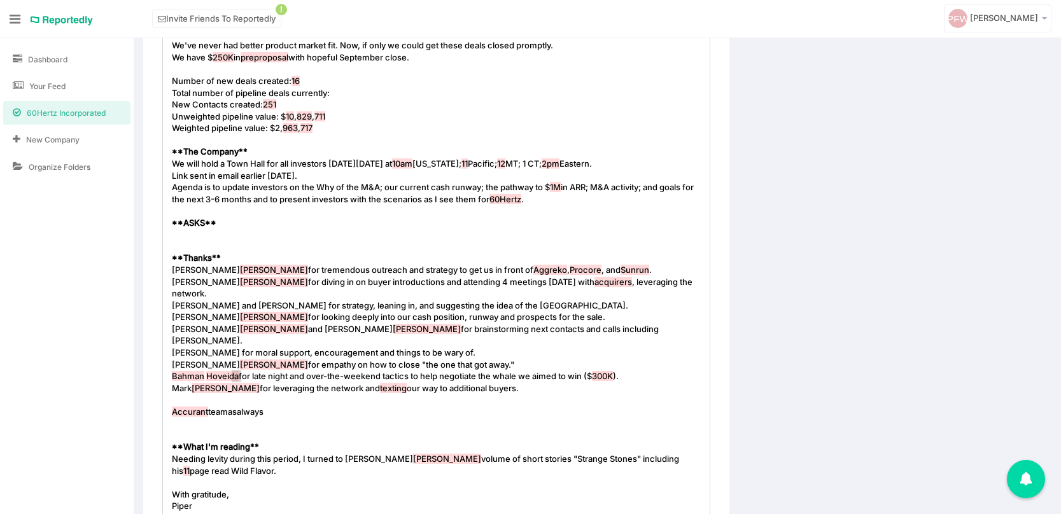
type textarea "Accurant team as always"
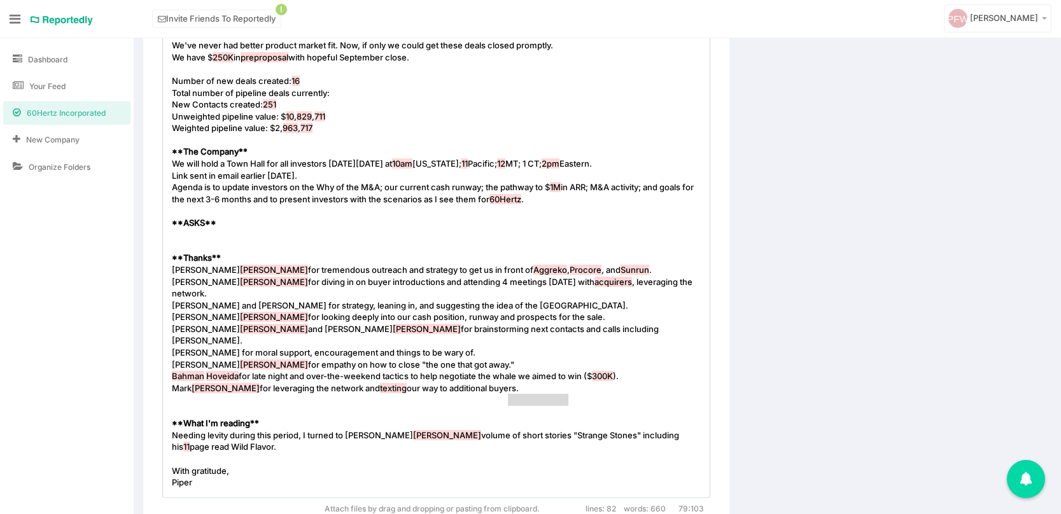
drag, startPoint x: 506, startPoint y: 403, endPoint x: 567, endPoint y: 402, distance: 60.5
type textarea "Strange Stones"
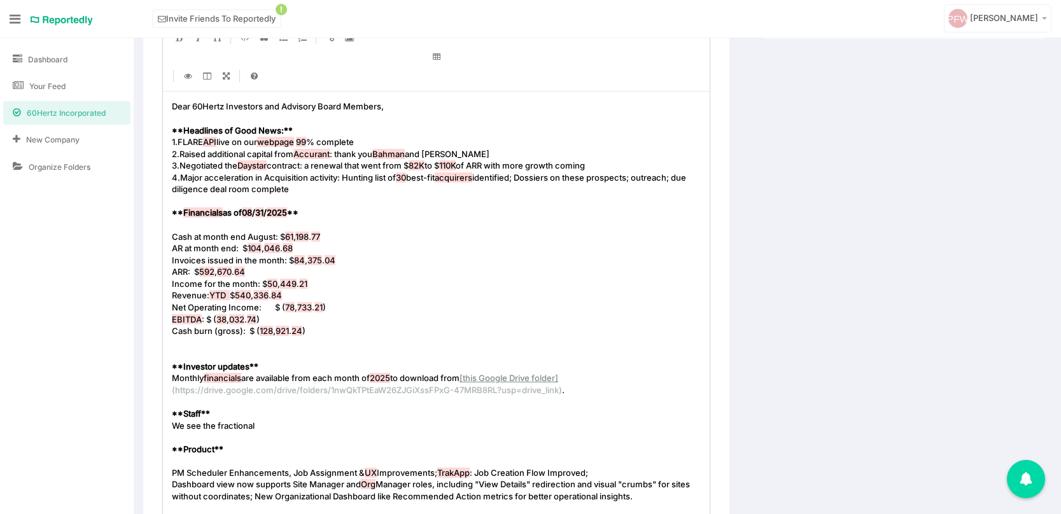
scroll to position [0, 0]
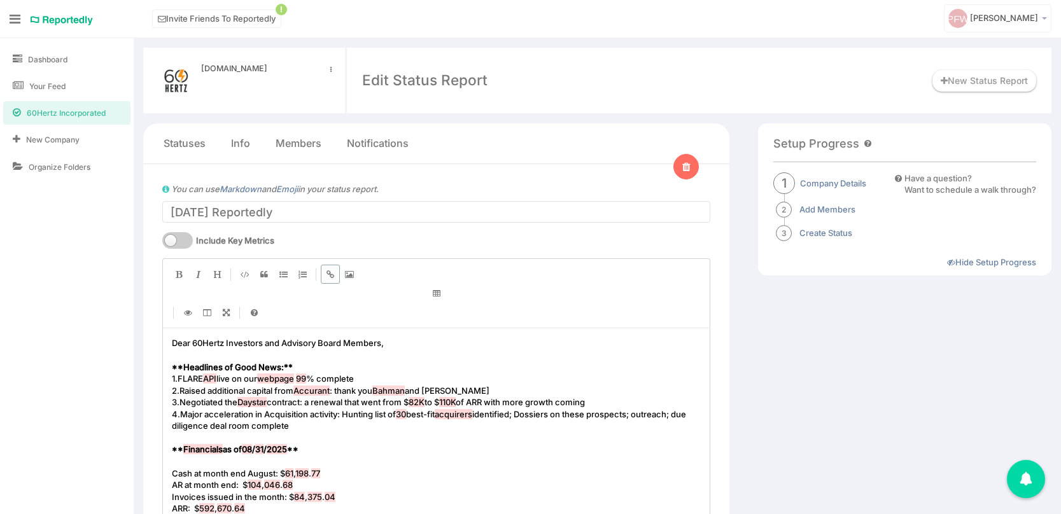
click at [327, 277] on icon "Create Link" at bounding box center [330, 274] width 8 height 8
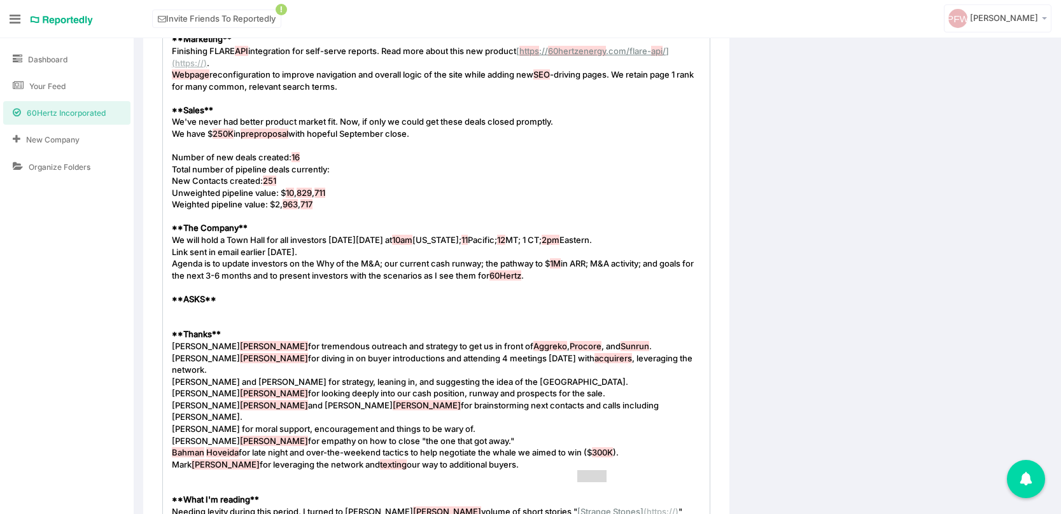
type textarea "https:/"
drag, startPoint x: 578, startPoint y: 475, endPoint x: 604, endPoint y: 474, distance: 26.1
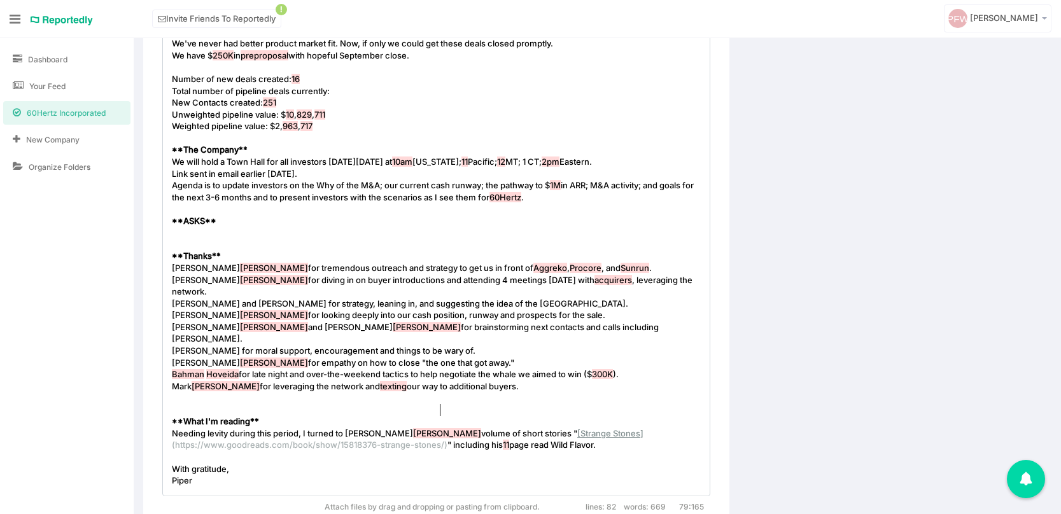
scroll to position [963, 0]
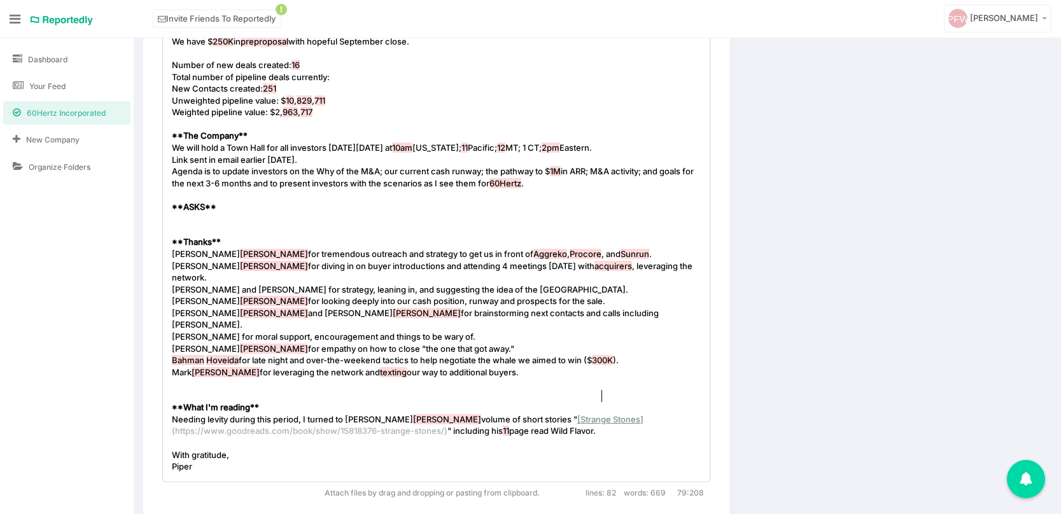
click at [611, 414] on pre "Needing levity during this period, I turned to [PERSON_NAME] volume of short st…" at bounding box center [436, 426] width 534 height 24
type textarea ": a winner [PERSON_NAME]"
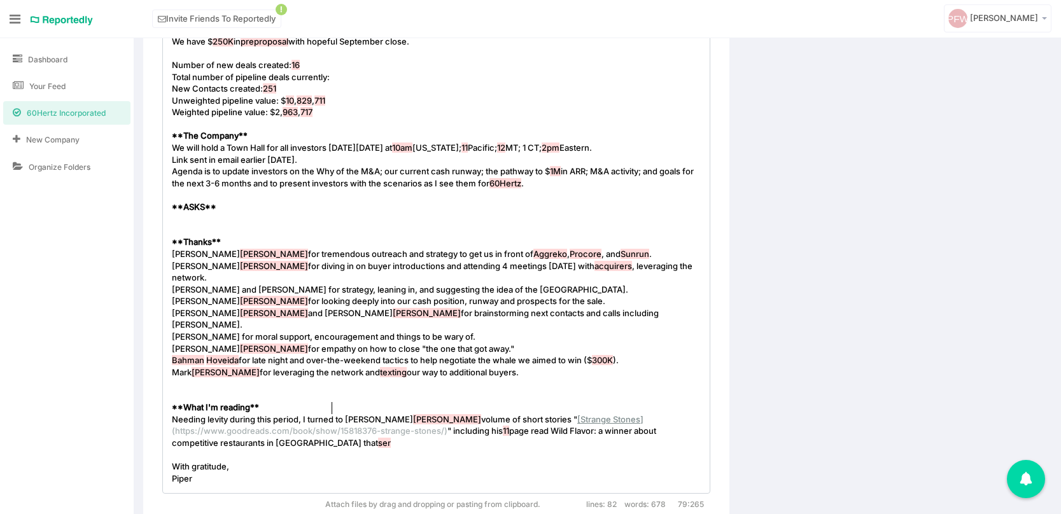
type textarea "t competitive restaurants in [GEOGRAPHIC_DATA] that sere"
type textarea "ve Rat. 🤭"
click at [348, 414] on span "Needing levity during this period, I turned to [PERSON_NAME] volume of short st…" at bounding box center [415, 431] width 486 height 34
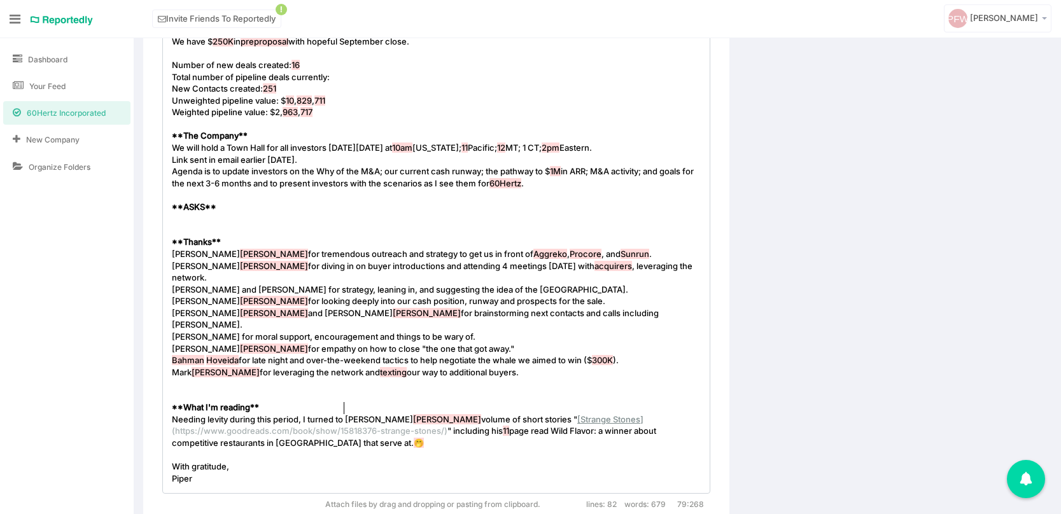
type textarea "r"
click at [350, 414] on span "Needing levity during this period, I turned to [PERSON_NAME] volume of short st…" at bounding box center [415, 431] width 486 height 34
type textarea "s"
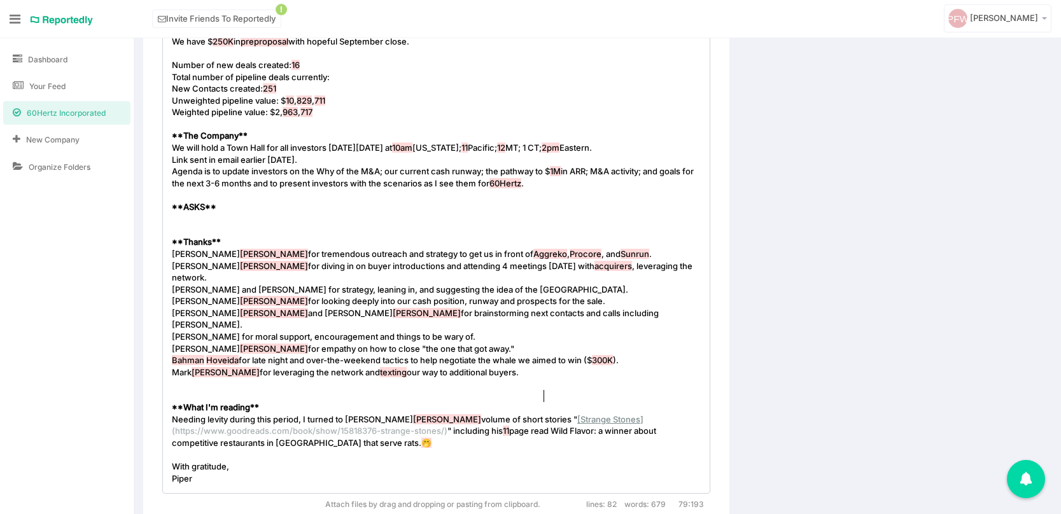
click at [543, 414] on span "Needing levity during this period, I turned to [PERSON_NAME] volume of short st…" at bounding box center [415, 431] width 486 height 34
type textarea "non-fiction short story"
click at [629, 414] on span "Needing levity during this period, I turned to [PERSON_NAME] volume of short st…" at bounding box center [423, 431] width 503 height 34
type textarea "_"
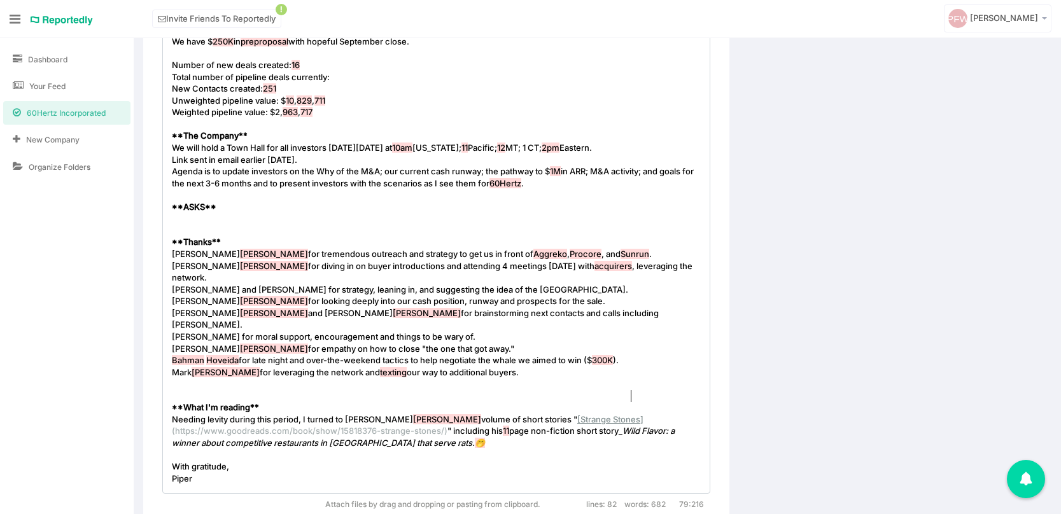
scroll to position [4, 4]
click at [674, 426] on span "Wild Flavor: a winner about competitive restaurants in [GEOGRAPHIC_DATA] that s…" at bounding box center [424, 437] width 505 height 22
type textarea "_"
click at [191, 225] on pre "​" at bounding box center [436, 231] width 534 height 12
click at [181, 213] on pre "​" at bounding box center [436, 219] width 534 height 12
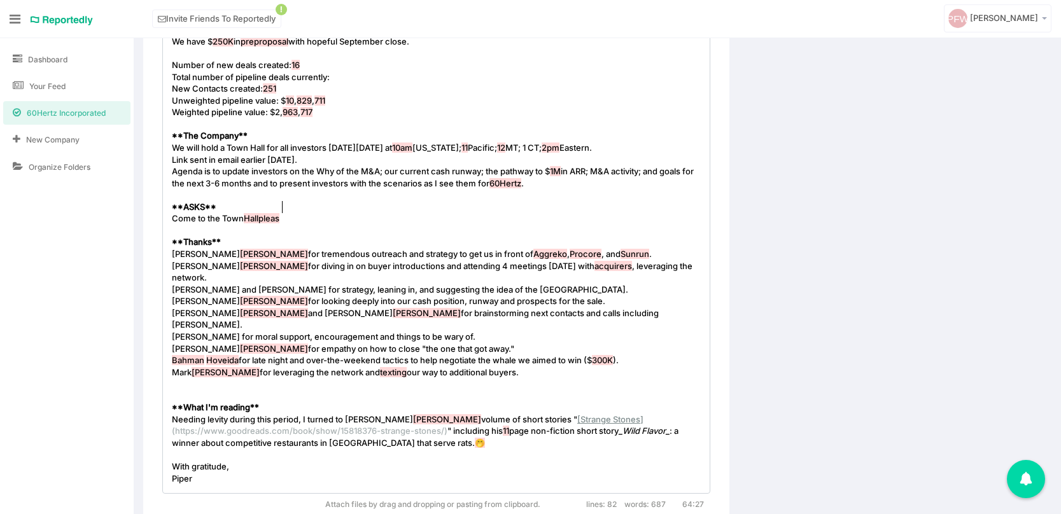
type textarea "Come to the Town Hallplease"
type textarea "please."
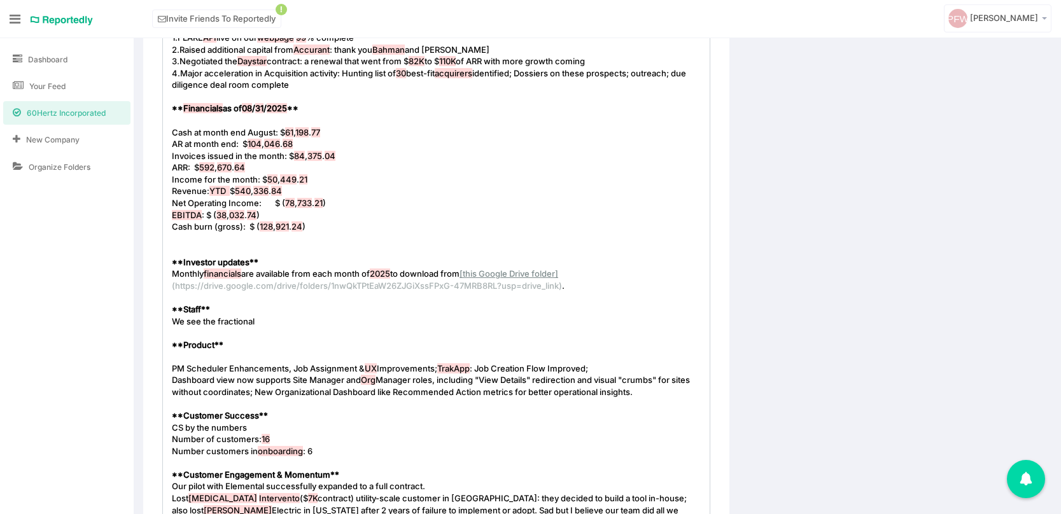
scroll to position [336, 0]
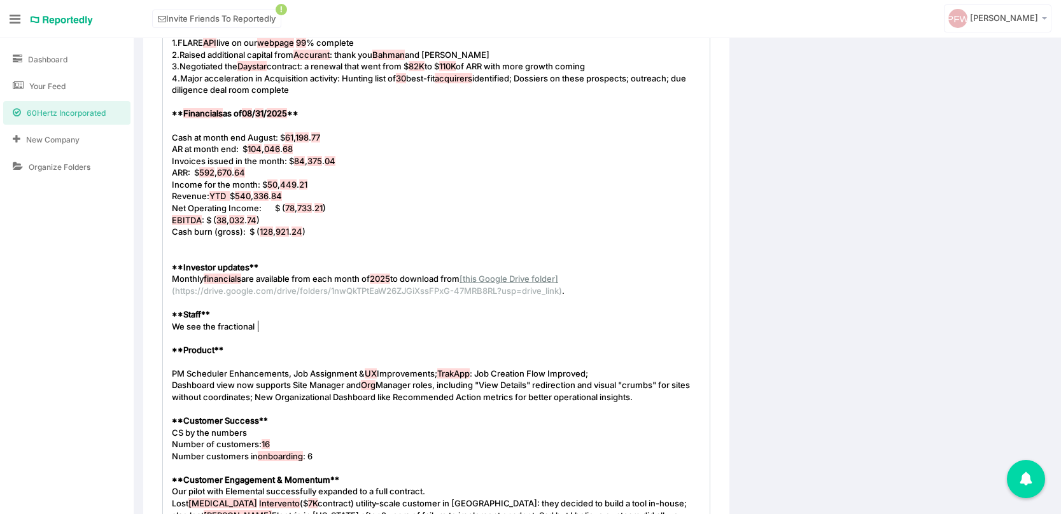
click at [266, 329] on pre "We see the fractional" at bounding box center [436, 327] width 534 height 12
click at [199, 332] on pre "We see the fractional" at bounding box center [436, 327] width 534 height 12
type textarea "see"
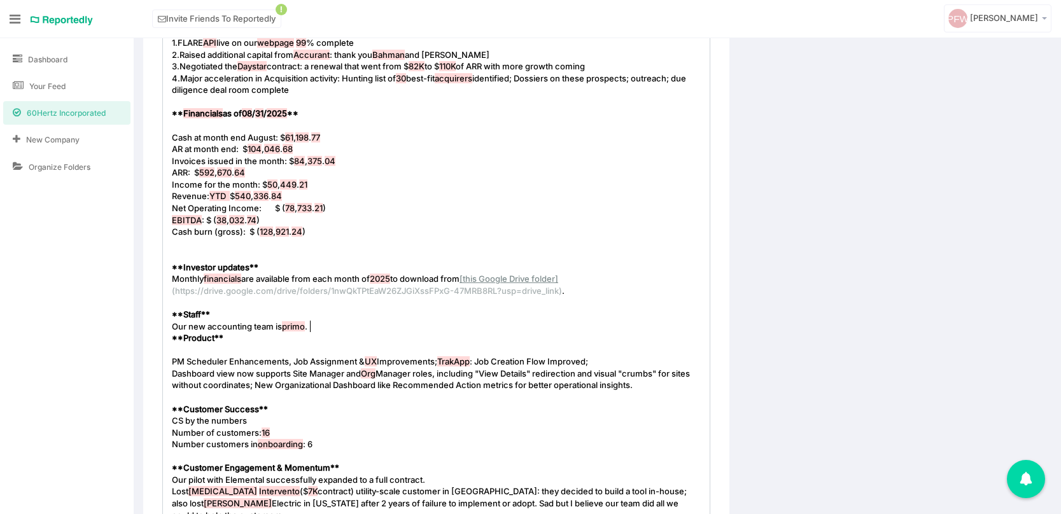
type textarea "Our new accounting team is primo."
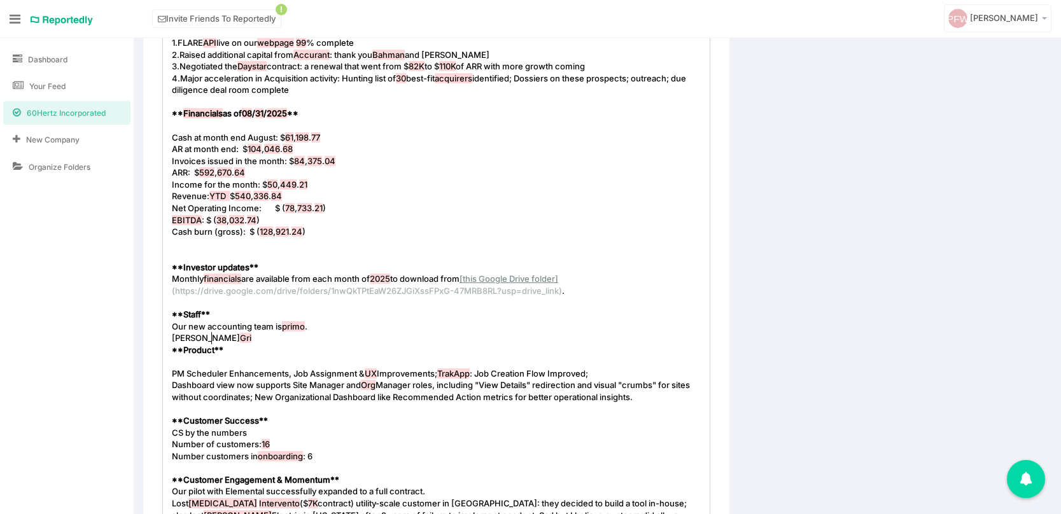
scroll to position [4, 43]
type textarea "[PERSON_NAME]"
type textarea "Should have made a switch years ago."
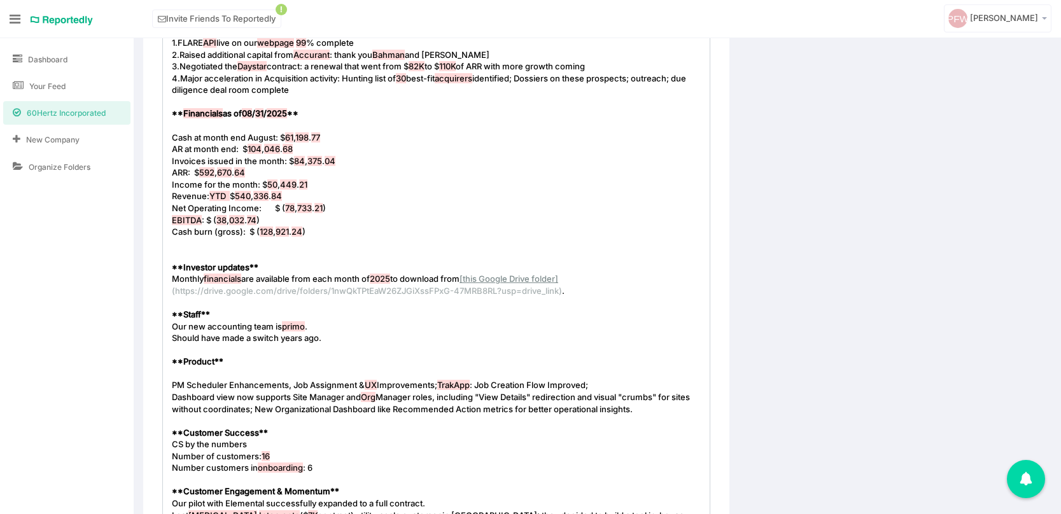
click at [188, 372] on pre "​" at bounding box center [436, 374] width 534 height 12
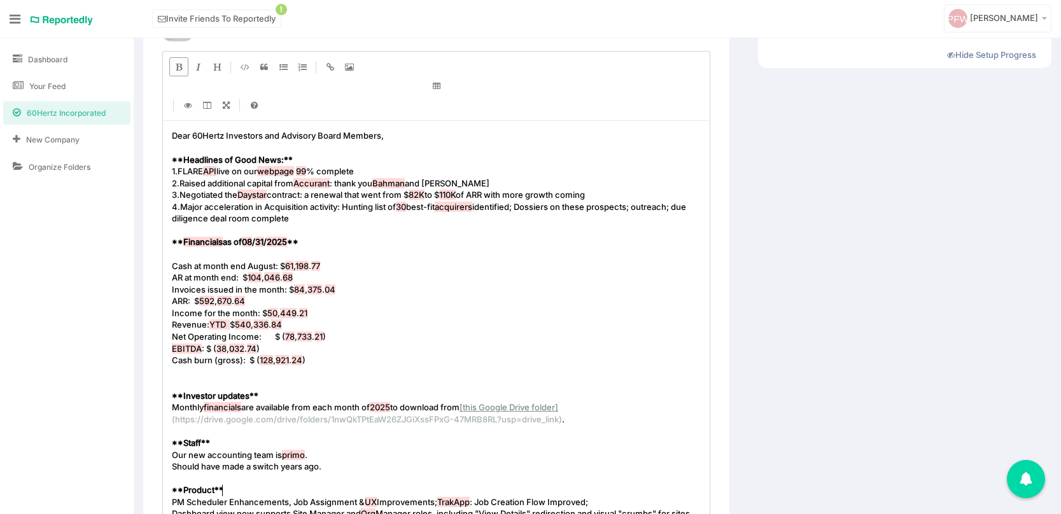
scroll to position [207, 0]
click at [344, 468] on pre "Should have made a switch years ago." at bounding box center [436, 467] width 534 height 12
type textarea "to people who deeply care about 60Hertzs"
type textarea "'s success and are not just getting a monthly rea"
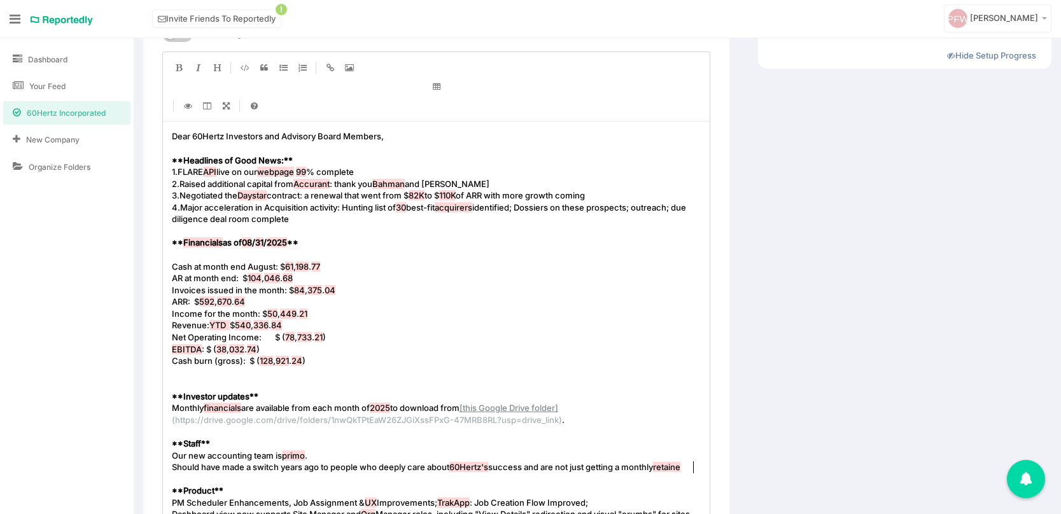
type textarea "tainer."
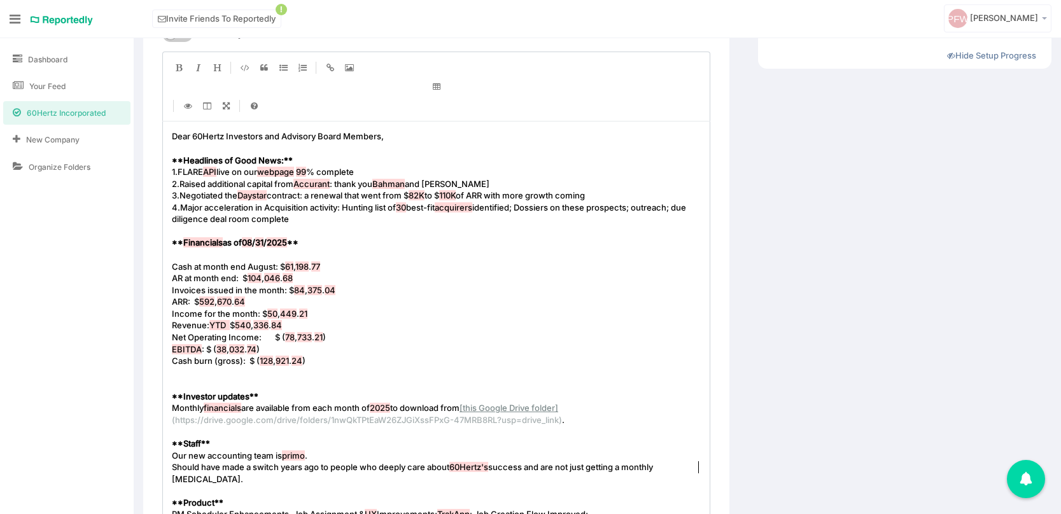
scroll to position [4, 24]
click at [602, 471] on span "Should have made a switch years ago to people who deeply care about 60Hertz's s…" at bounding box center [413, 473] width 483 height 22
type textarea "here for"
click at [555, 468] on span "Should have made a switch years ago to people who deeply care about 60Hertz's s…" at bounding box center [415, 473] width 487 height 22
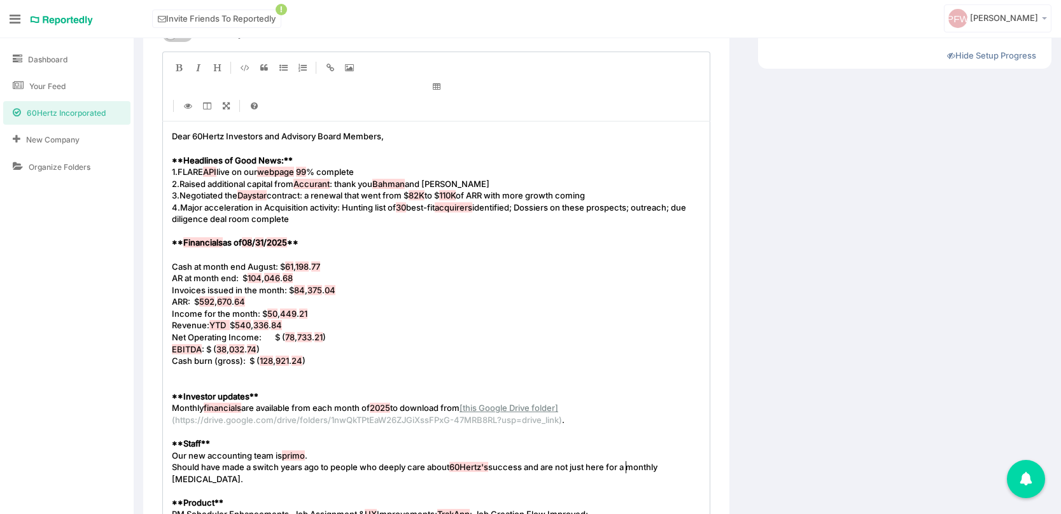
type textarea "are"
drag, startPoint x: 283, startPoint y: 467, endPoint x: 319, endPoint y: 467, distance: 35.6
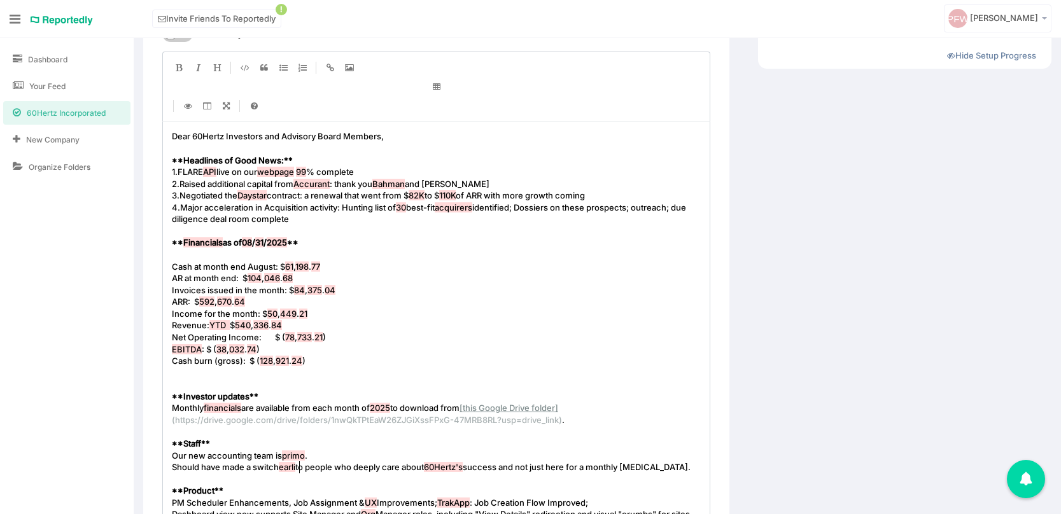
scroll to position [4, 24]
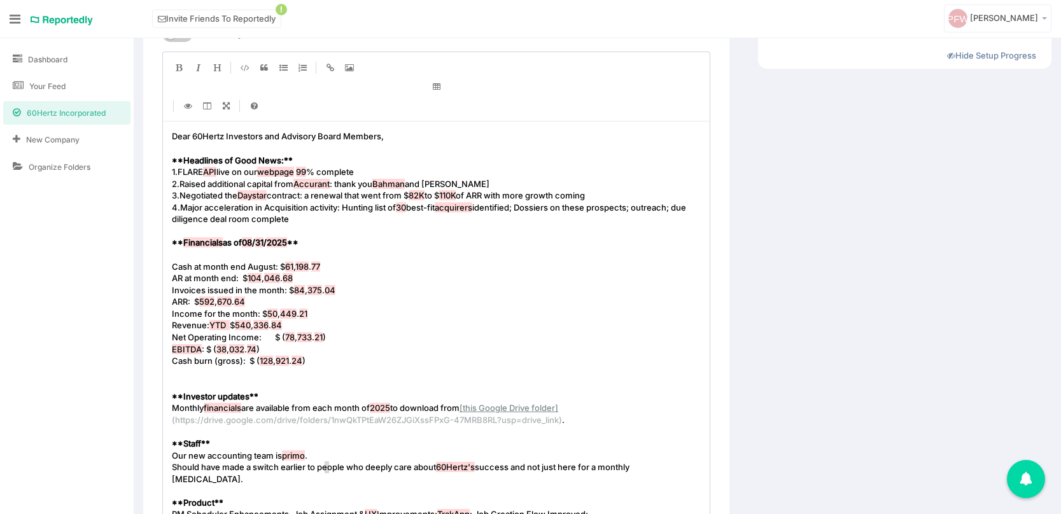
type textarea "e"
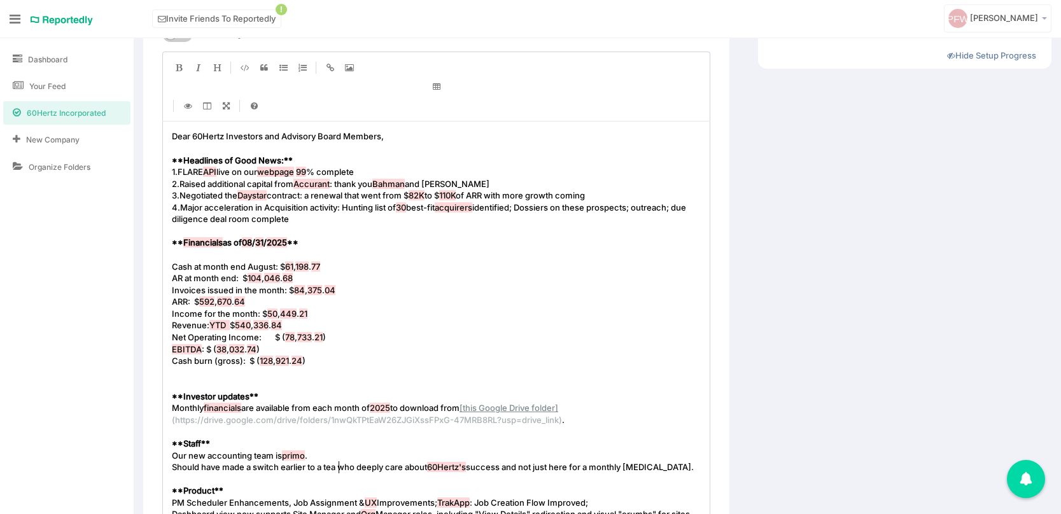
type textarea "a team"
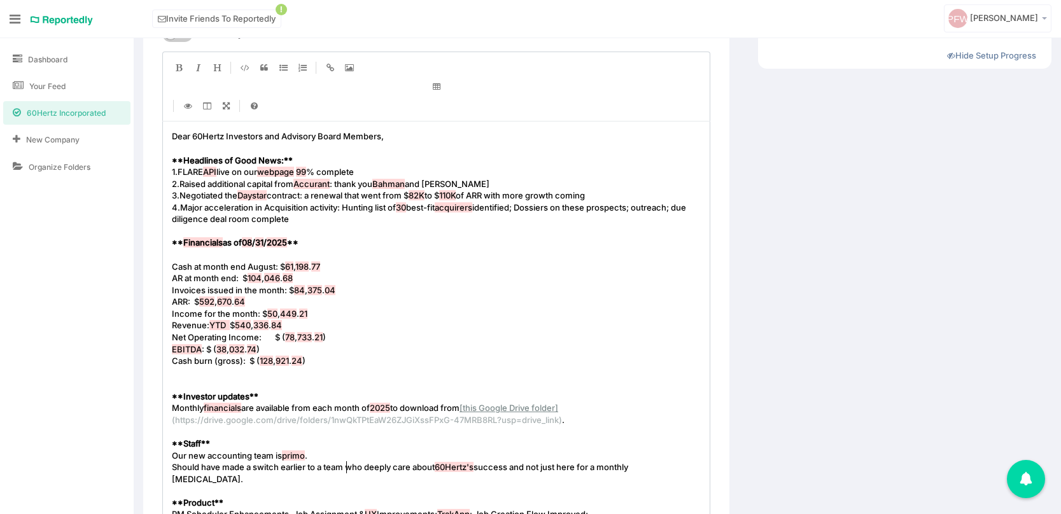
scroll to position [4, 26]
click at [354, 469] on span "Should have made a switch earlier to a team who deeply care about 60Hertz's suc…" at bounding box center [401, 473] width 458 height 22
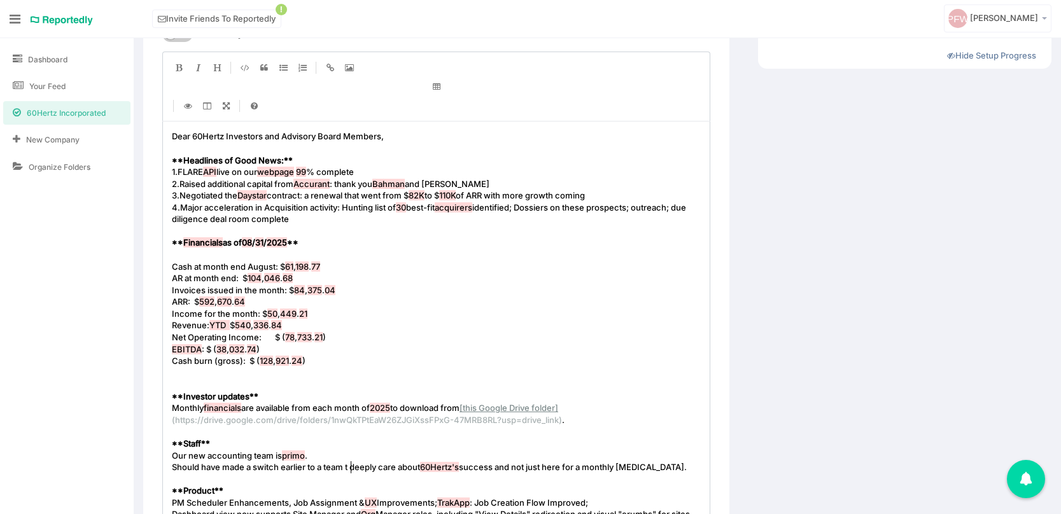
type textarea "that"
click at [411, 469] on span "Should have made a switch earlier to a team that deeply care about 60Hertz's su…" at bounding box center [435, 467] width 527 height 10
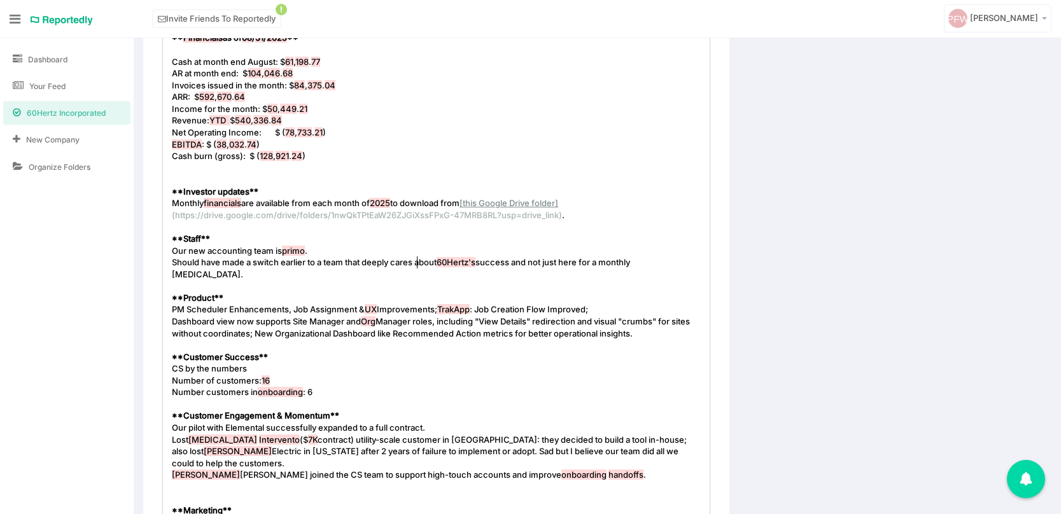
scroll to position [416, 0]
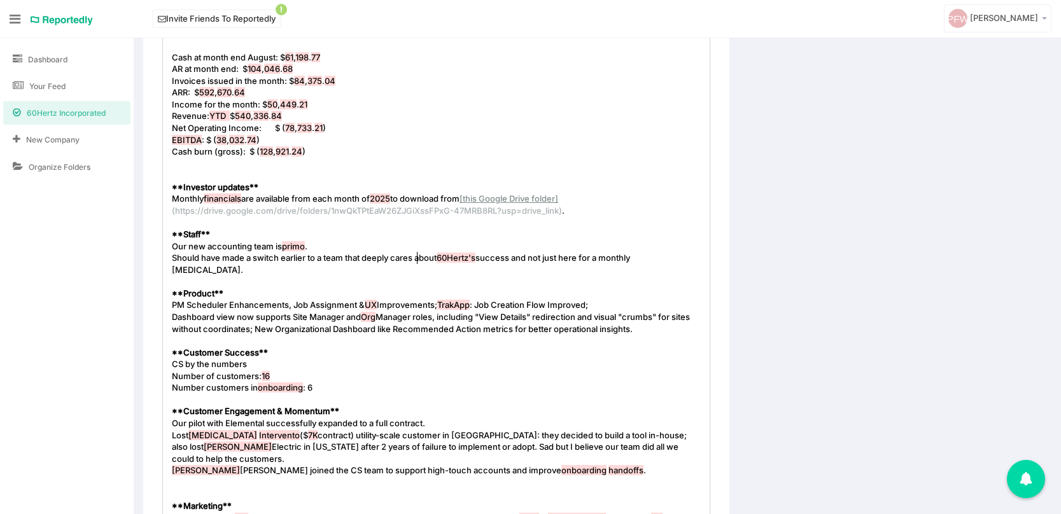
type textarea "s"
